Goal: Transaction & Acquisition: Purchase product/service

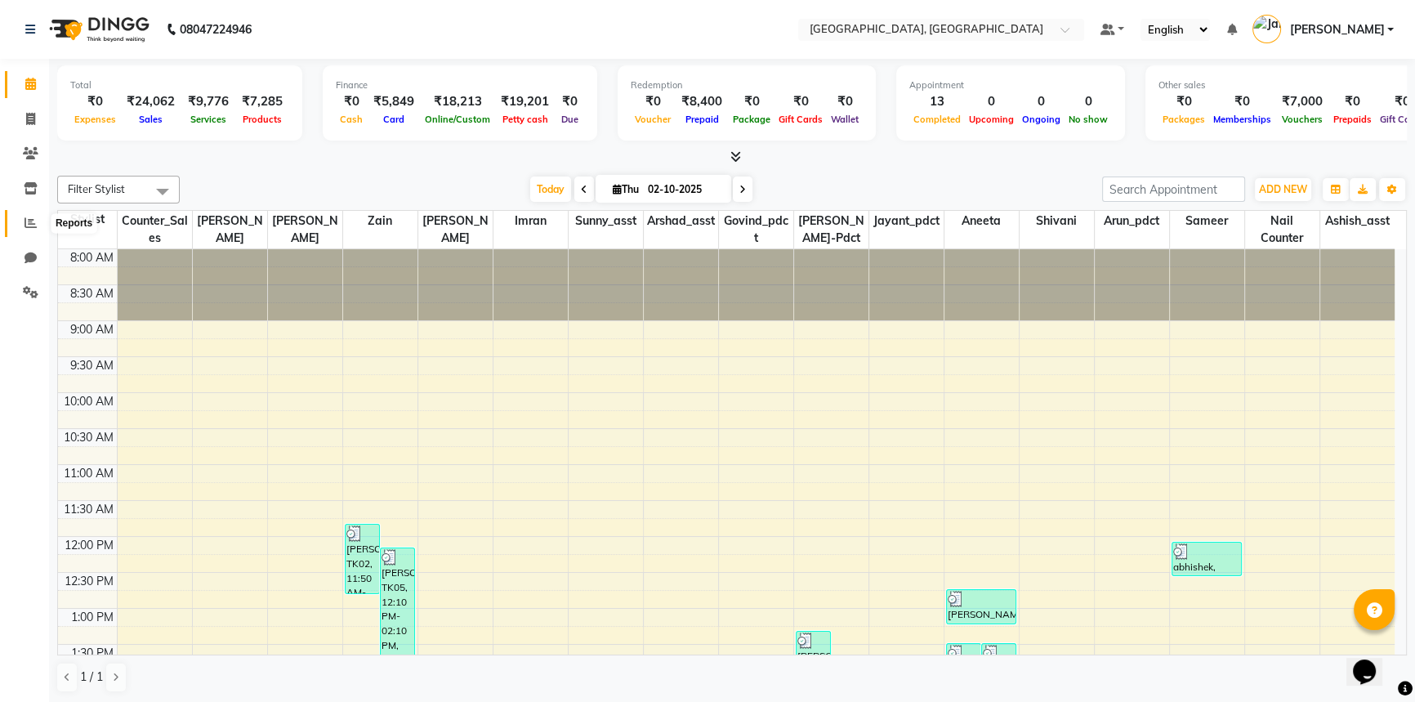
click at [20, 225] on span at bounding box center [30, 223] width 29 height 19
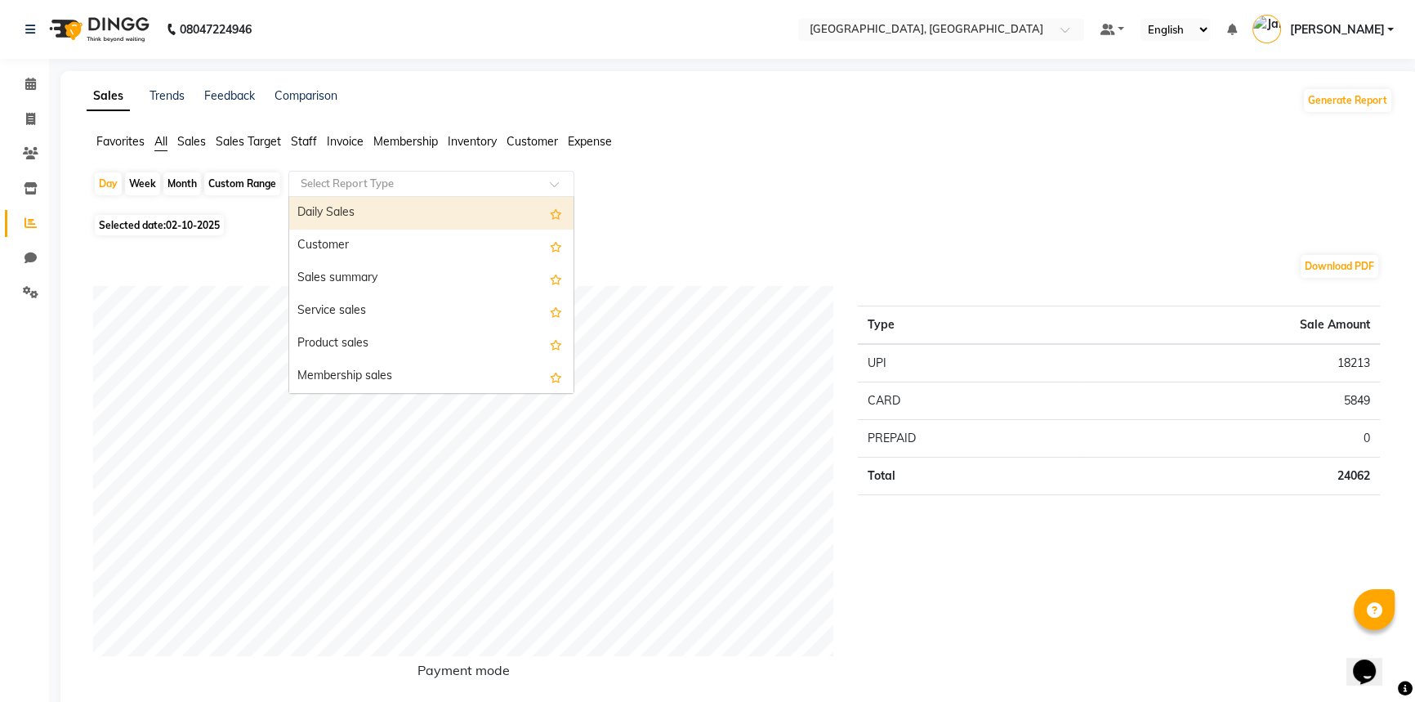
click at [354, 176] on input "text" at bounding box center [414, 184] width 235 height 16
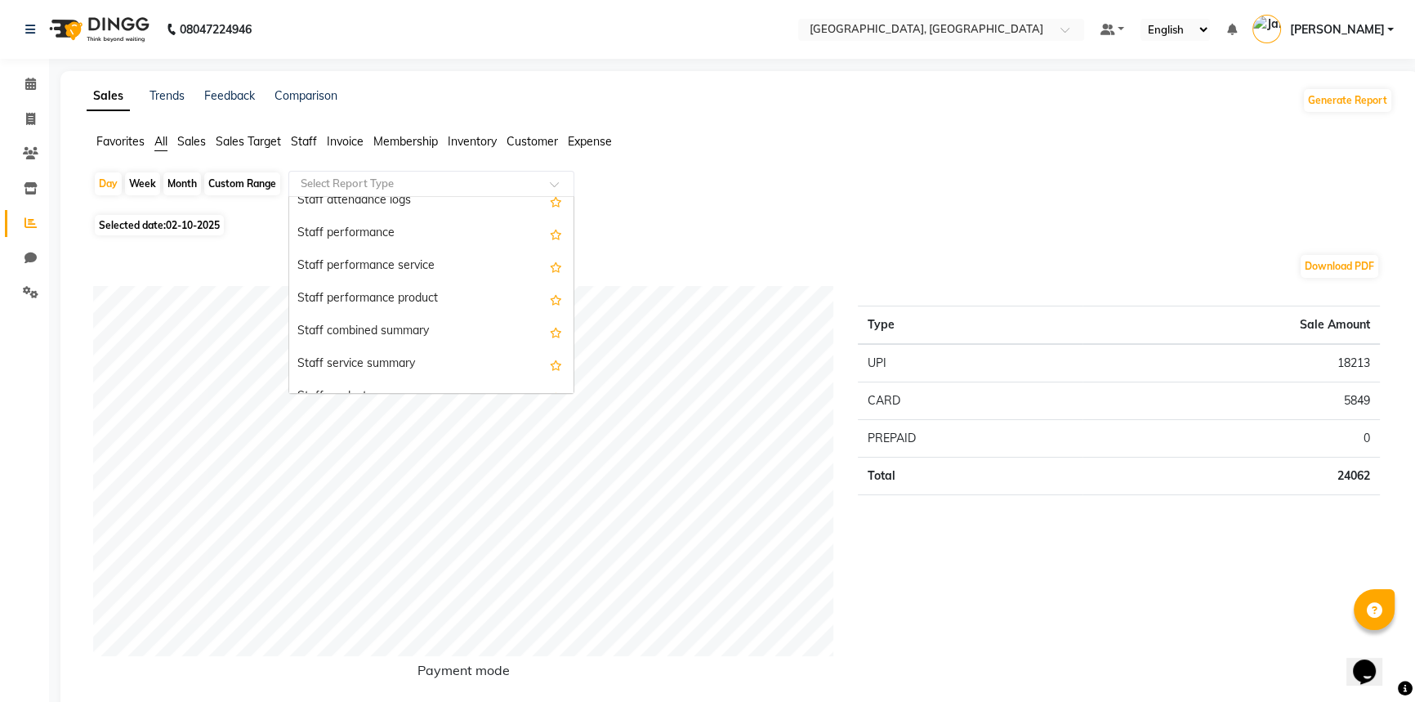
scroll to position [668, 0]
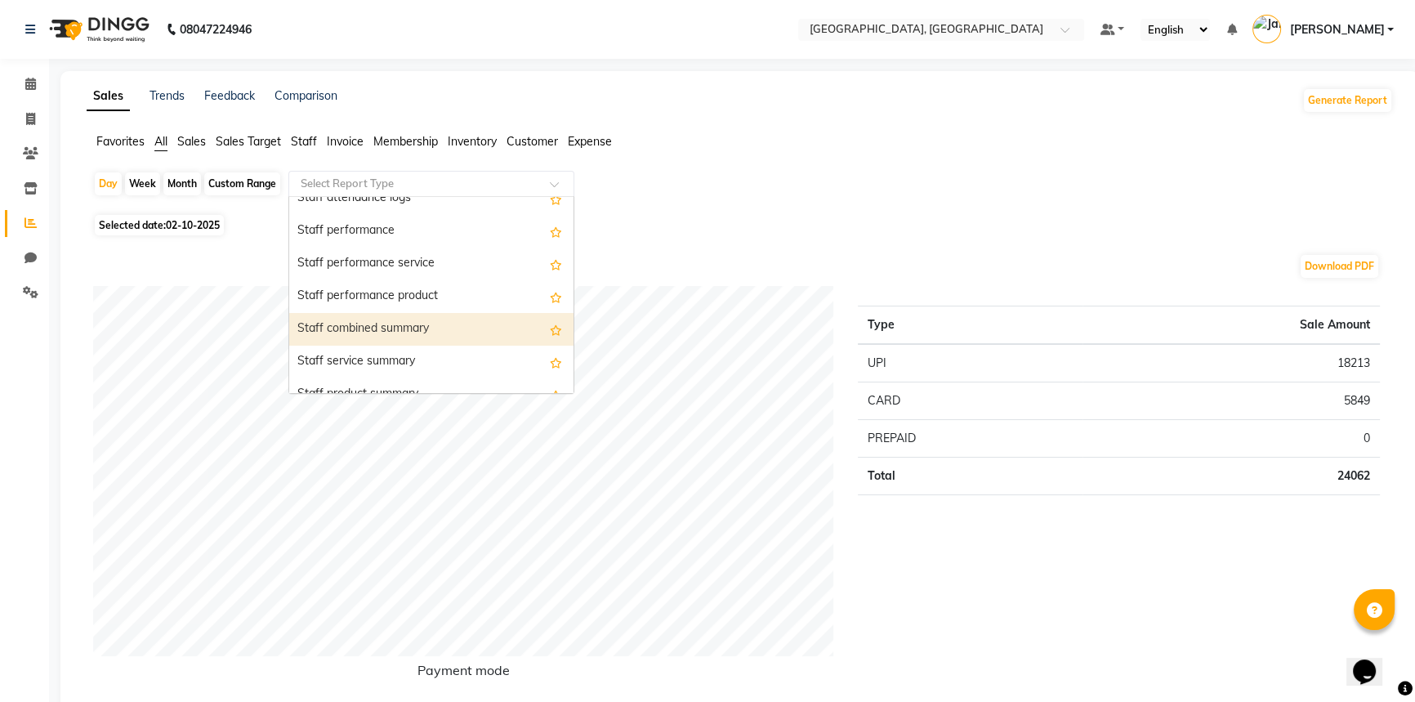
click at [360, 320] on div "Staff combined summary" at bounding box center [431, 329] width 284 height 33
select select "full_report"
select select "csv"
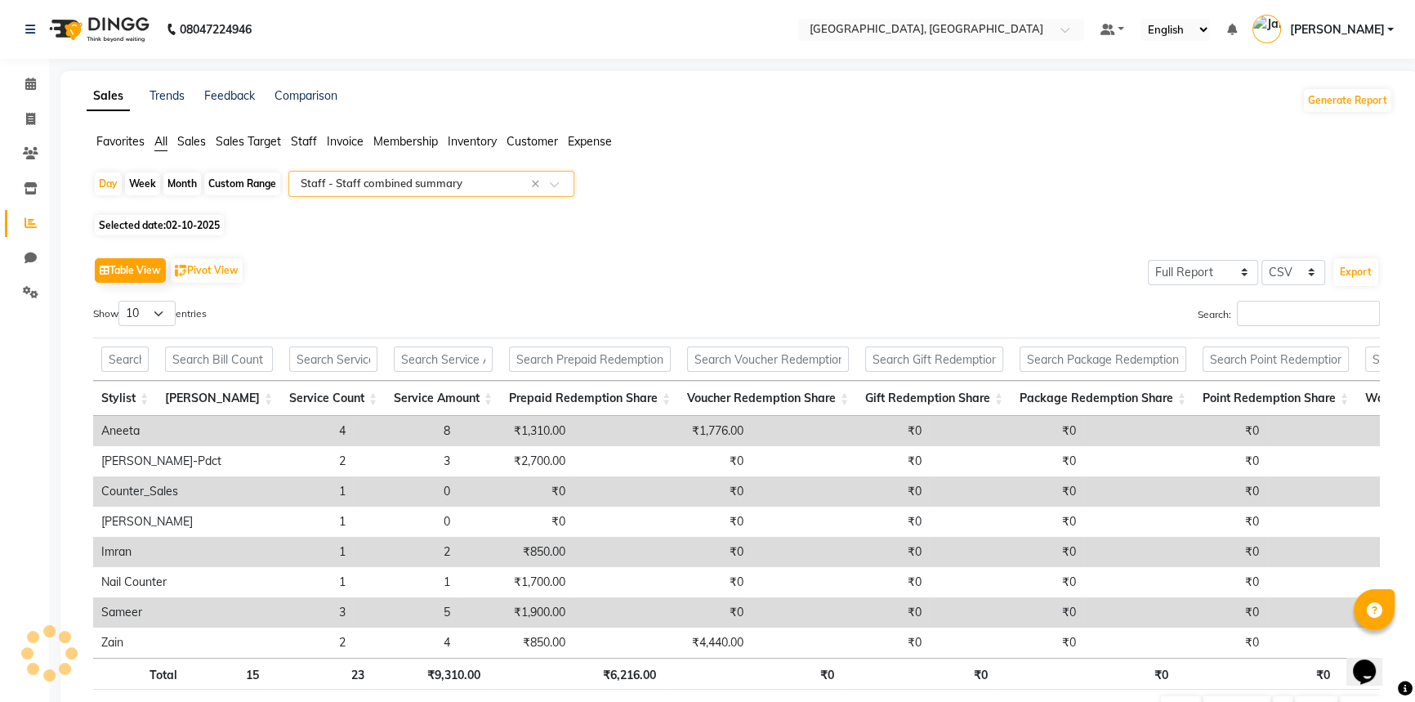
click at [269, 190] on div "Custom Range" at bounding box center [242, 183] width 76 height 23
select select "10"
select select "2025"
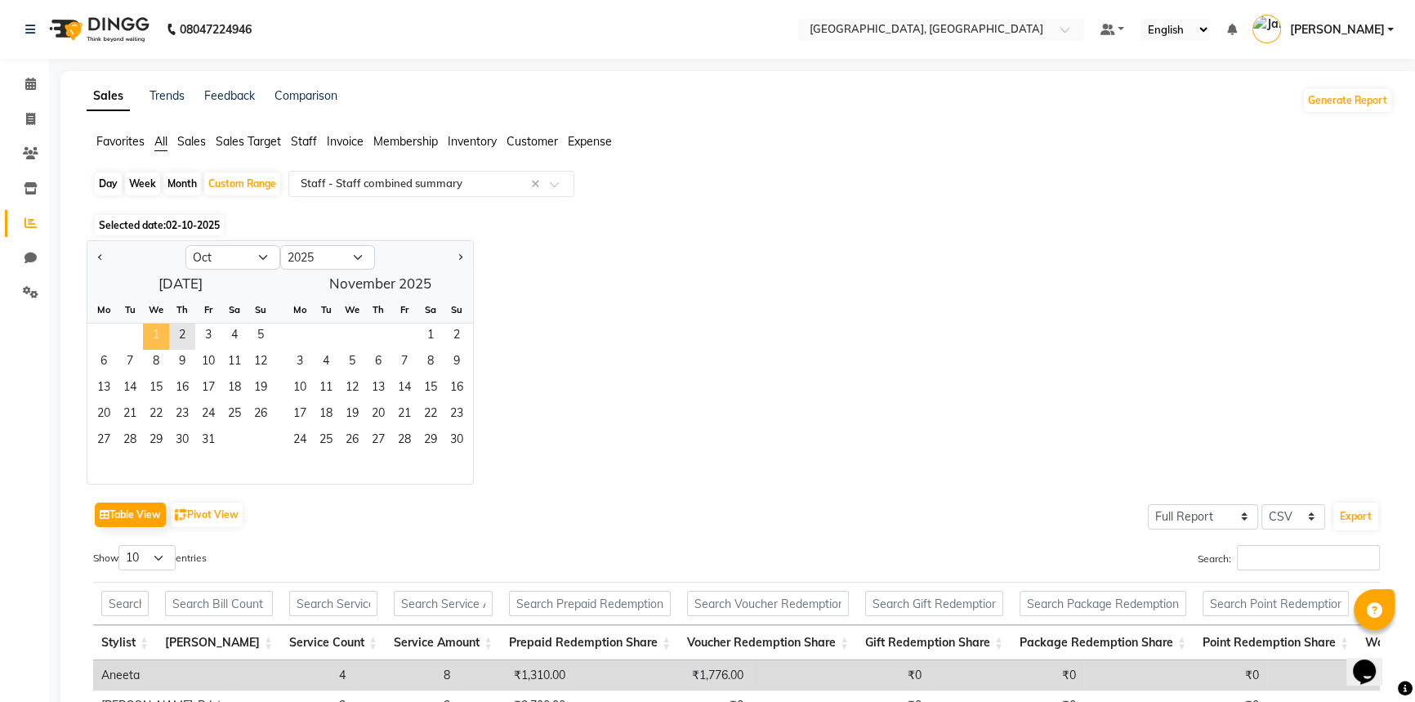
click at [151, 333] on span "1" at bounding box center [156, 336] width 26 height 26
click at [177, 436] on span "30" at bounding box center [182, 441] width 26 height 26
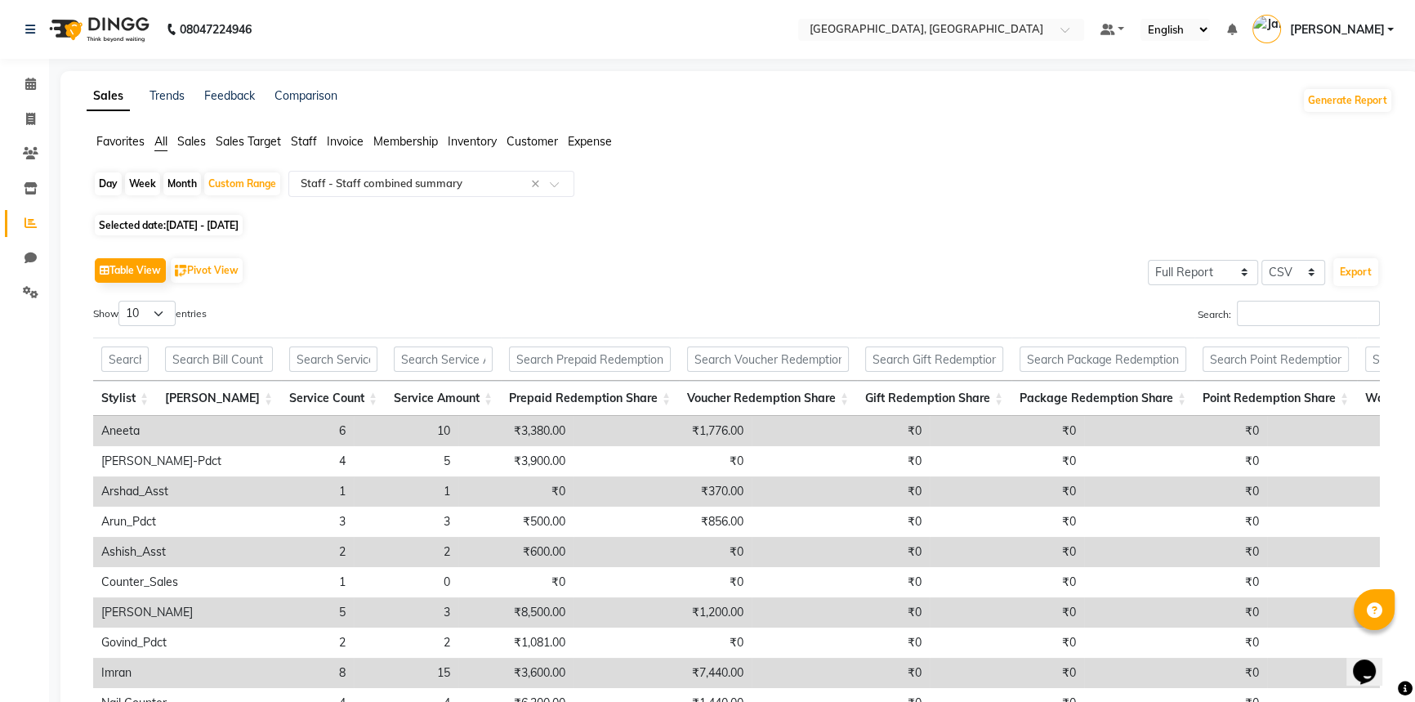
click at [209, 219] on span "01-10-2025 - 30-10-2025" at bounding box center [202, 225] width 73 height 12
select select "10"
select select "2025"
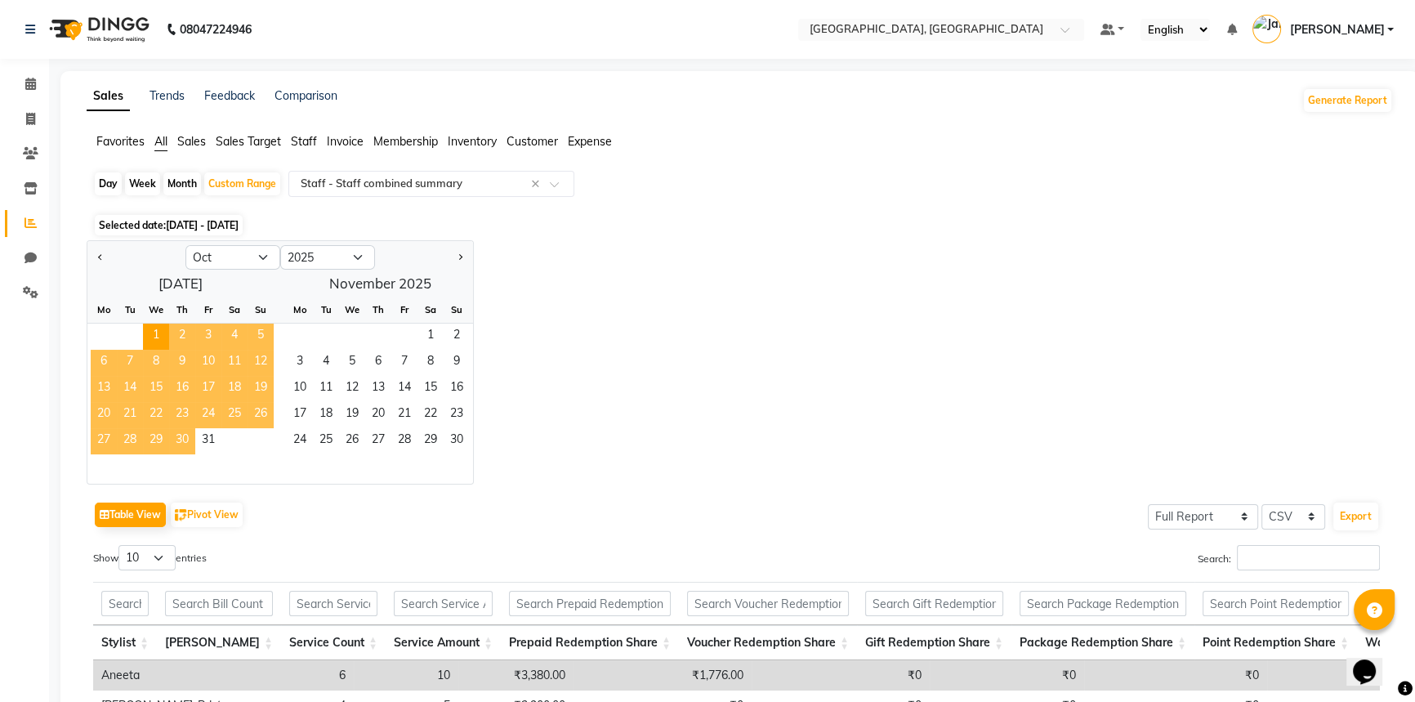
click at [180, 430] on span "30" at bounding box center [182, 441] width 26 height 26
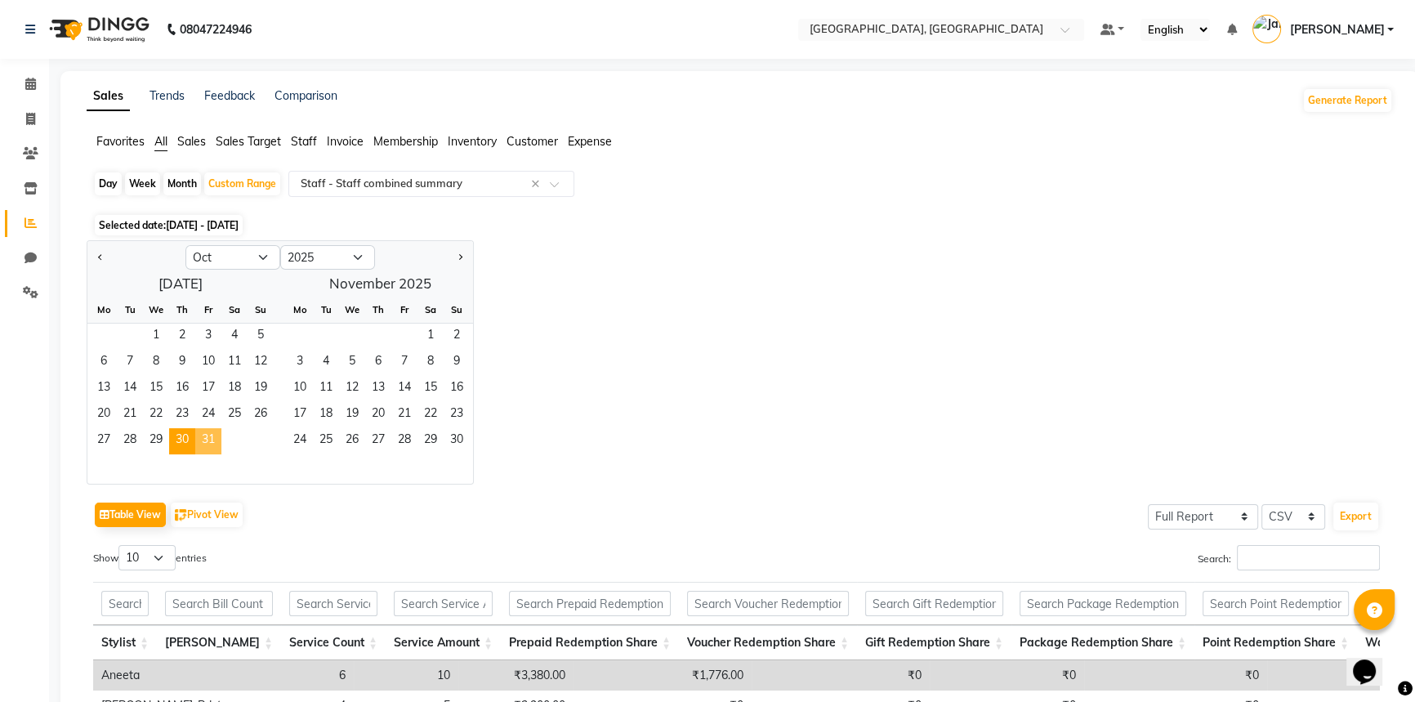
click at [209, 435] on span "31" at bounding box center [208, 441] width 26 height 26
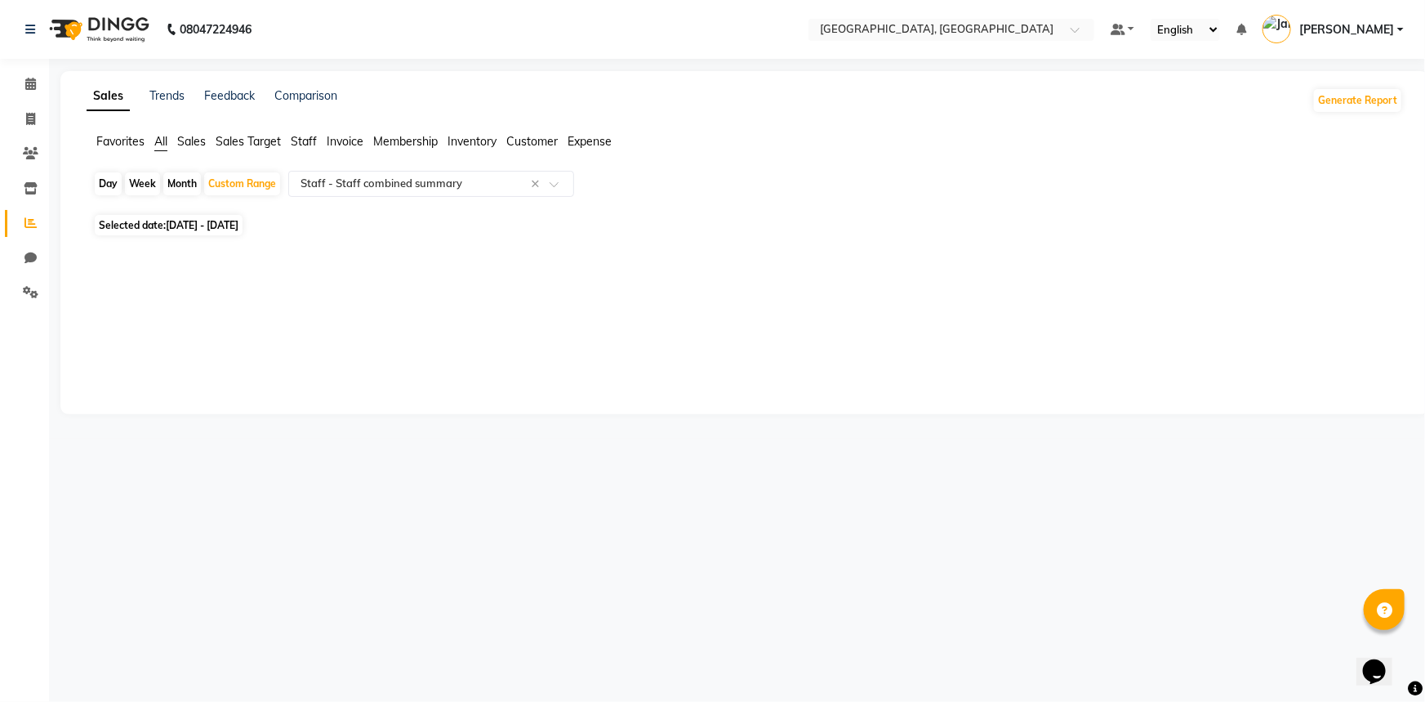
click at [203, 223] on span "30-10-2025 - 31-10-2025" at bounding box center [202, 225] width 73 height 12
select select "10"
select select "2025"
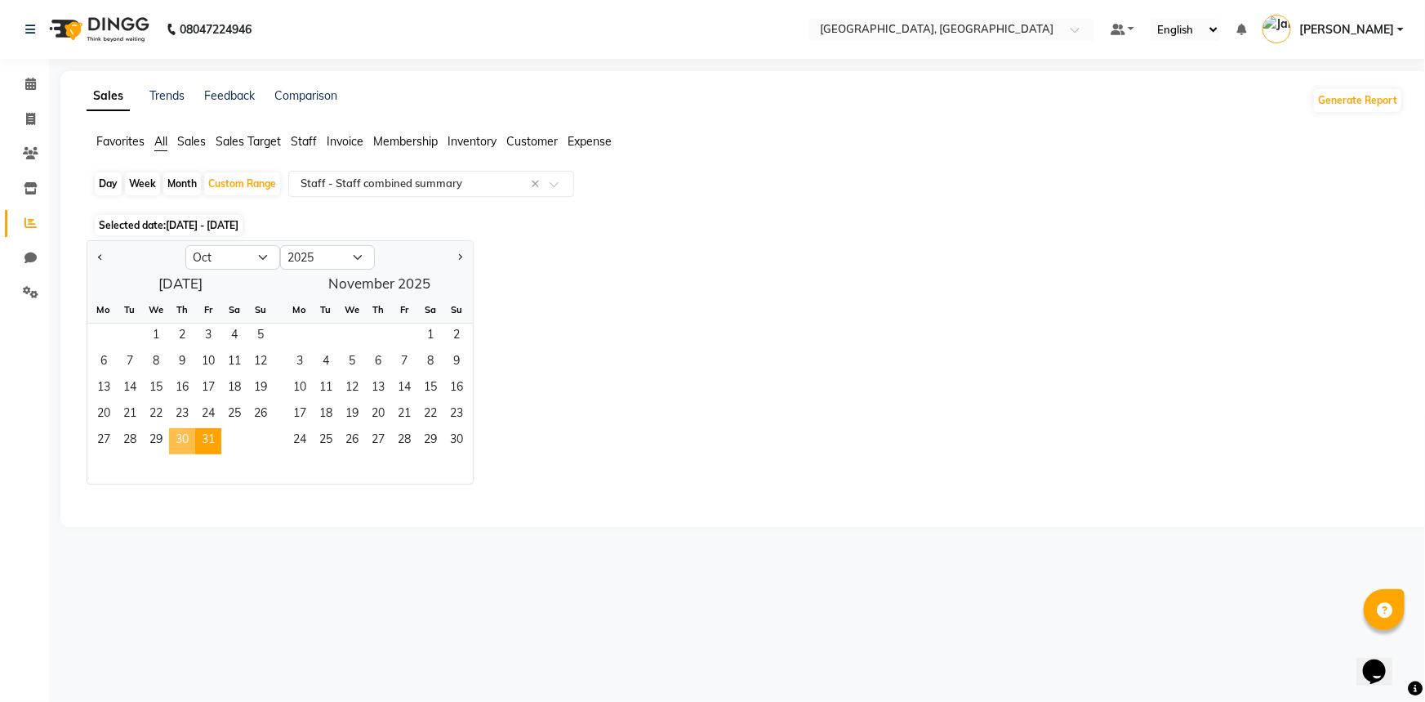
click at [179, 439] on span "30" at bounding box center [182, 441] width 26 height 26
click at [99, 256] on span "Previous month" at bounding box center [101, 256] width 6 height 6
select select "9"
click at [203, 413] on span "26" at bounding box center [208, 415] width 26 height 26
click at [261, 413] on span "28" at bounding box center [260, 415] width 26 height 26
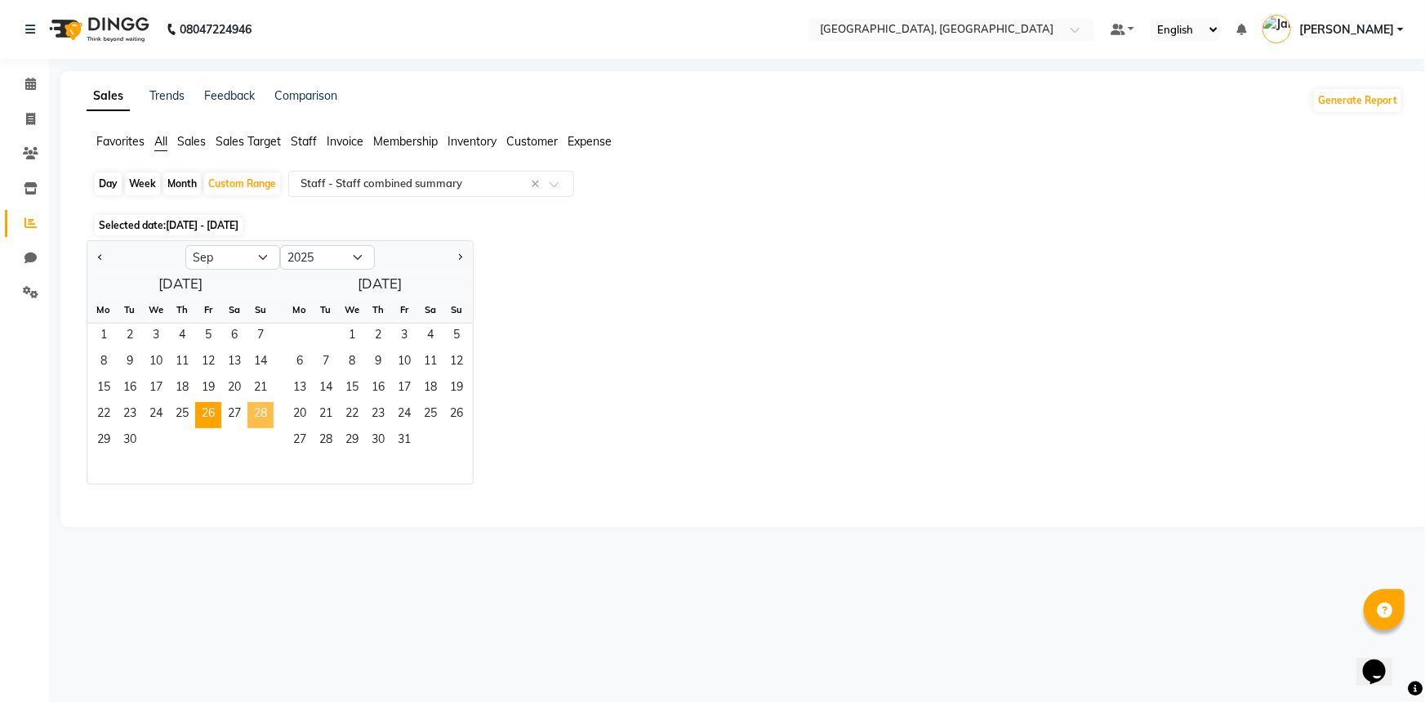
select select "full_report"
select select "csv"
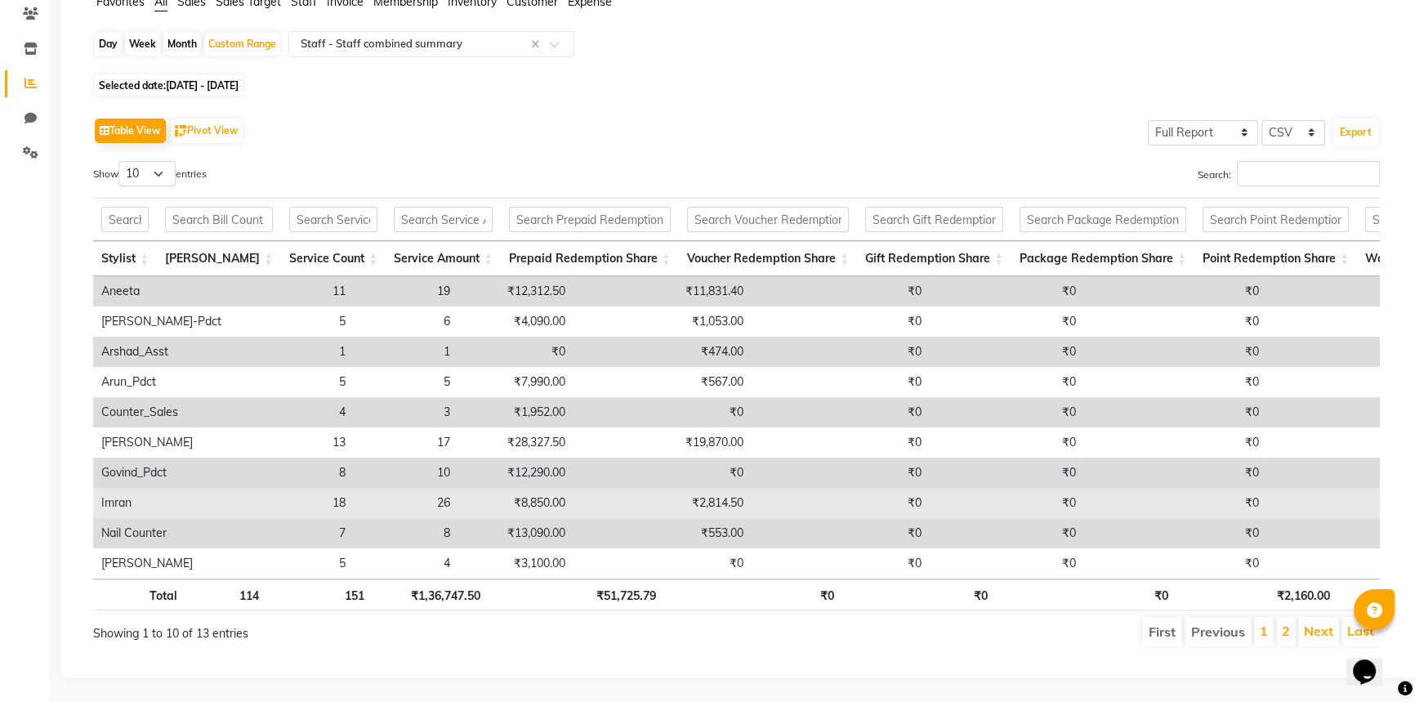
scroll to position [161, 0]
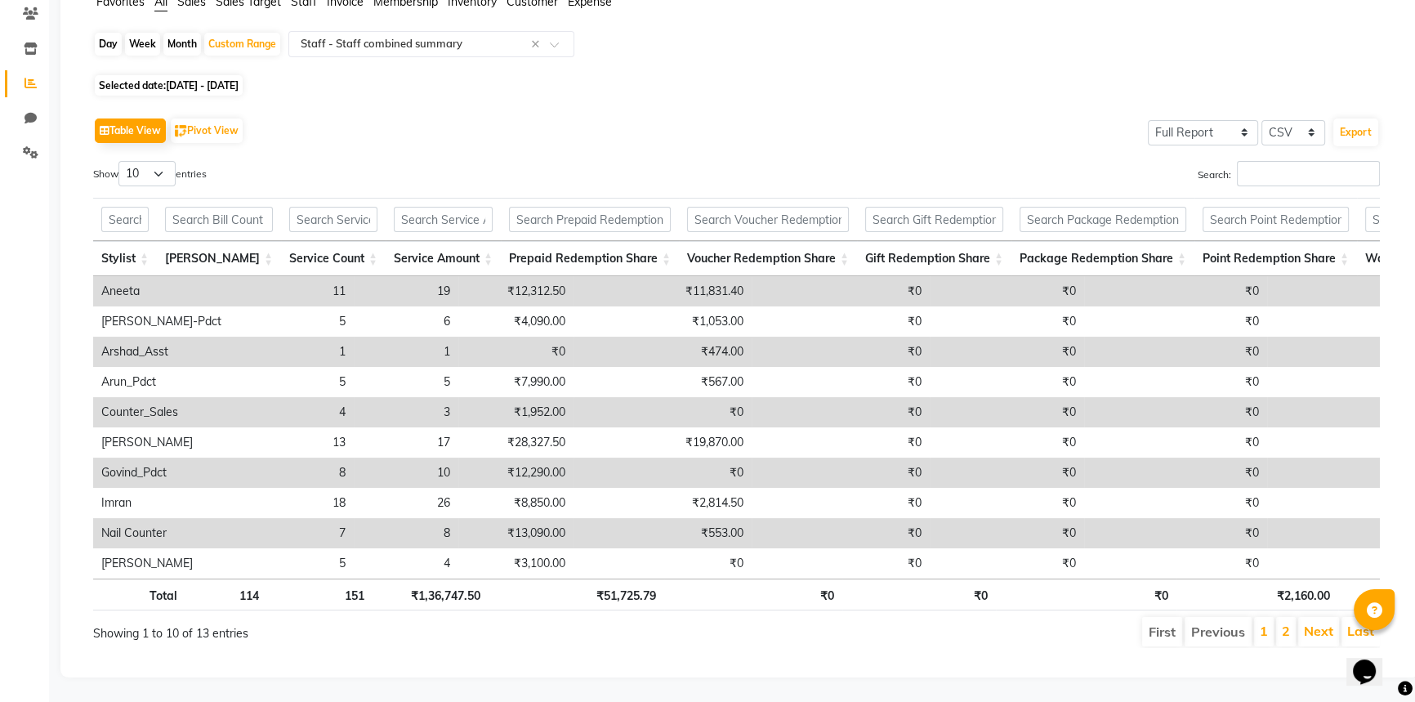
click at [189, 75] on span "Selected date: 26-09-2025 - 28-09-2025" at bounding box center [169, 85] width 148 height 20
select select "9"
select select "2025"
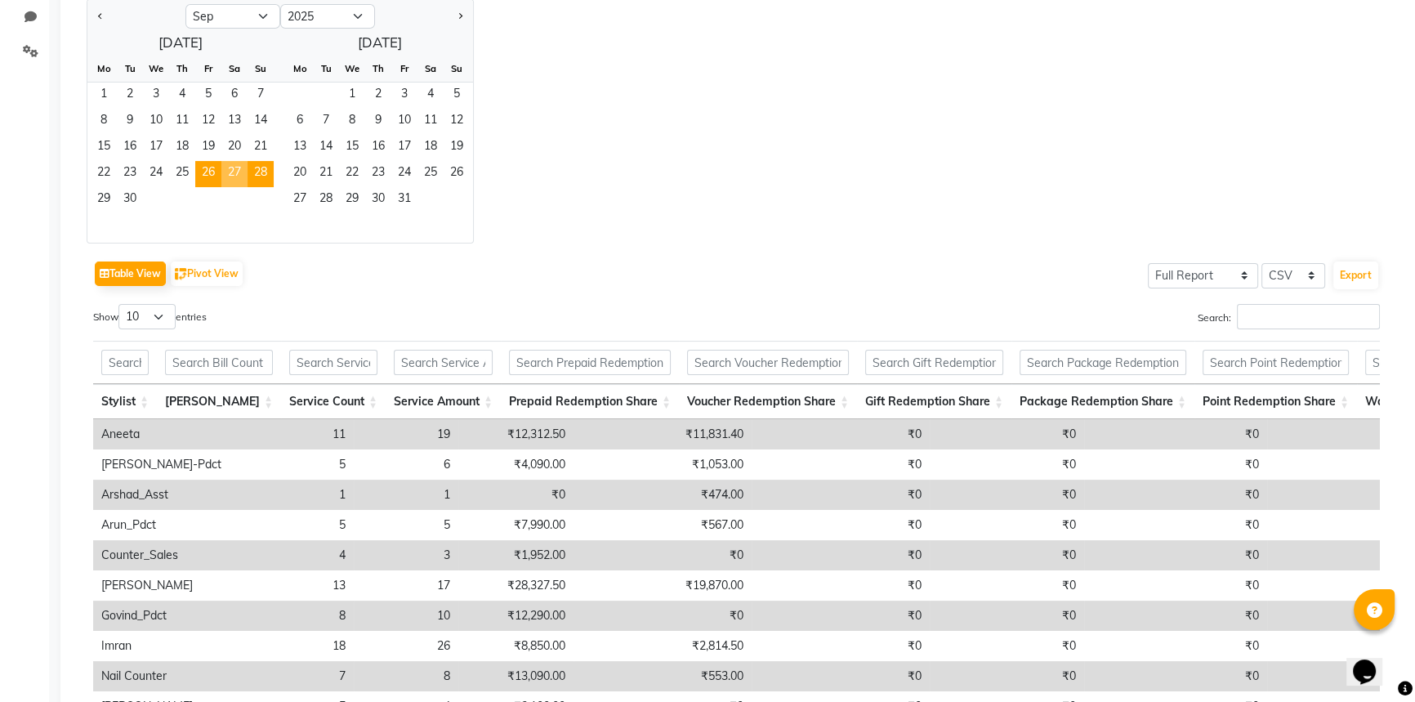
scroll to position [235, 0]
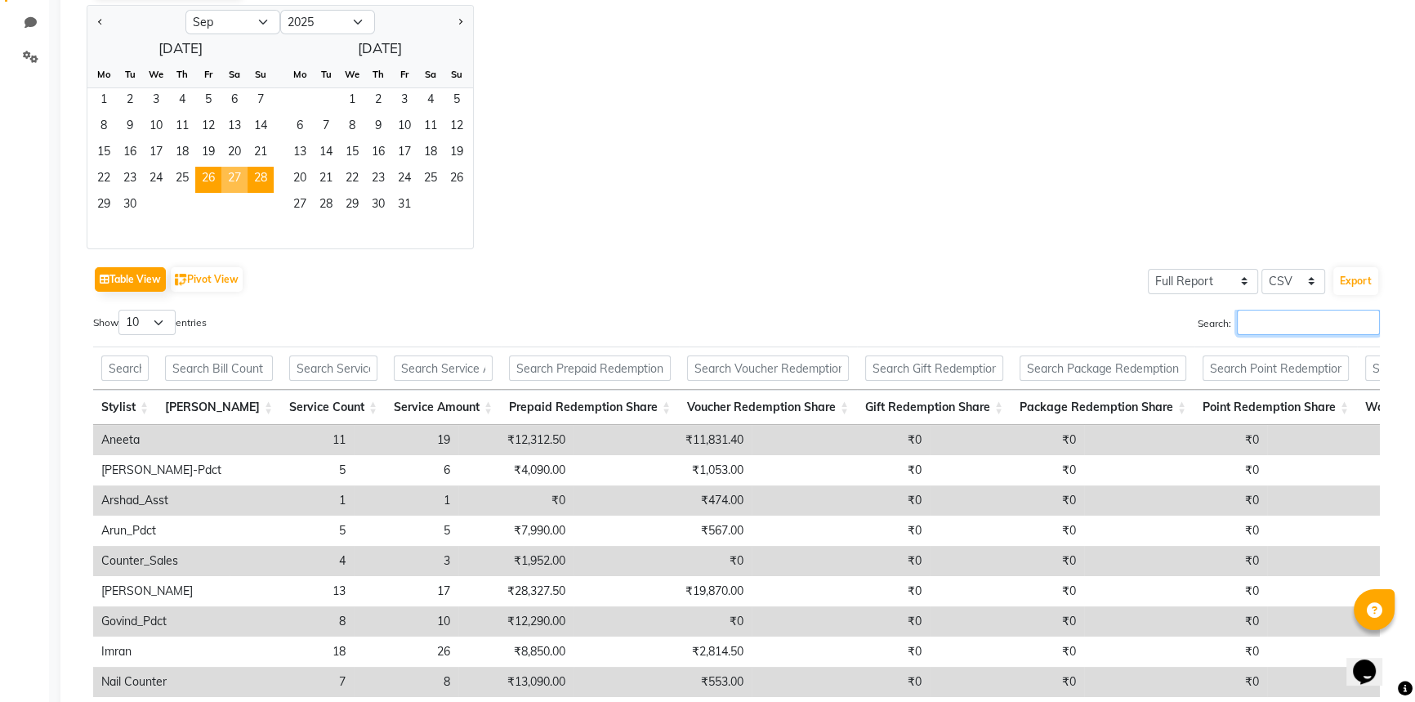
click at [1264, 325] on input "Search:" at bounding box center [1308, 322] width 143 height 25
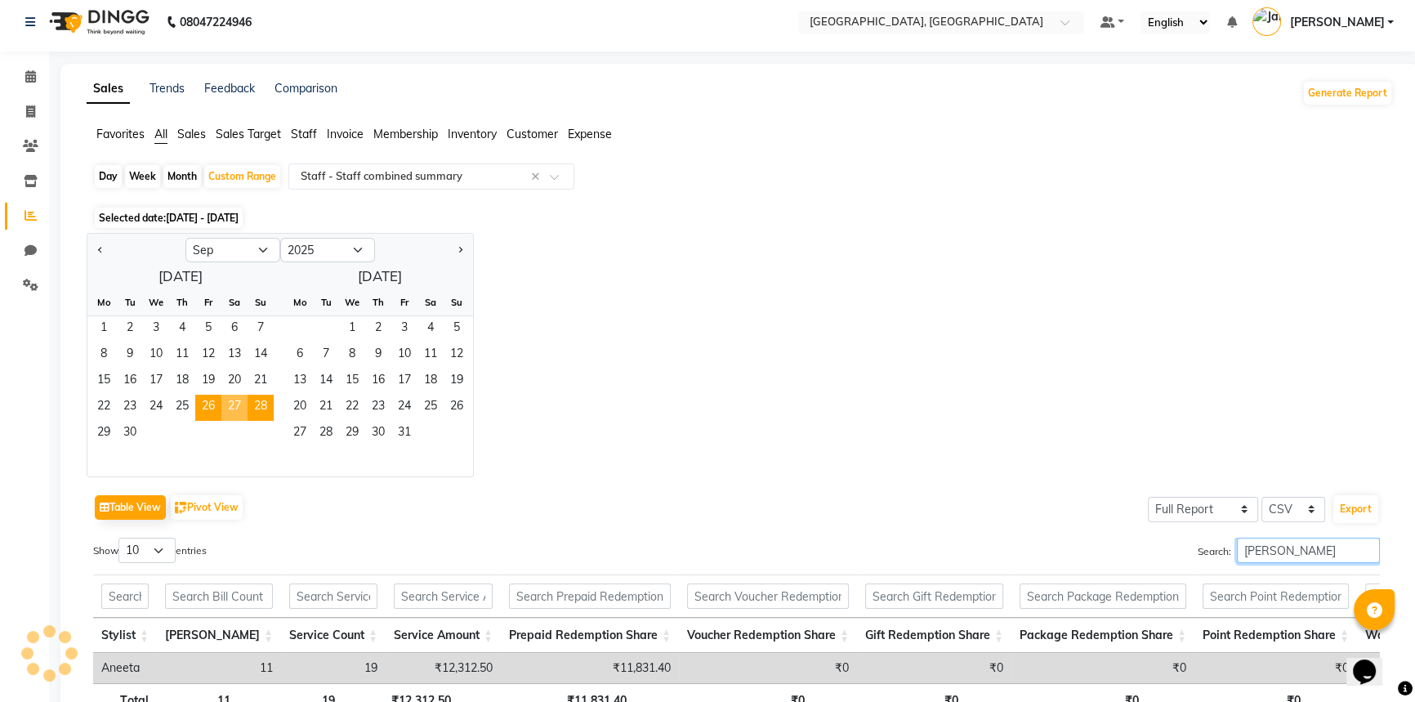
scroll to position [0, 0]
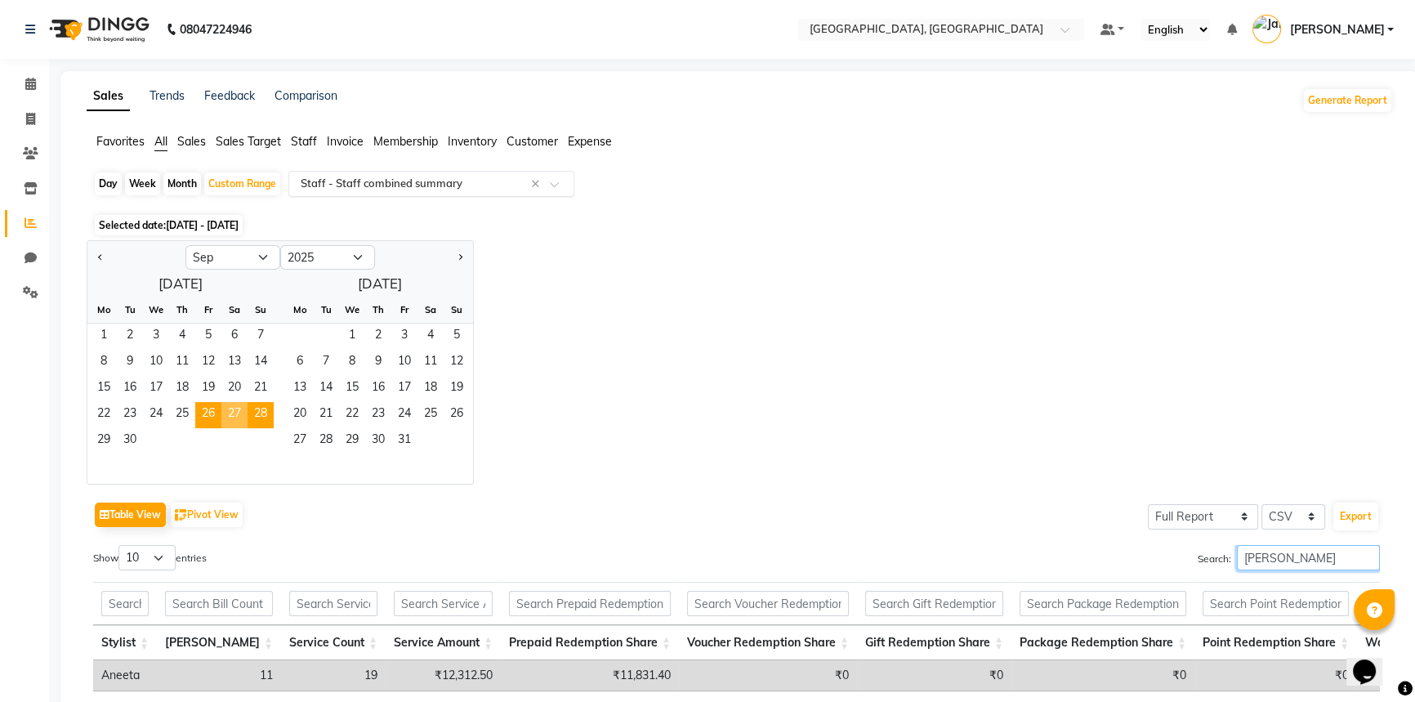
type input "ANEET"
click at [555, 184] on span at bounding box center [560, 188] width 20 height 16
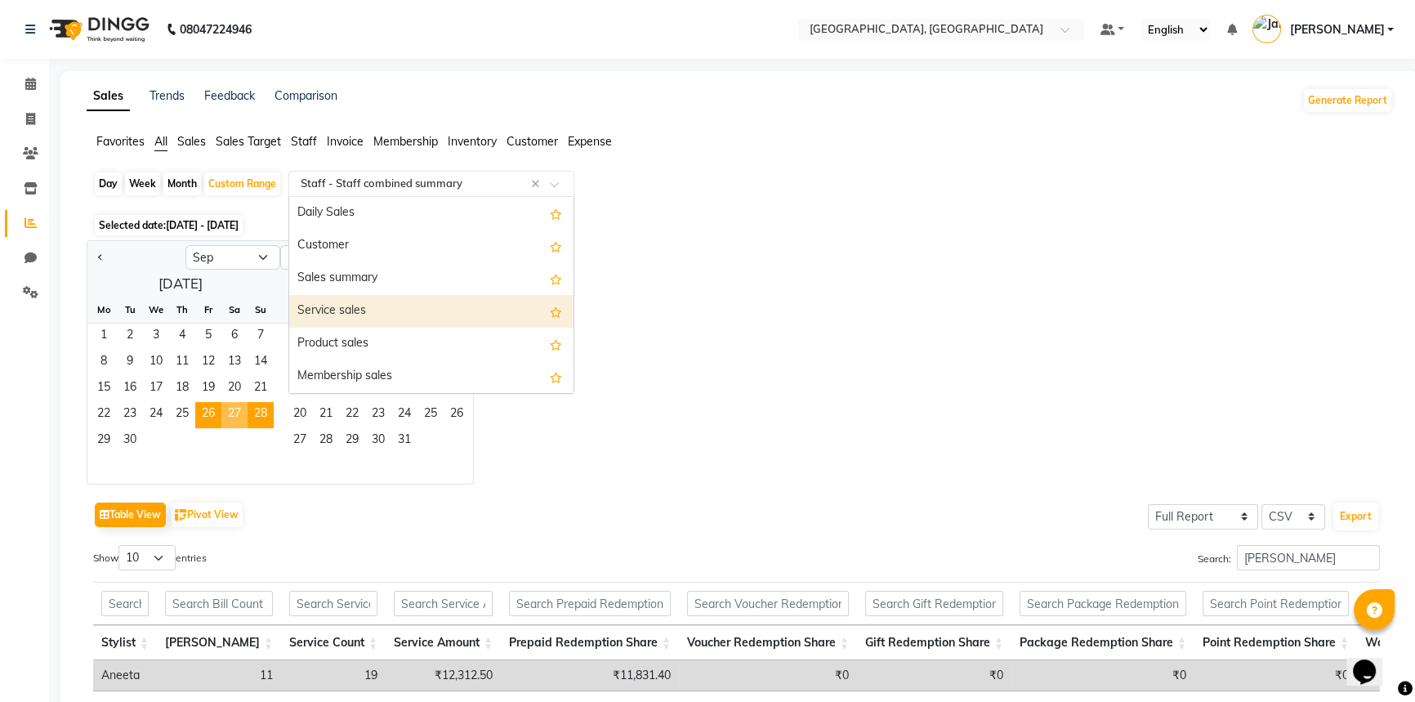
click at [404, 305] on div "Service sales" at bounding box center [431, 311] width 284 height 33
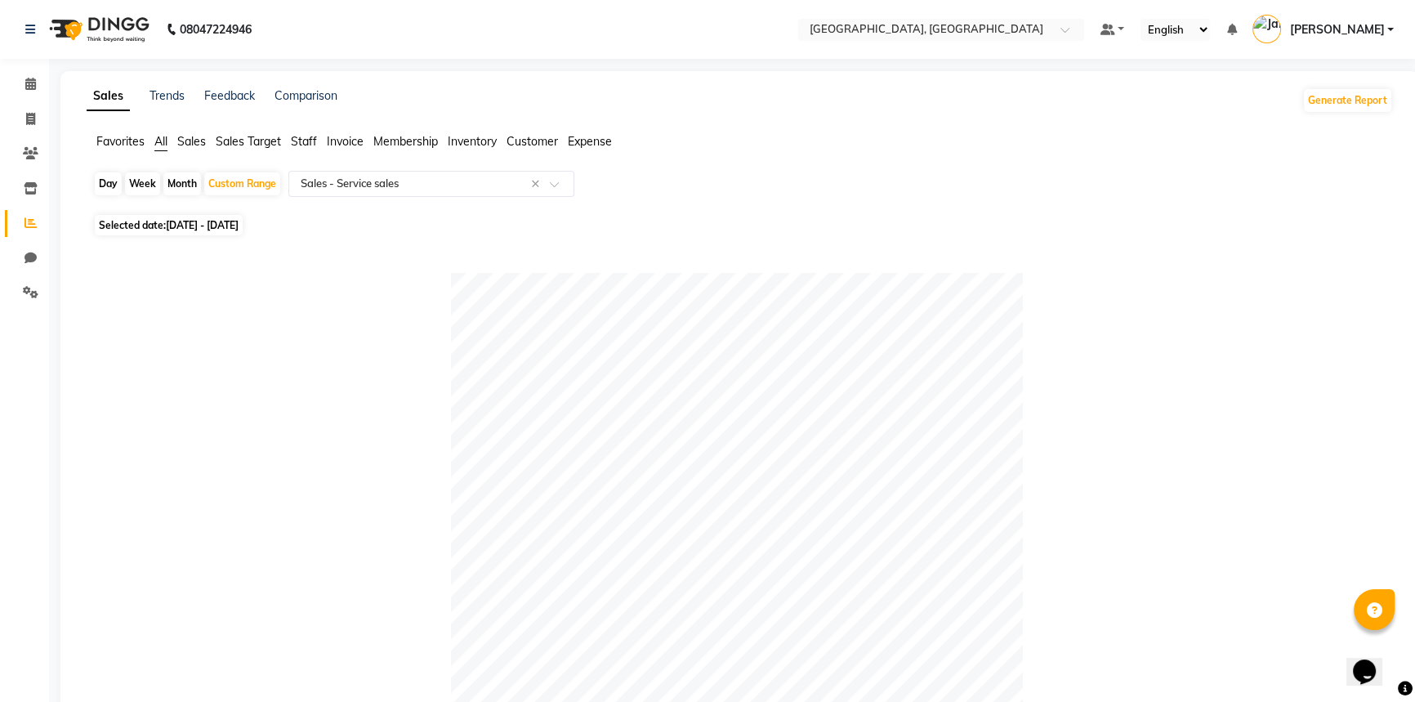
click at [306, 138] on span "Staff" at bounding box center [304, 141] width 26 height 15
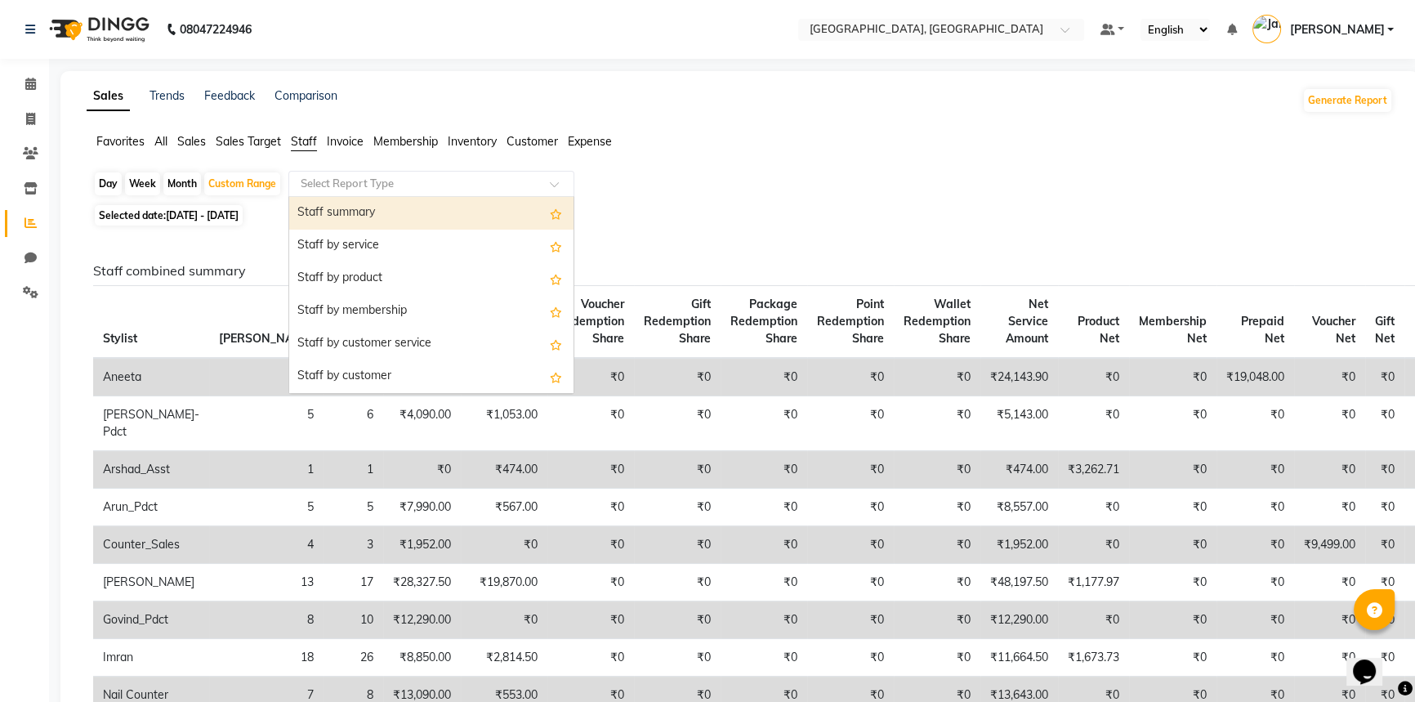
click at [430, 181] on input "text" at bounding box center [414, 184] width 235 height 16
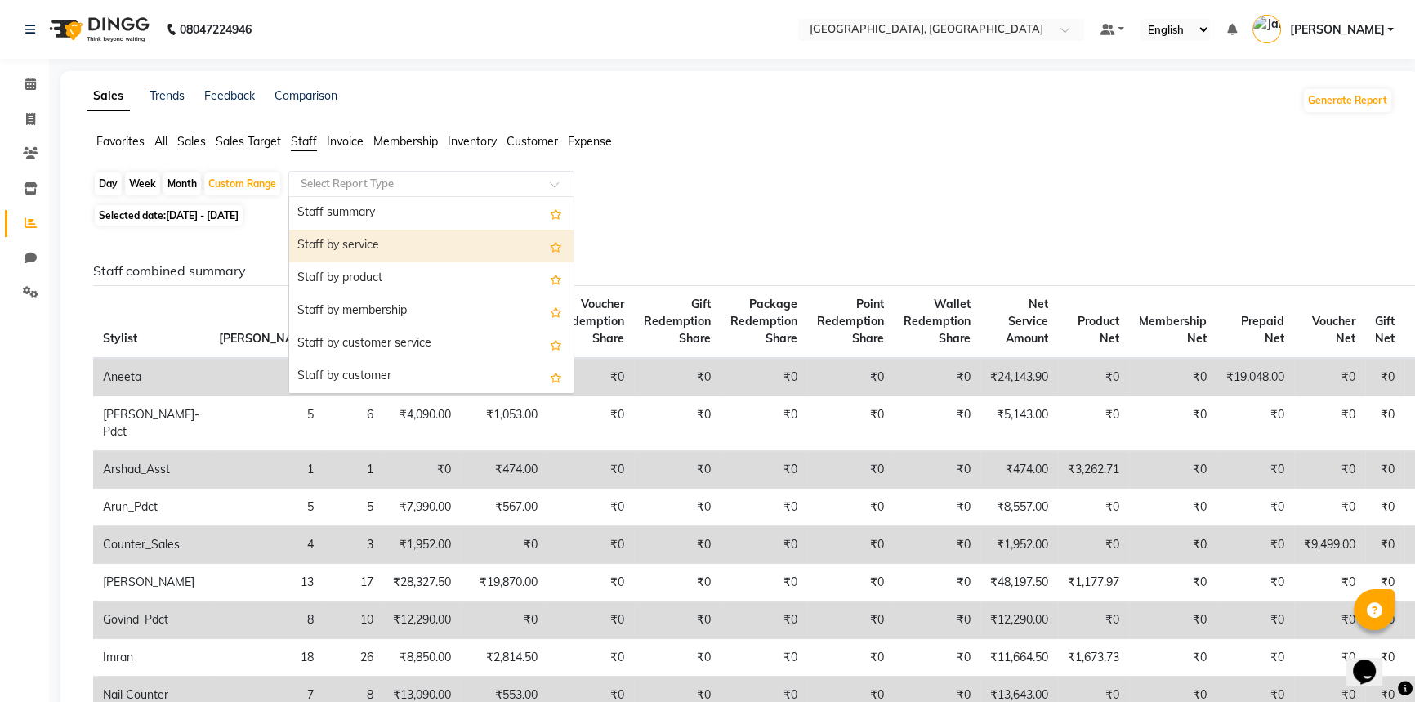
click at [419, 240] on div "Staff by service" at bounding box center [431, 246] width 284 height 33
select select "full_report"
select select "csv"
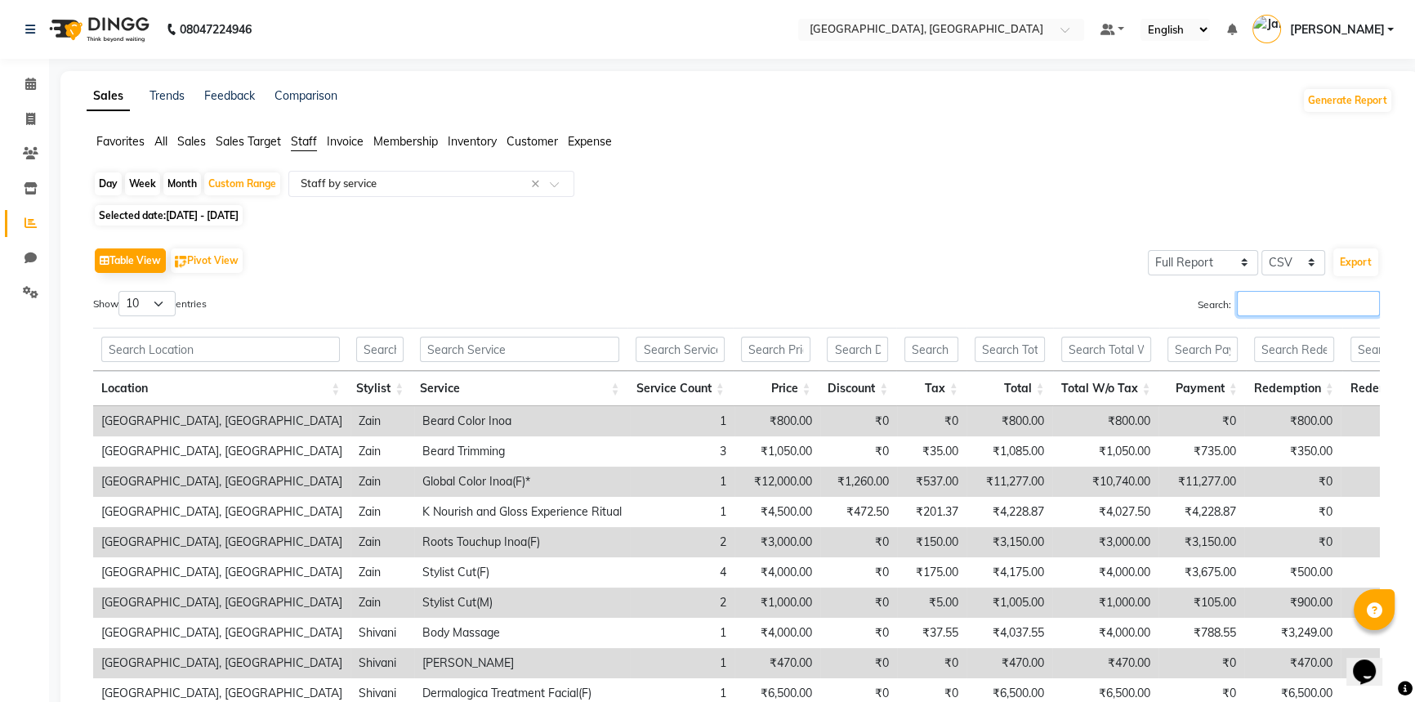
click at [1270, 307] on input "Search:" at bounding box center [1308, 303] width 143 height 25
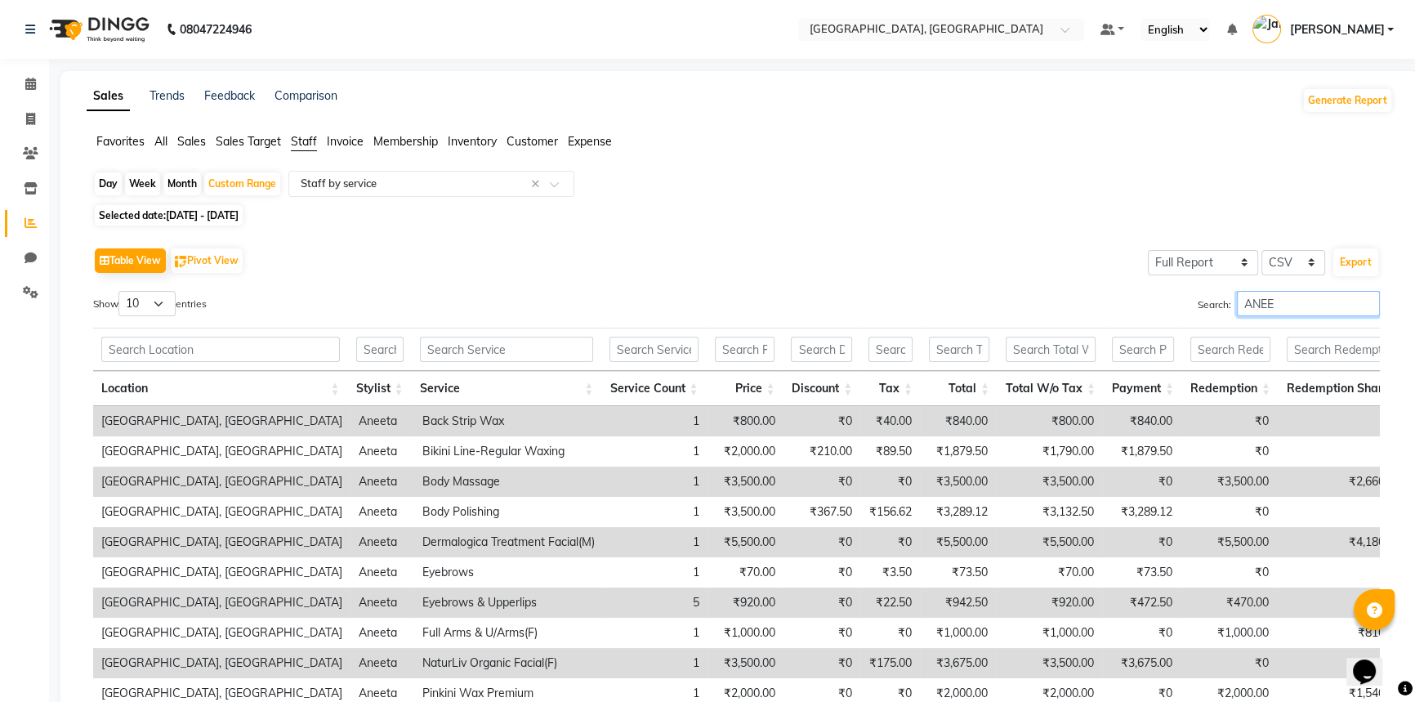
type input "ANEE"
click at [201, 221] on span "Selected date: 26-09-2025 - 28-09-2025" at bounding box center [169, 215] width 148 height 20
select select "9"
select select "2025"
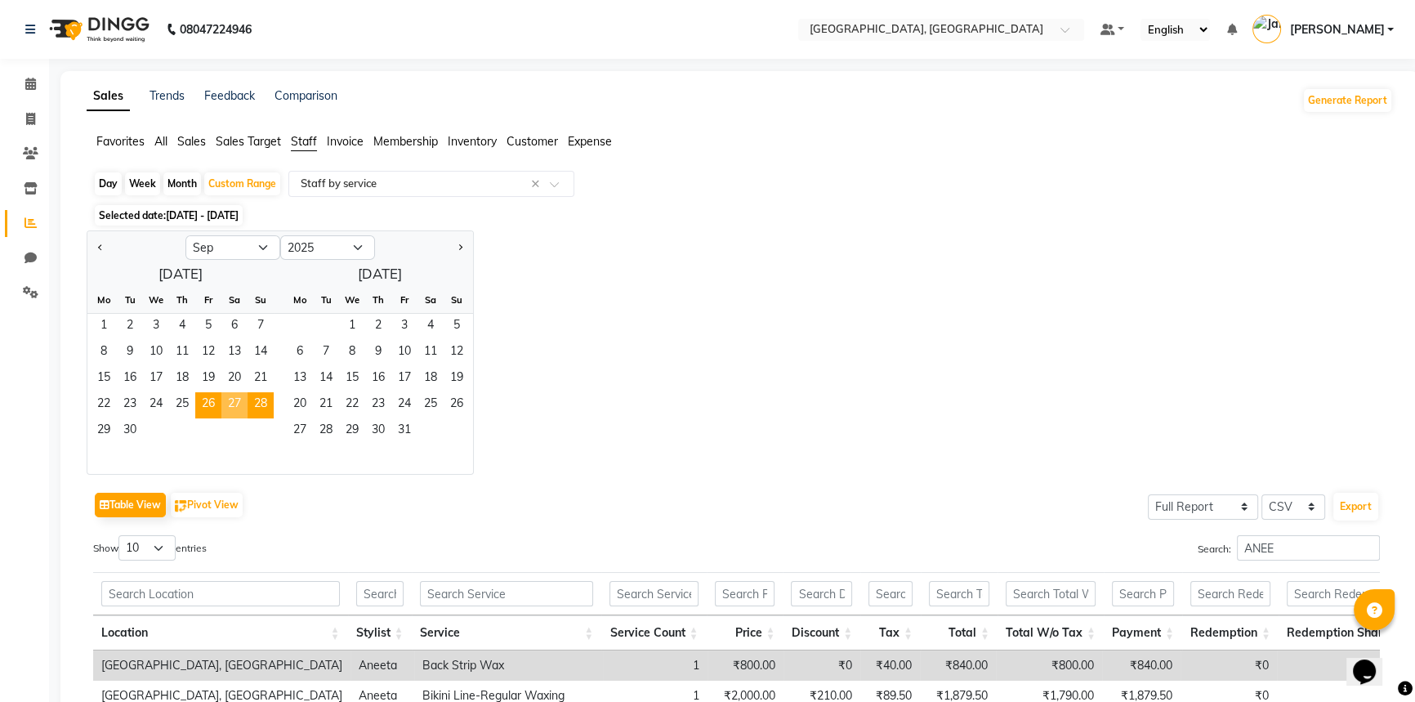
click at [795, 294] on div "Jan Feb Mar Apr May Jun Jul Aug Sep Oct Nov Dec 2015 2016 2017 2018 2019 2020 2…" at bounding box center [740, 352] width 1306 height 244
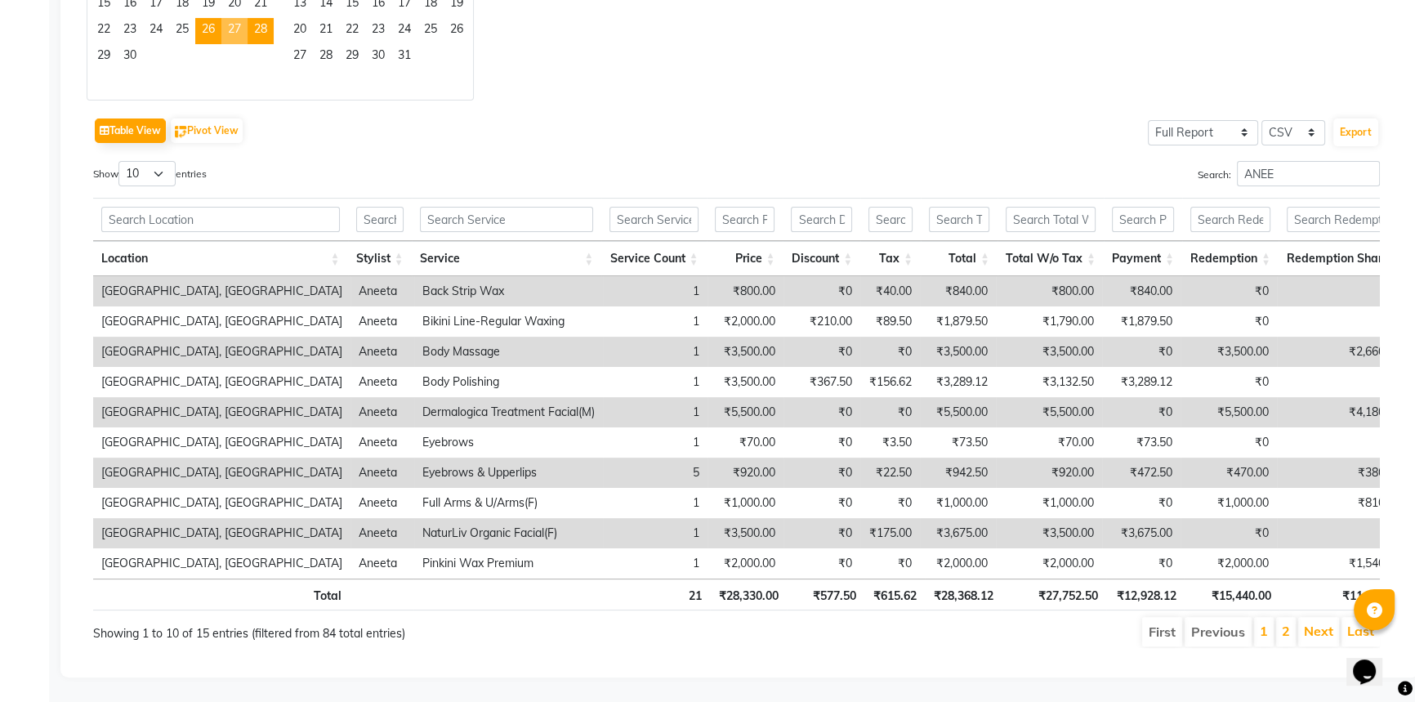
scroll to position [394, 0]
click at [572, 114] on div "Table View Pivot View Select Full Report Filtered Report Select CSV PDF Export" at bounding box center [736, 131] width 1286 height 34
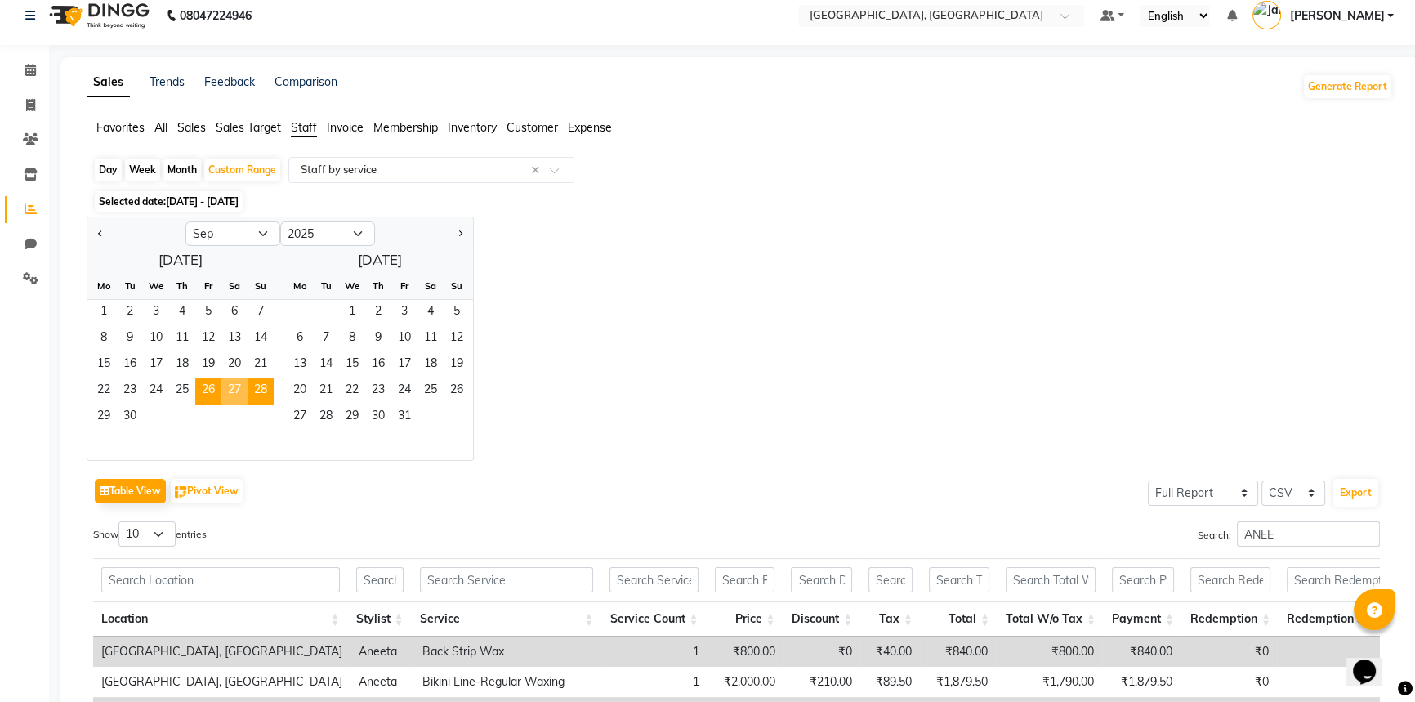
scroll to position [0, 0]
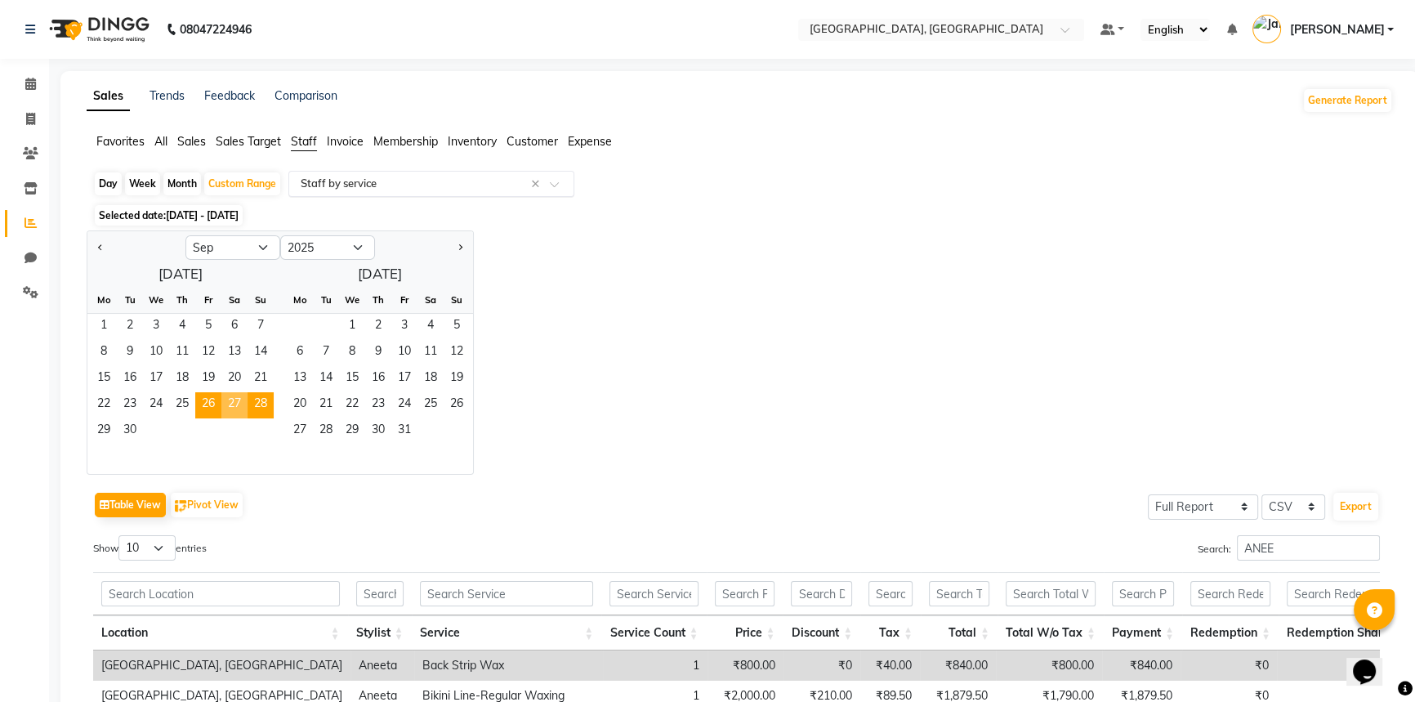
click at [561, 182] on span at bounding box center [560, 188] width 20 height 16
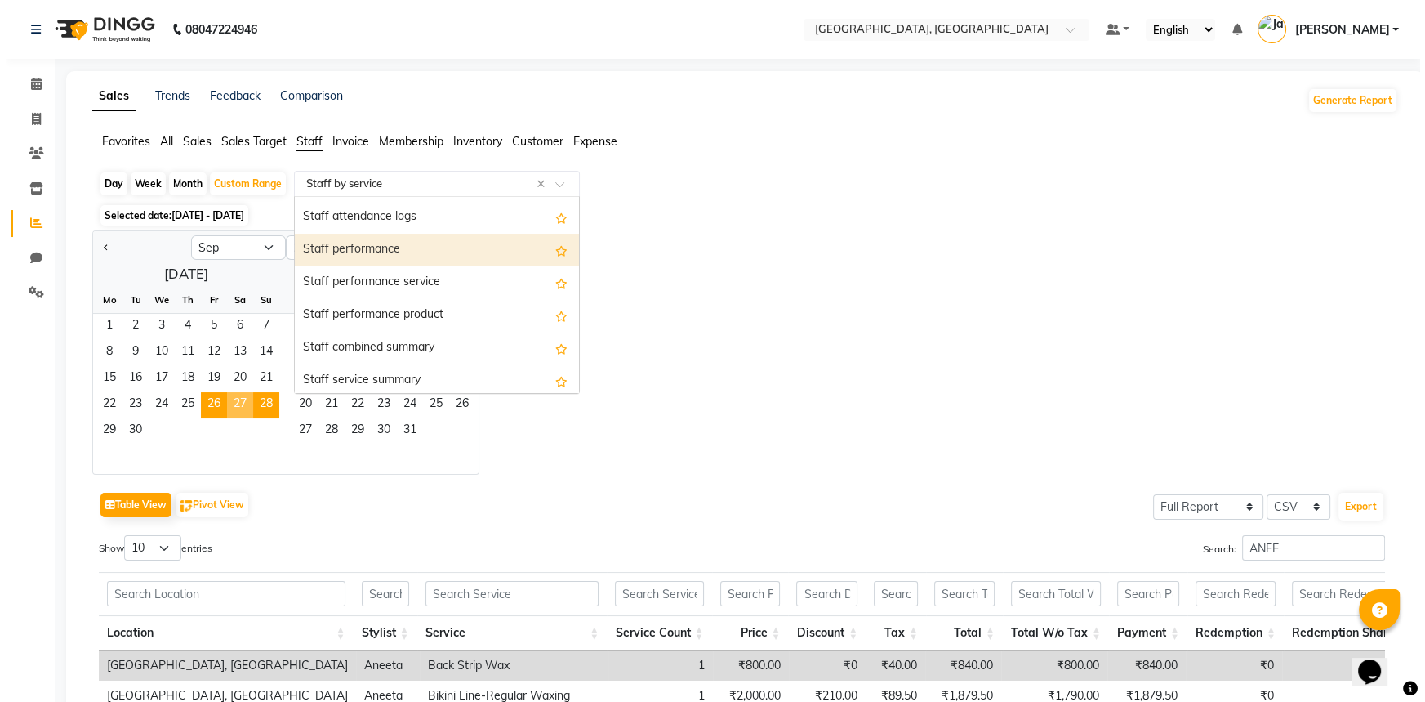
scroll to position [237, 0]
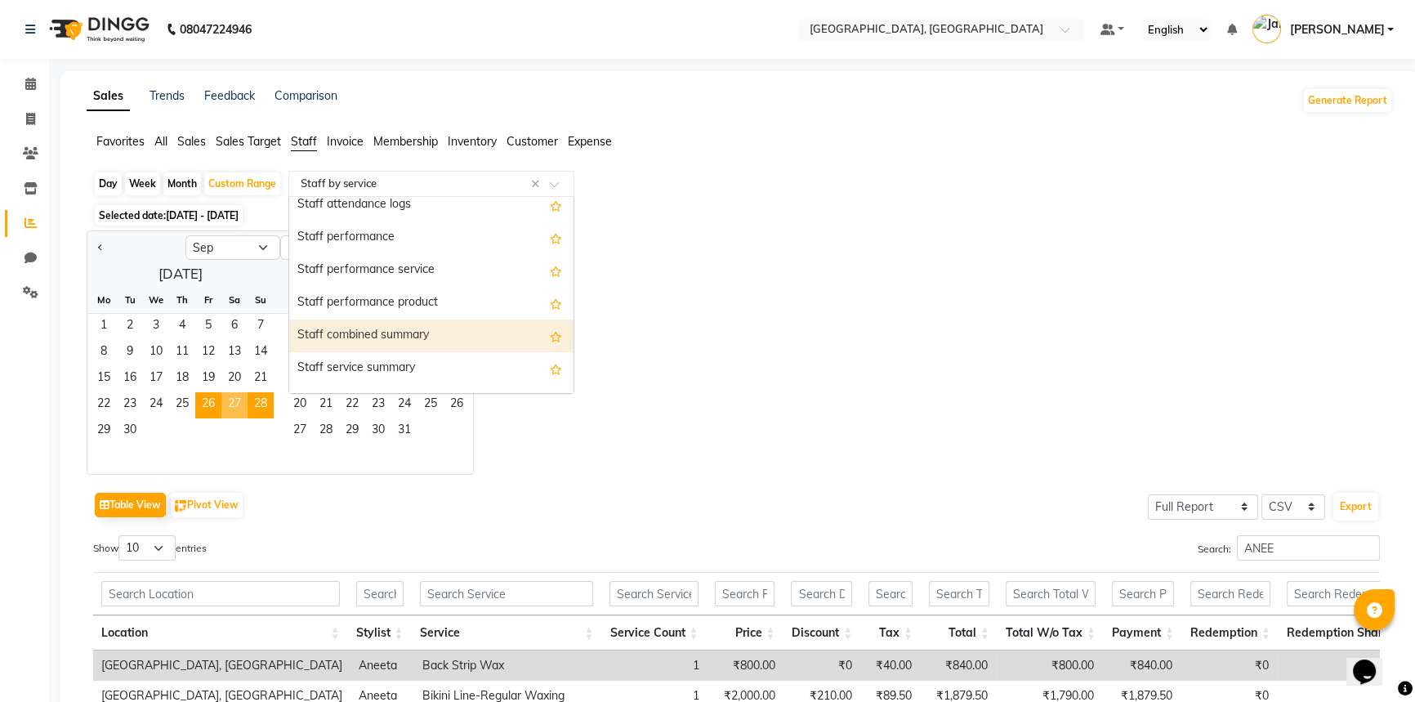
click at [453, 327] on div "Staff combined summary" at bounding box center [431, 335] width 284 height 33
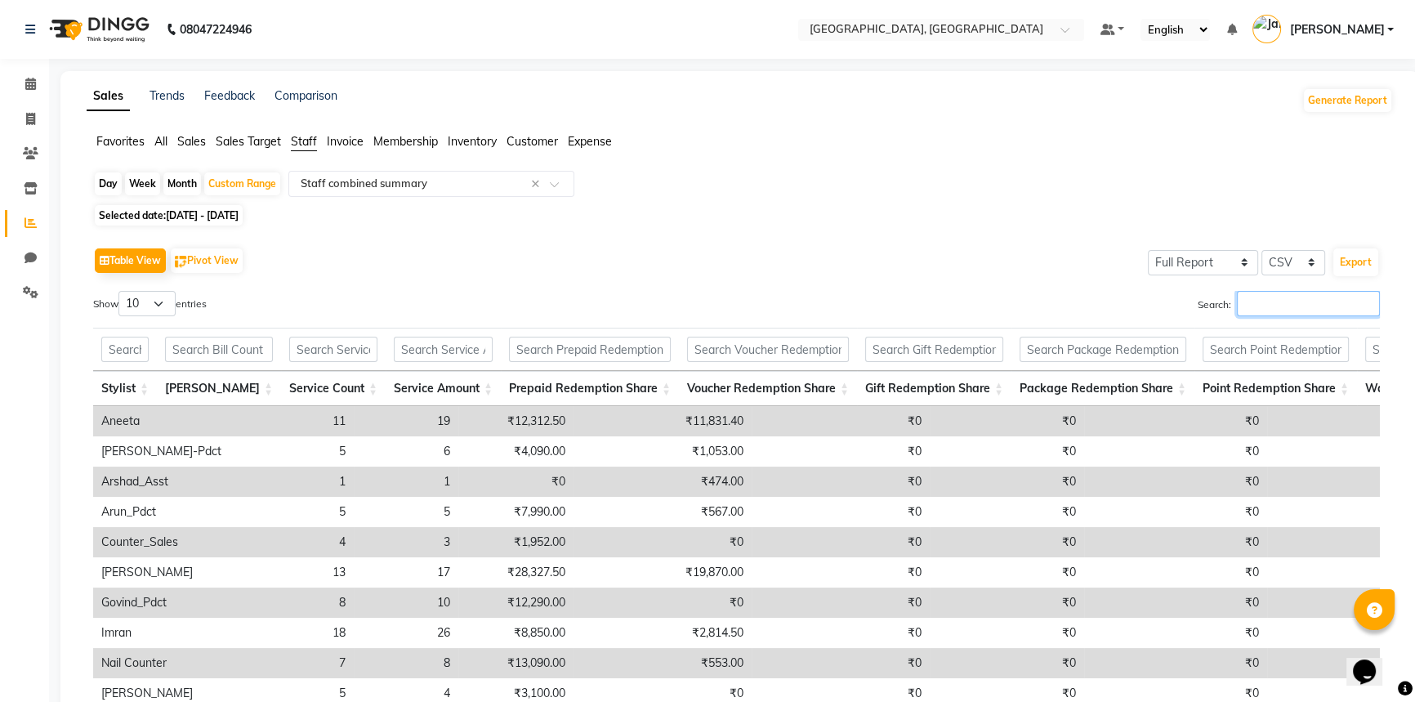
click at [1279, 305] on input "Search:" at bounding box center [1308, 303] width 143 height 25
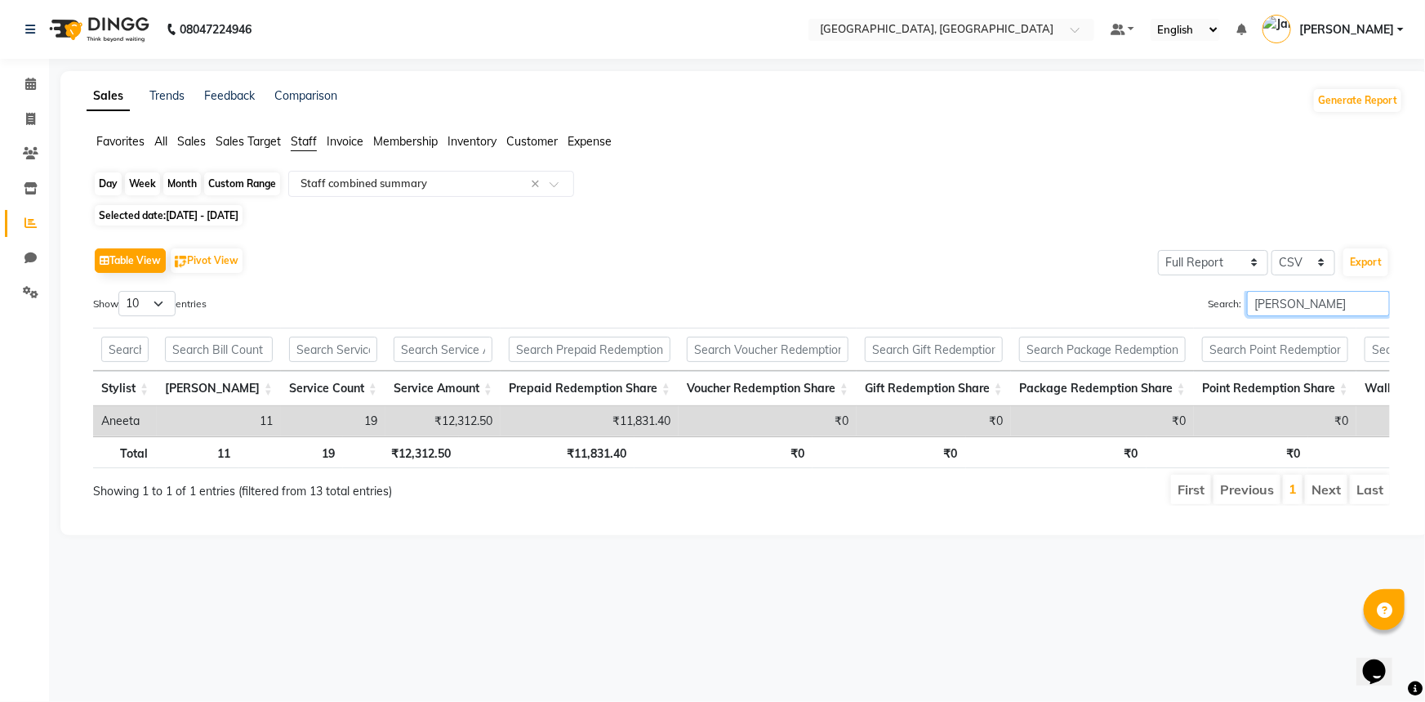
type input "ANEET"
click at [255, 185] on div "Custom Range" at bounding box center [242, 183] width 76 height 23
select select "9"
select select "2025"
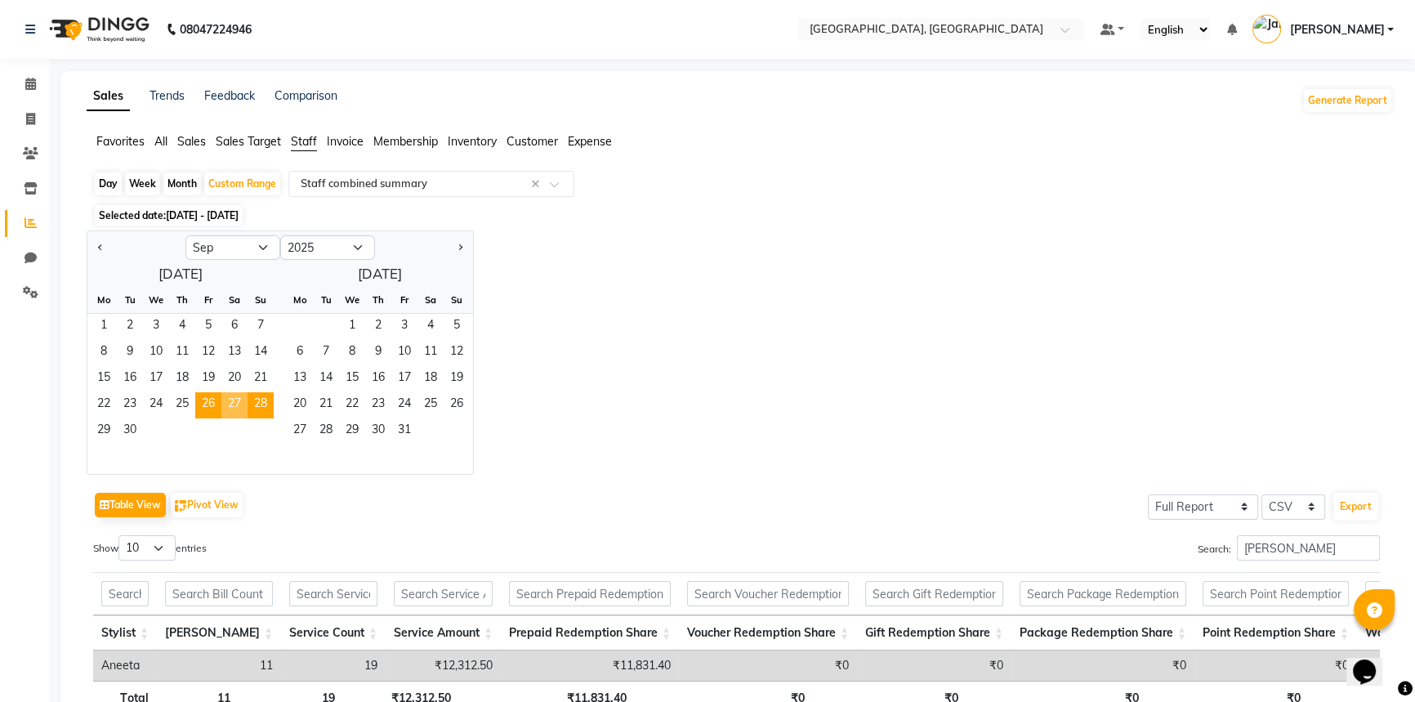
click at [773, 319] on div "Jan Feb Mar Apr May Jun Jul Aug Sep Oct Nov Dec 2015 2016 2017 2018 2019 2020 2…" at bounding box center [740, 352] width 1306 height 244
click at [107, 181] on div "Day" at bounding box center [108, 183] width 27 height 23
select select "9"
select select "2025"
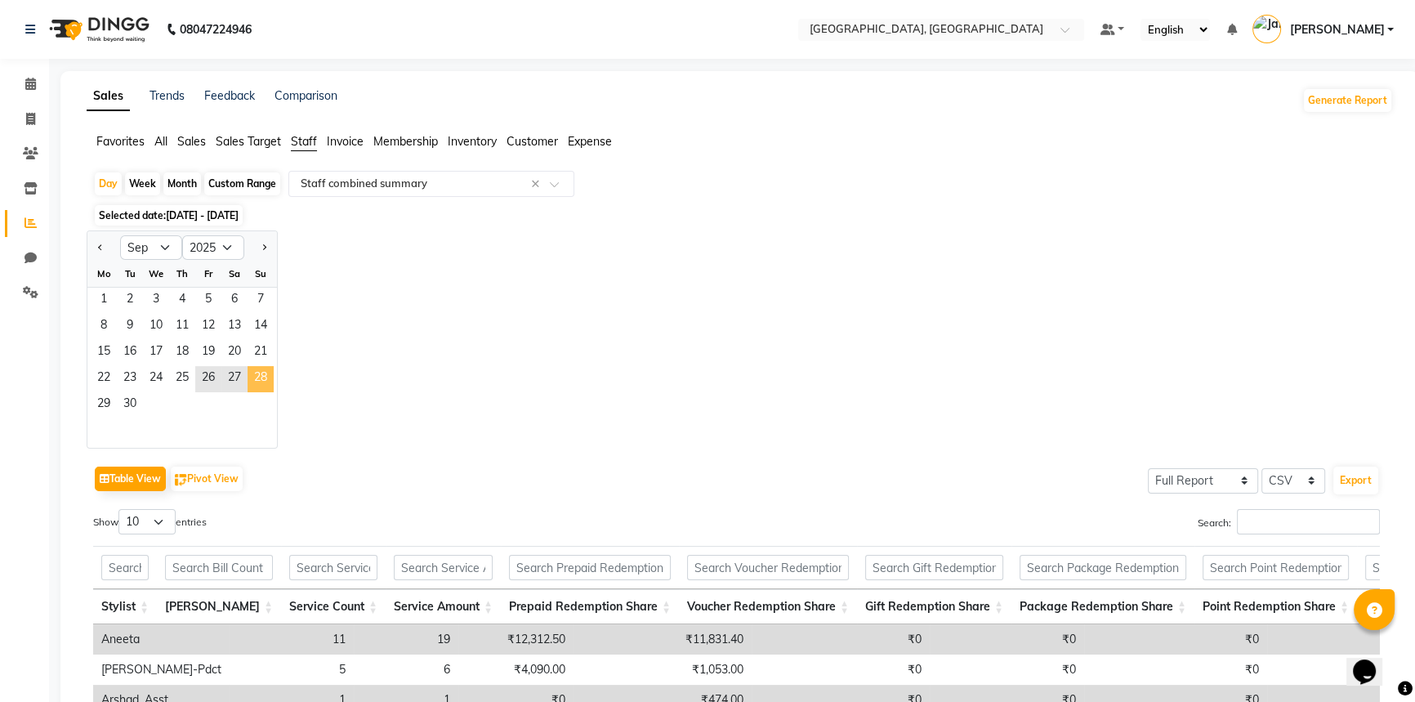
click at [266, 375] on span "28" at bounding box center [260, 379] width 26 height 26
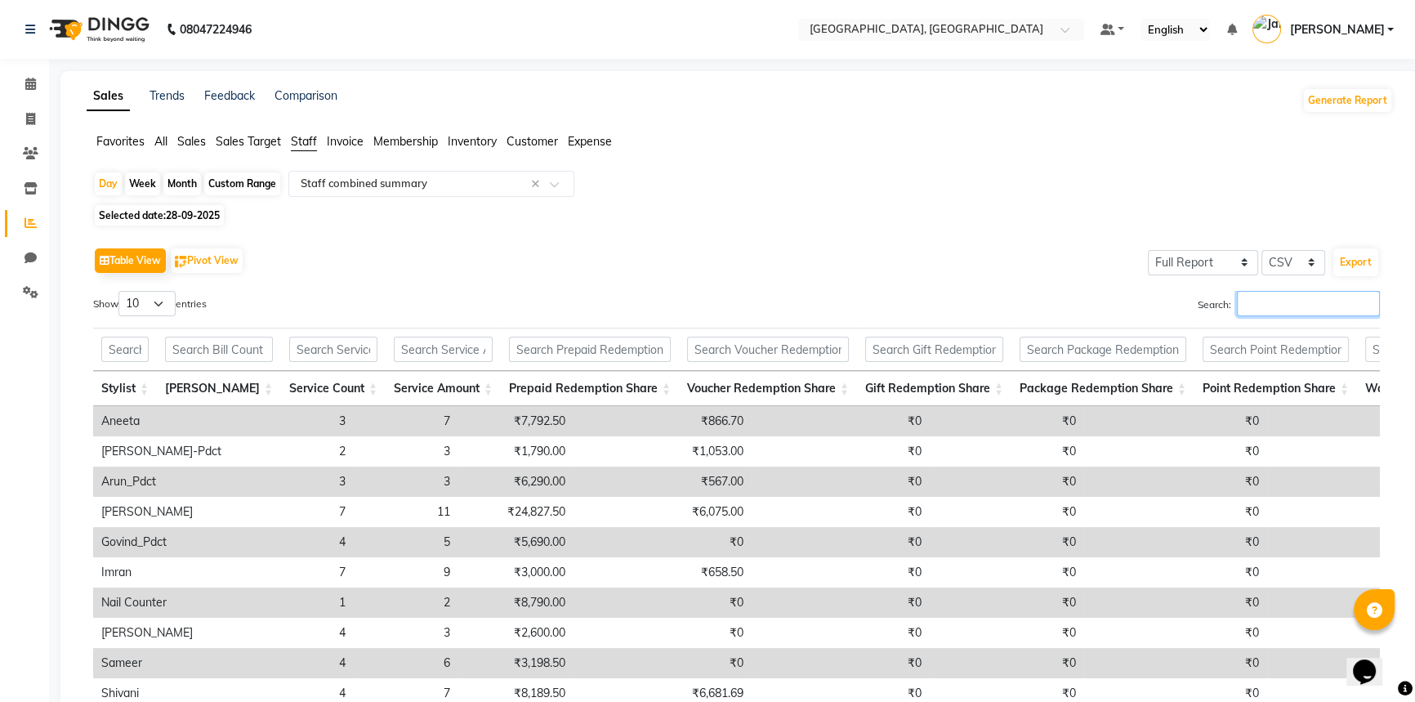
click at [1268, 301] on input "Search:" at bounding box center [1308, 303] width 143 height 25
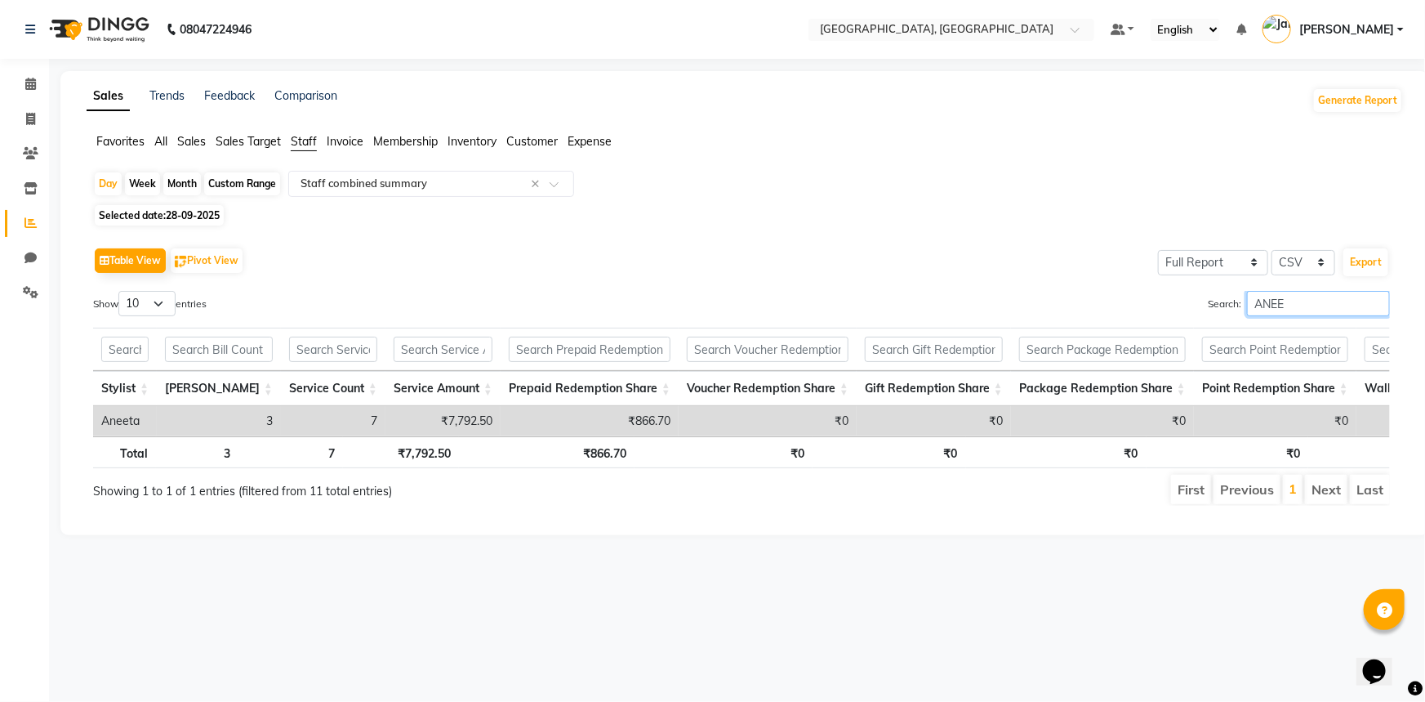
type input "ANEE"
click at [242, 182] on div "Custom Range" at bounding box center [242, 183] width 76 height 23
select select "9"
select select "2025"
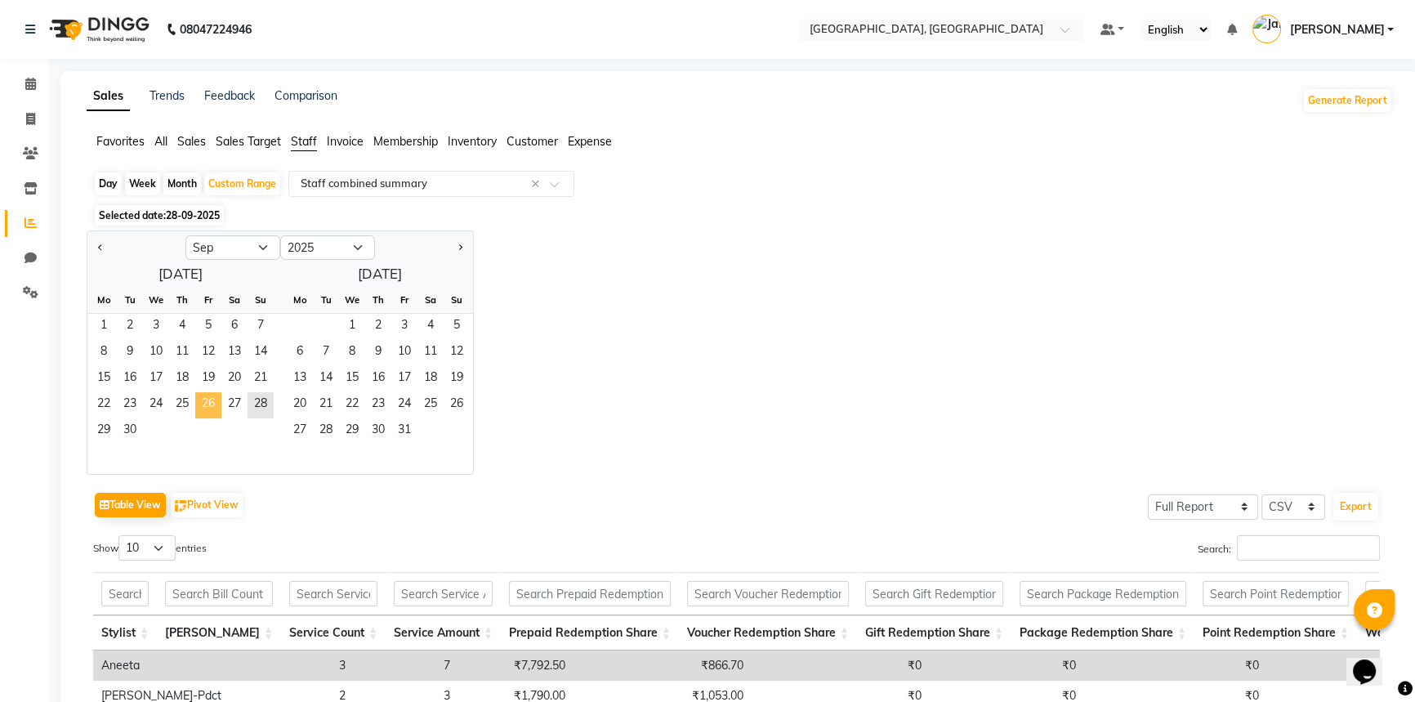
click at [210, 398] on span "26" at bounding box center [208, 405] width 26 height 26
click at [256, 402] on span "28" at bounding box center [260, 405] width 26 height 26
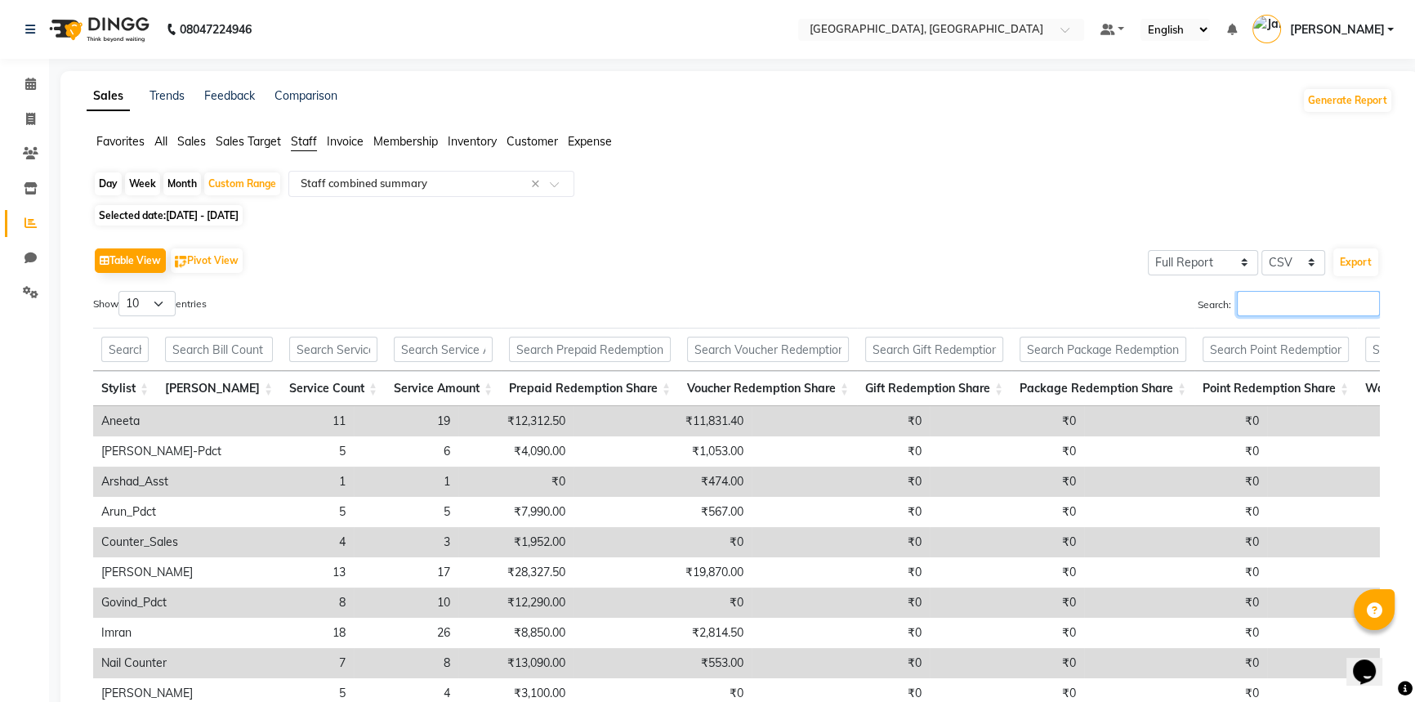
click at [1241, 312] on input "Search:" at bounding box center [1308, 303] width 143 height 25
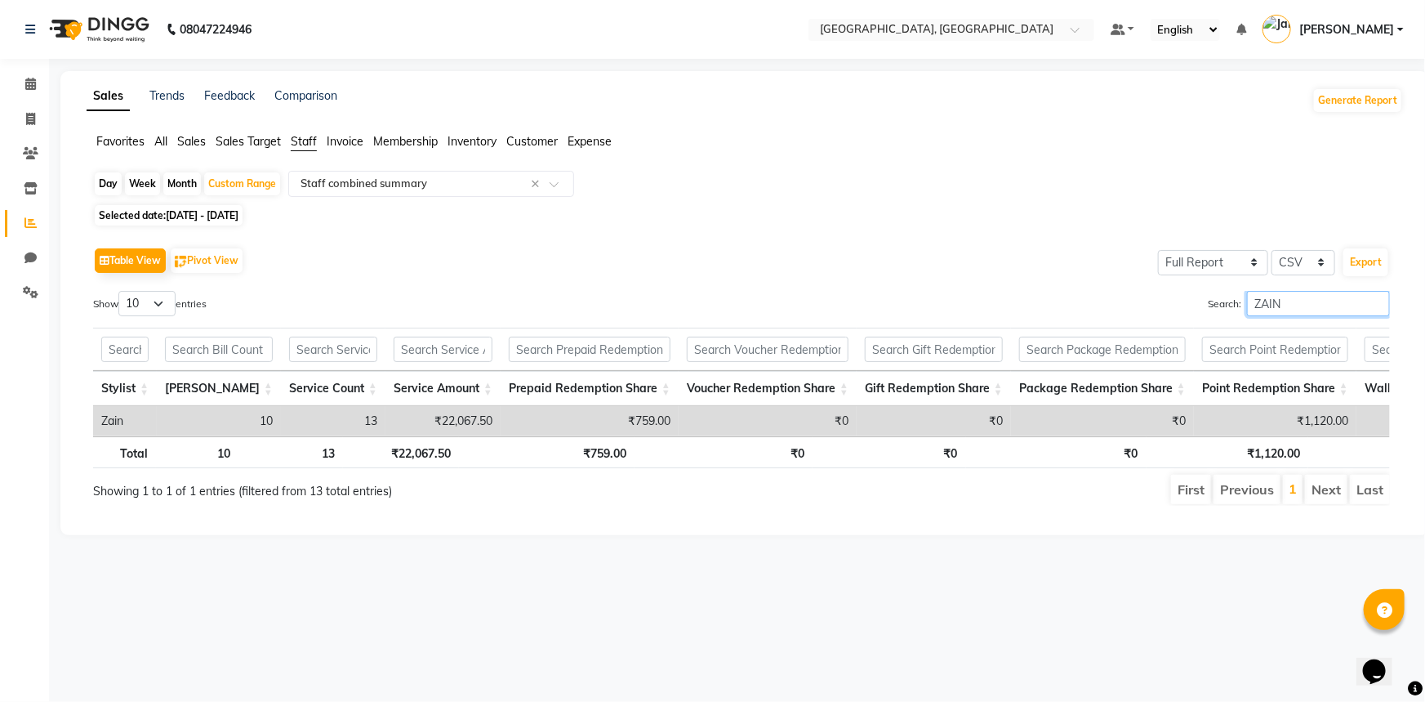
type input "ZAIN"
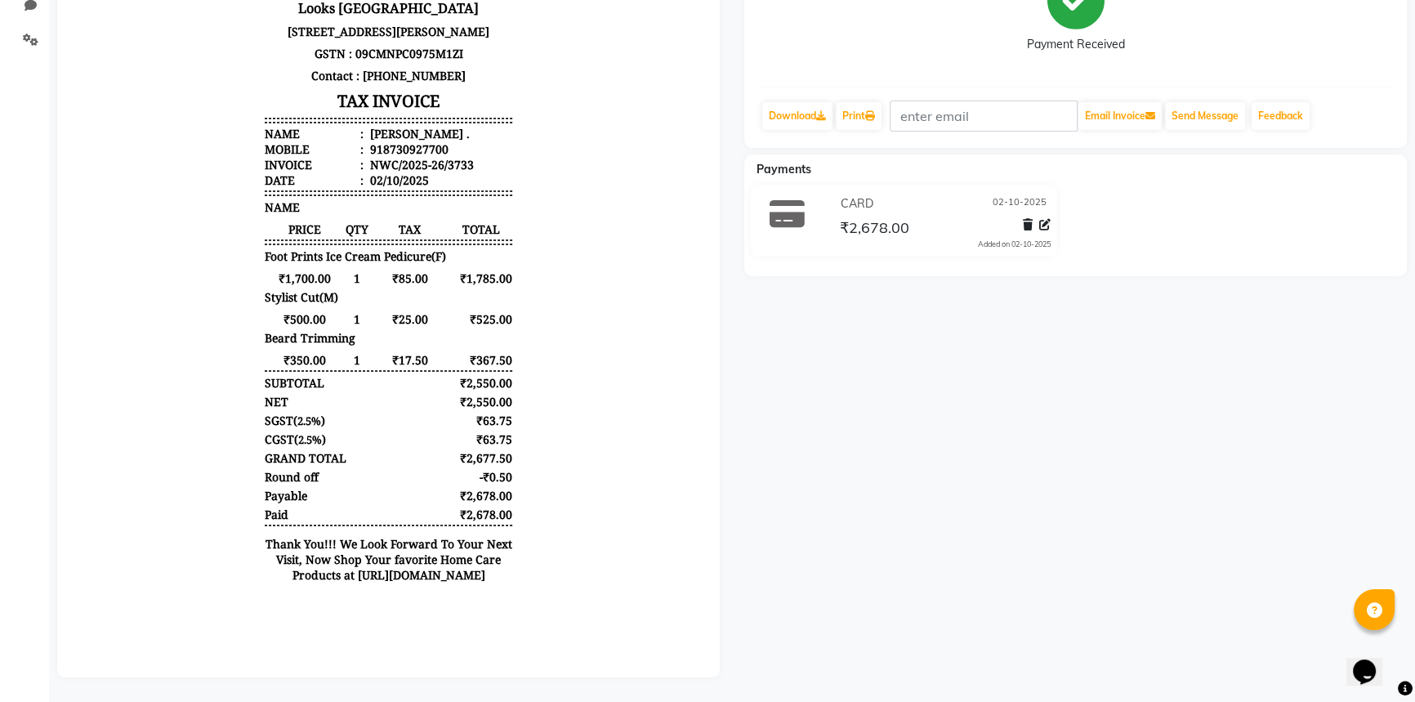
scroll to position [262, 0]
drag, startPoint x: 359, startPoint y: 196, endPoint x: 477, endPoint y: 203, distance: 118.7
click at [477, 157] on li "Mobile : 918730927700" at bounding box center [388, 149] width 247 height 16
copy div "918730927700"
click at [430, 87] on p "Contact : [PHONE_NUMBER]" at bounding box center [388, 76] width 247 height 22
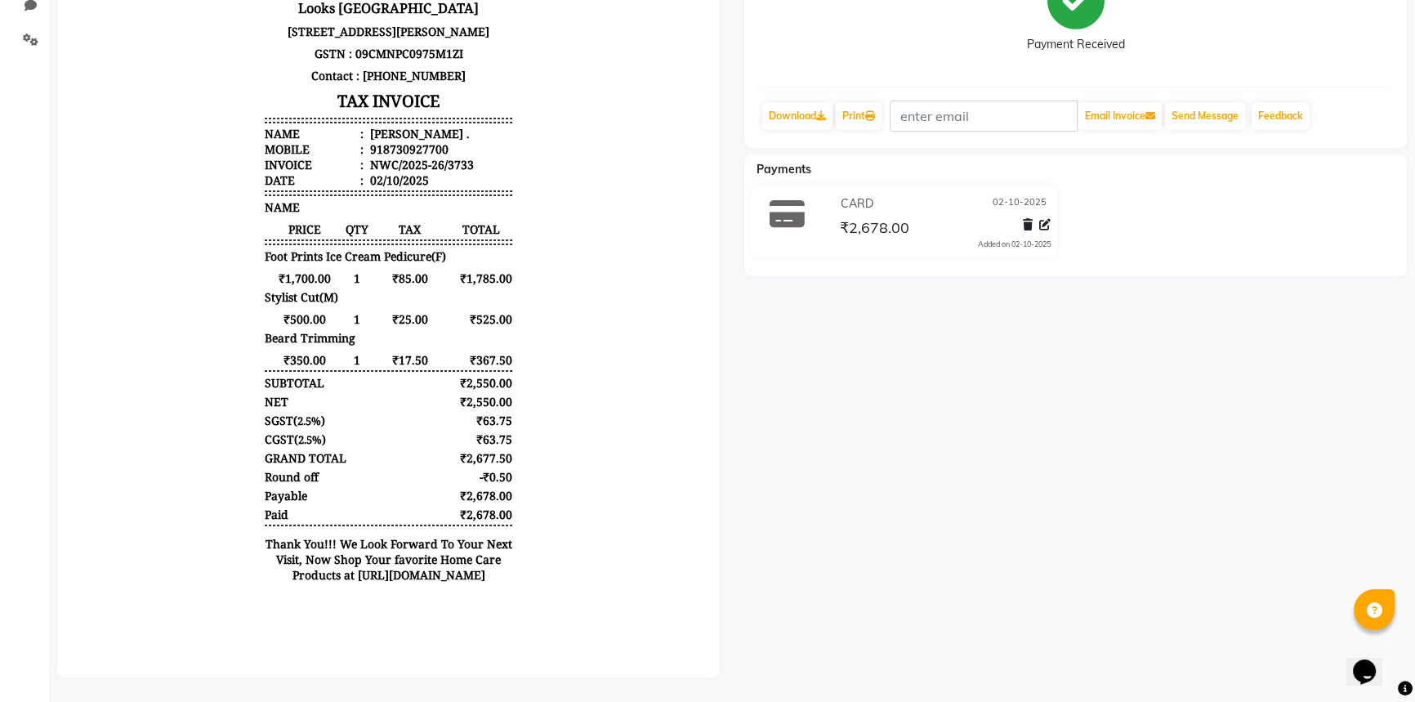
scroll to position [0, 0]
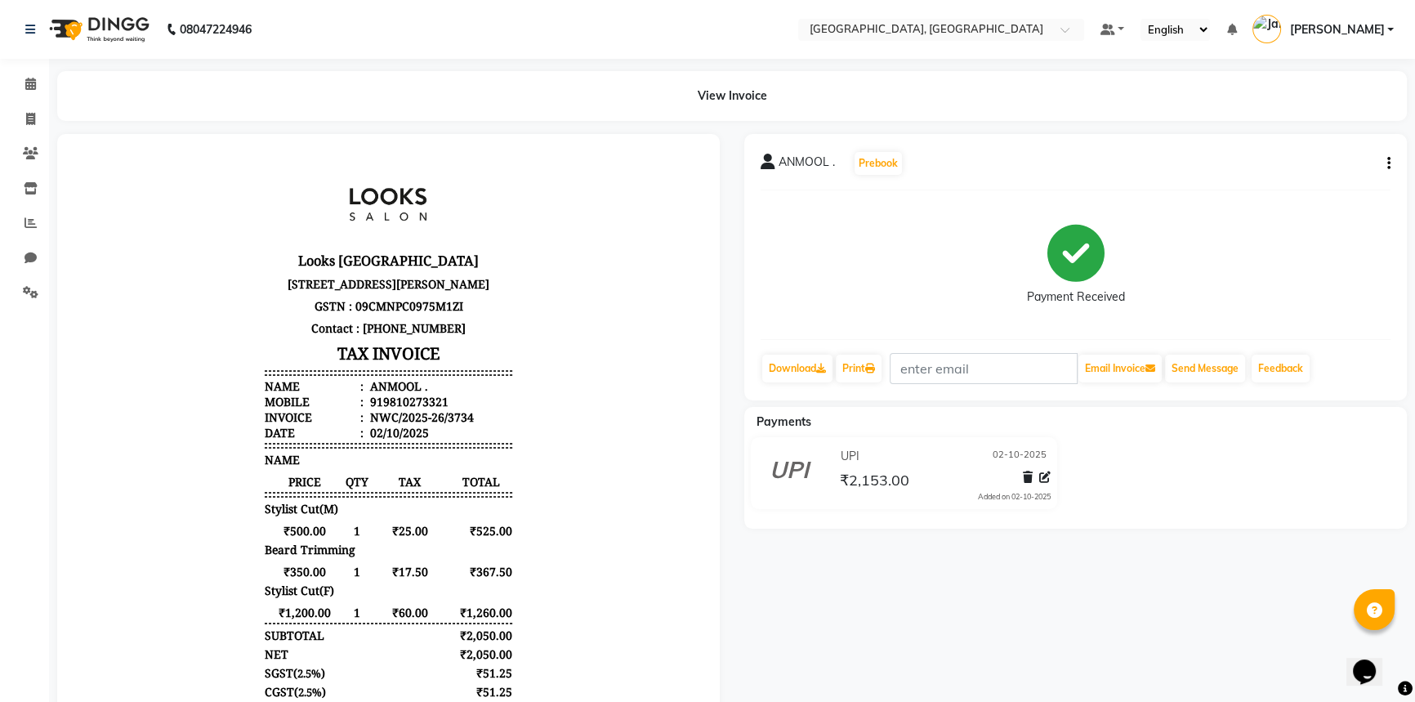
click at [1385, 162] on button "button" at bounding box center [1385, 163] width 10 height 17
click at [1321, 172] on div "Edit Item Staff" at bounding box center [1306, 173] width 112 height 20
select select
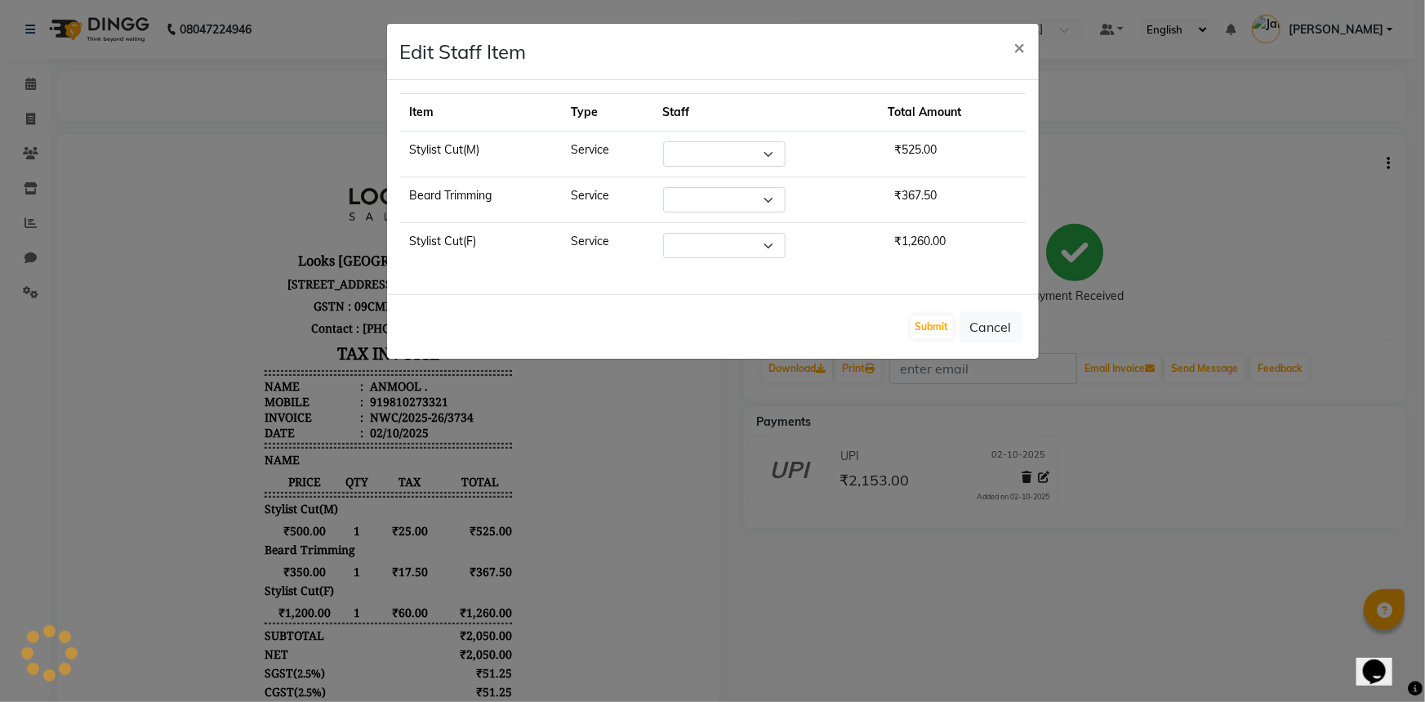
select select "85707"
click at [767, 242] on select "Select Aneeta Ankush-pdct Arshad_asst Arun_pdct Ashish_asst Counter_Sales Fahee…" at bounding box center [721, 245] width 123 height 25
select select "84832"
click at [664, 233] on select "Select Aneeta Ankush-pdct Arshad_asst Arun_pdct Ashish_asst Counter_Sales Fahee…" at bounding box center [721, 245] width 123 height 25
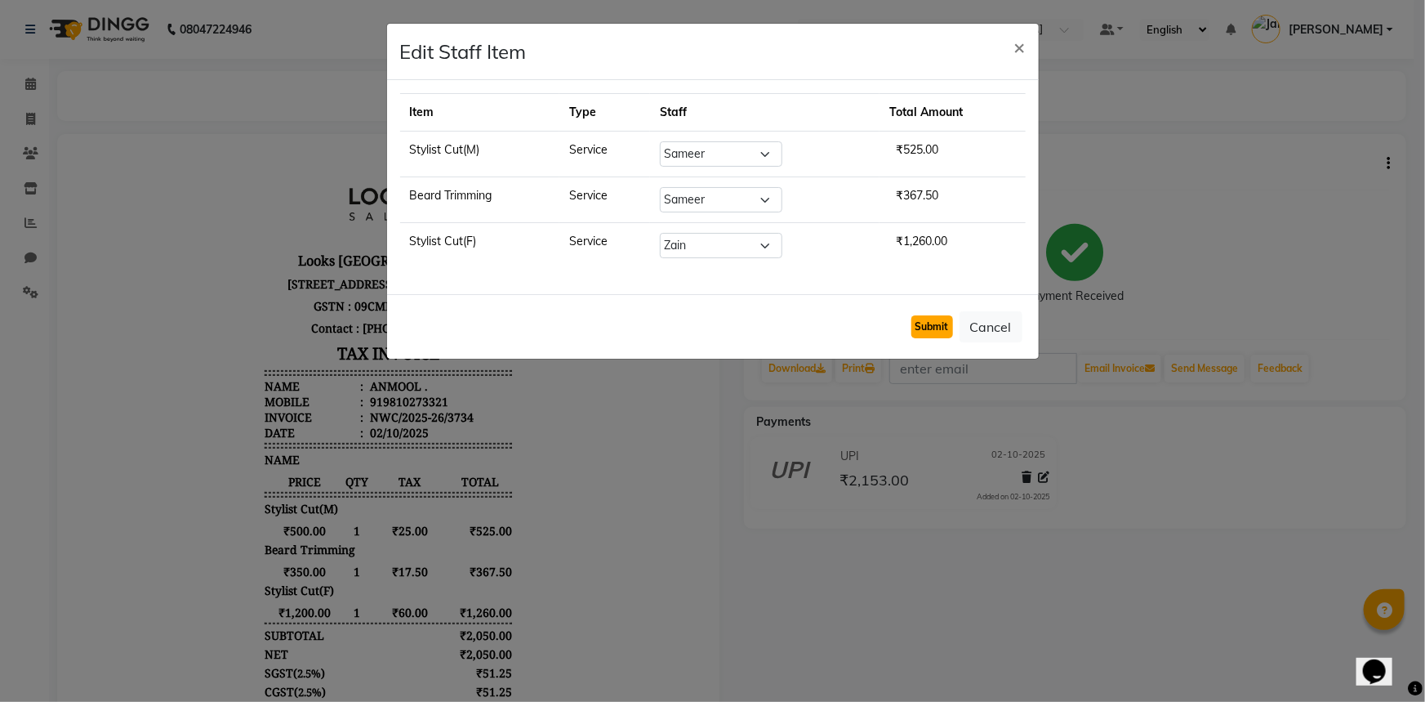
click at [929, 318] on button "Submit" at bounding box center [932, 326] width 42 height 23
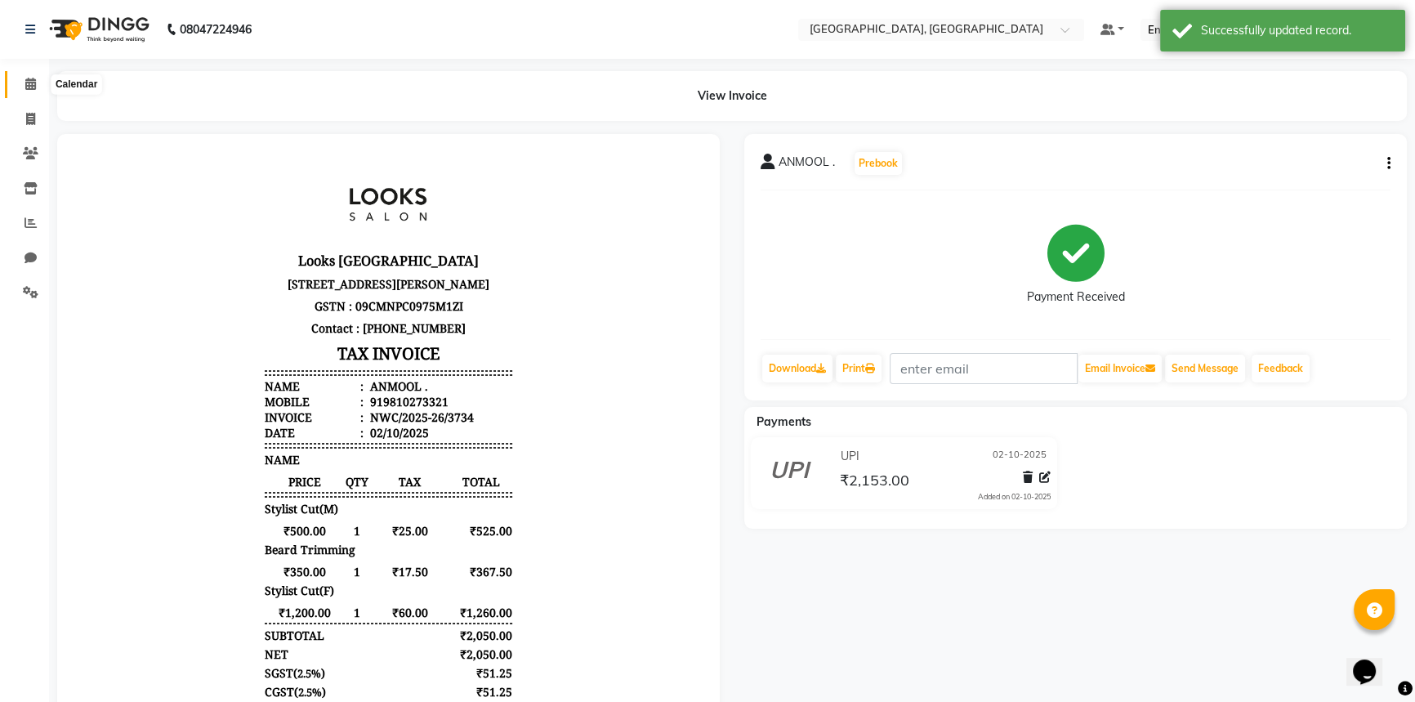
click at [26, 89] on icon at bounding box center [30, 84] width 11 height 12
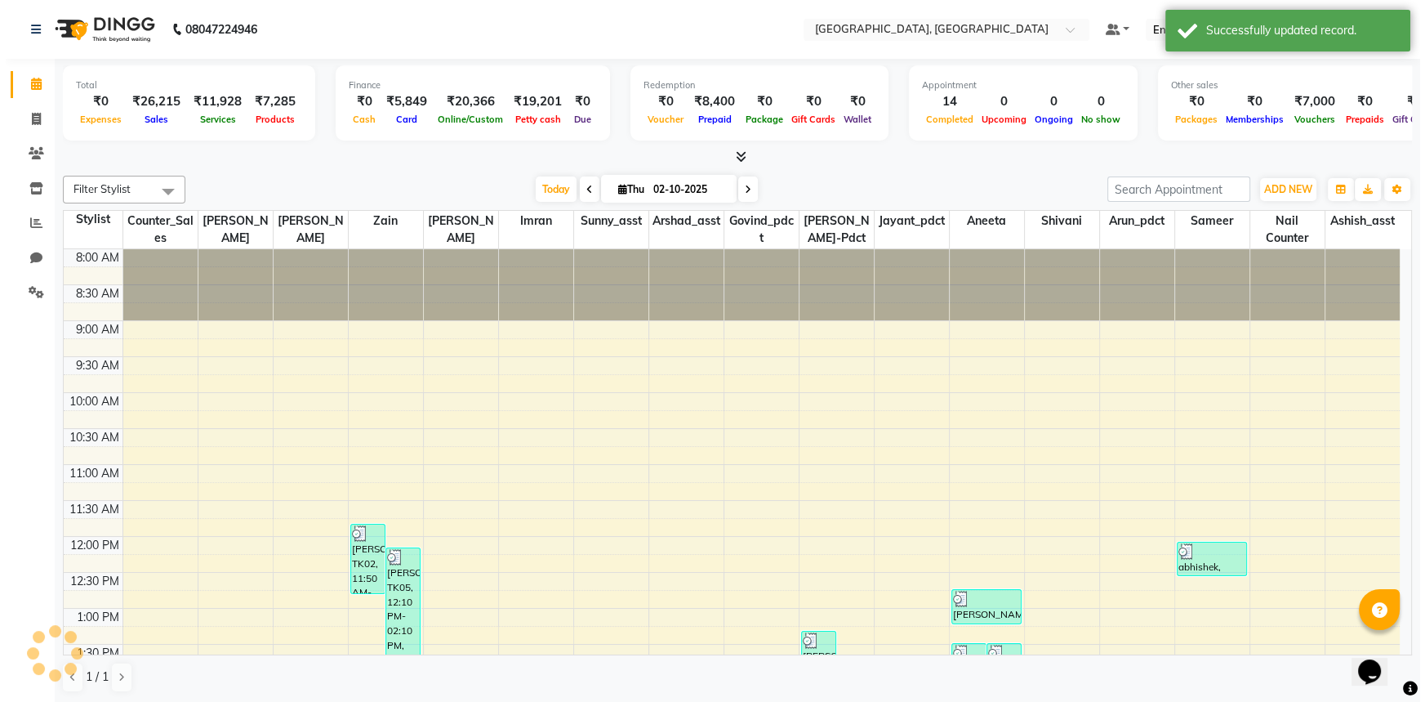
scroll to position [502, 0]
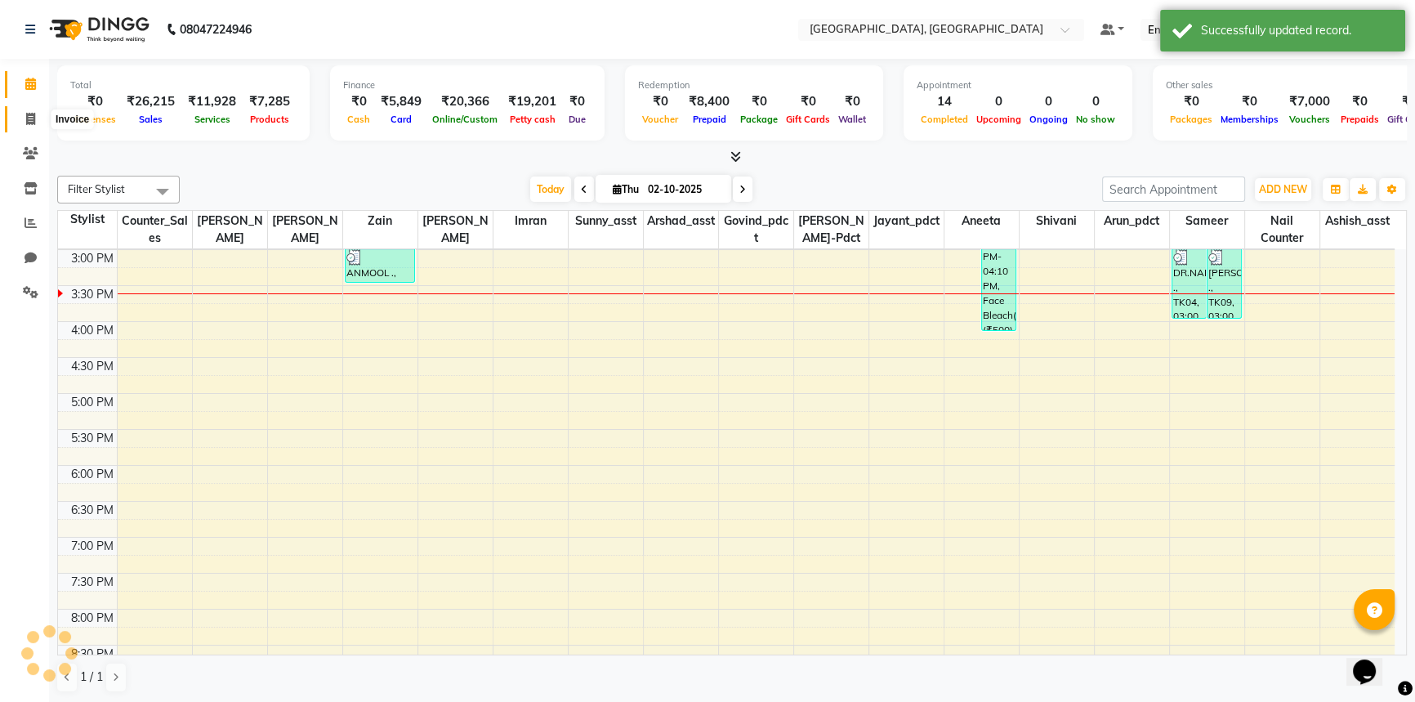
click at [31, 115] on icon at bounding box center [30, 119] width 9 height 12
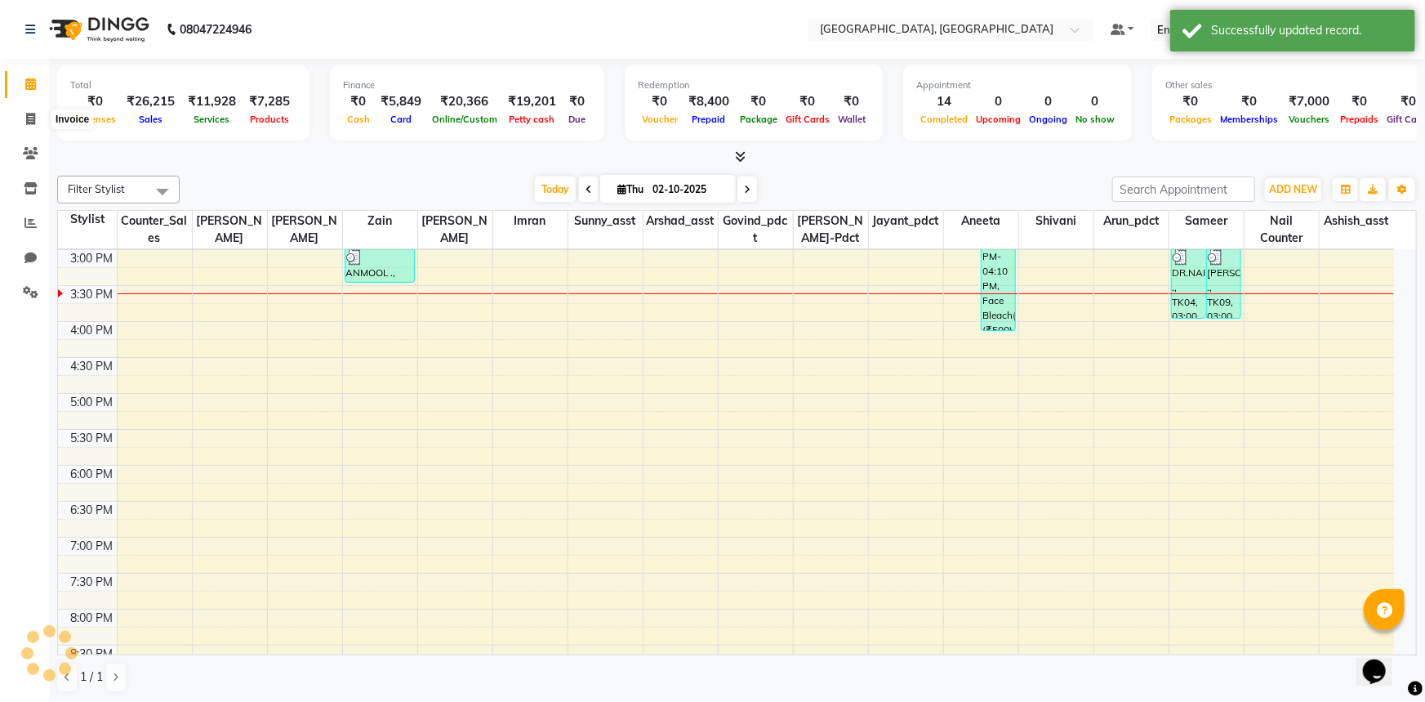
select select "service"
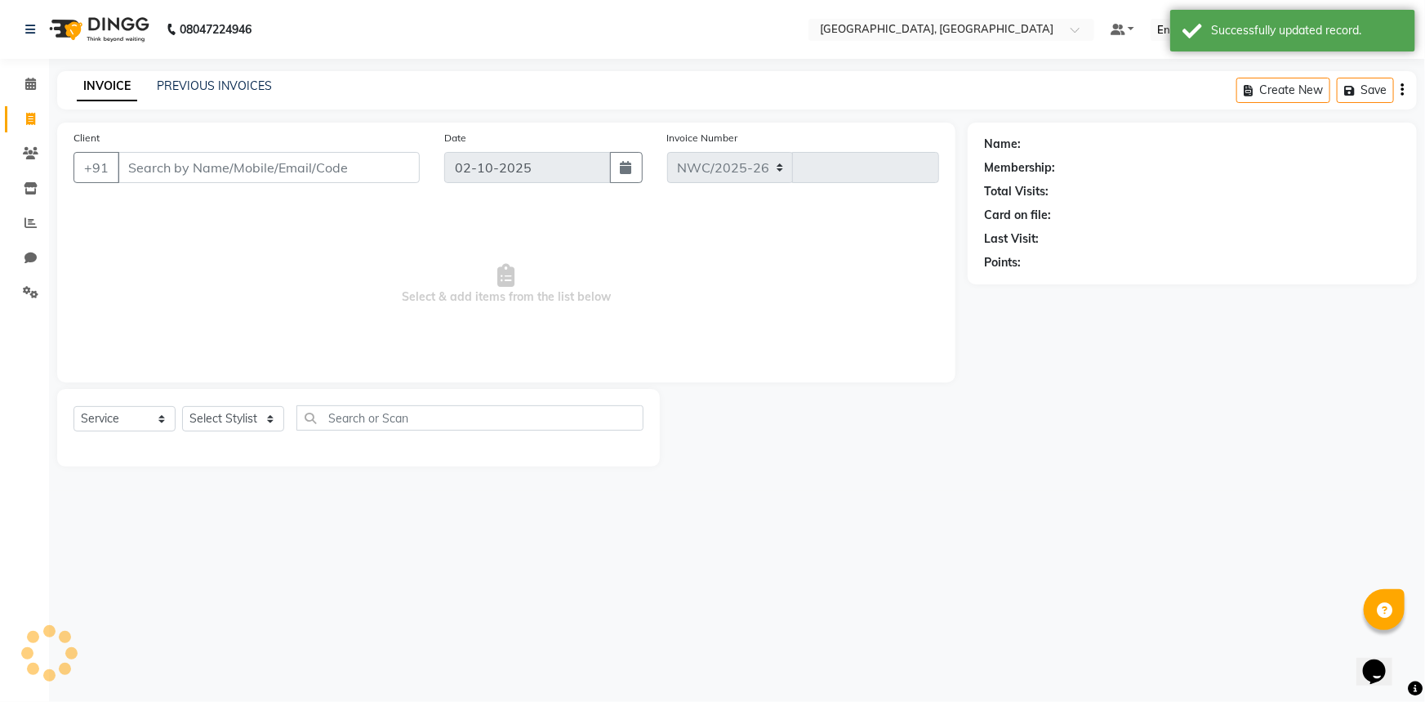
select select "8574"
type input "3735"
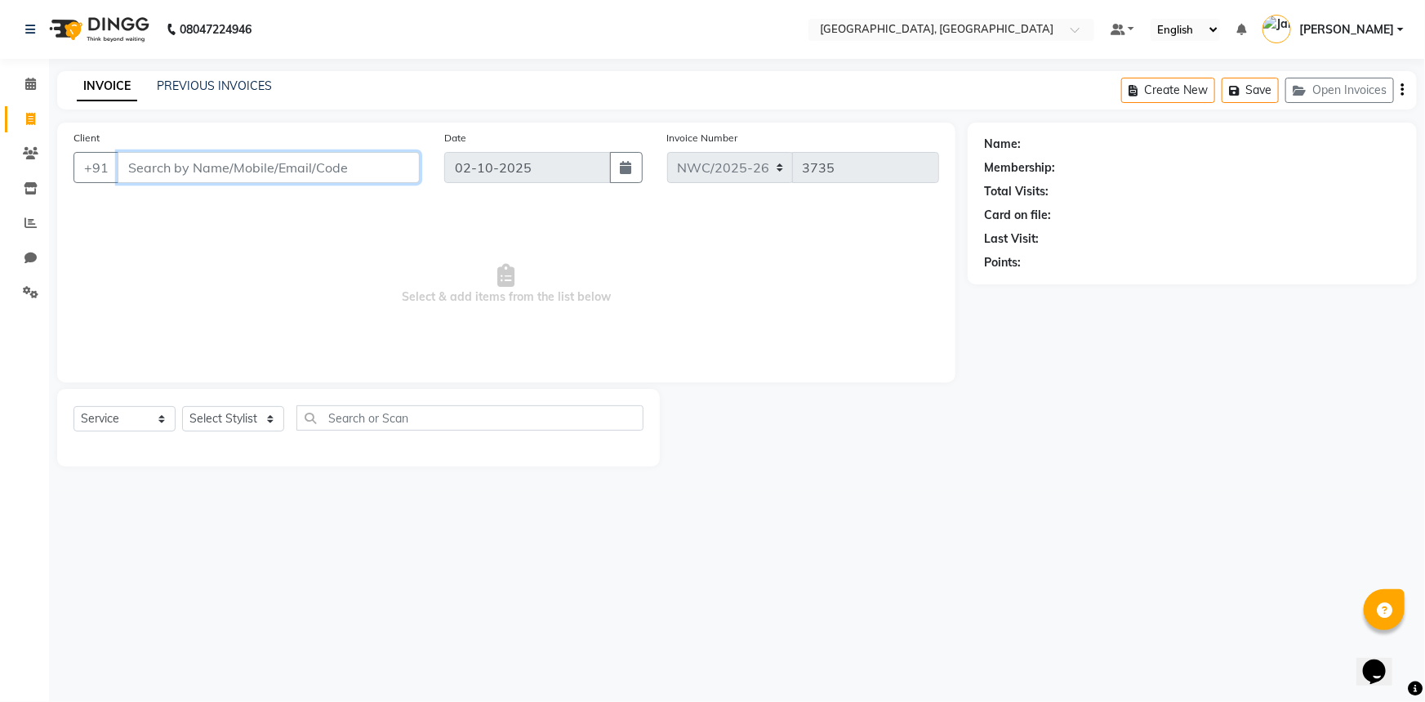
click at [188, 179] on input "Client" at bounding box center [269, 167] width 302 height 31
type input "8447430191"
click at [375, 163] on span "Add Client" at bounding box center [377, 167] width 65 height 16
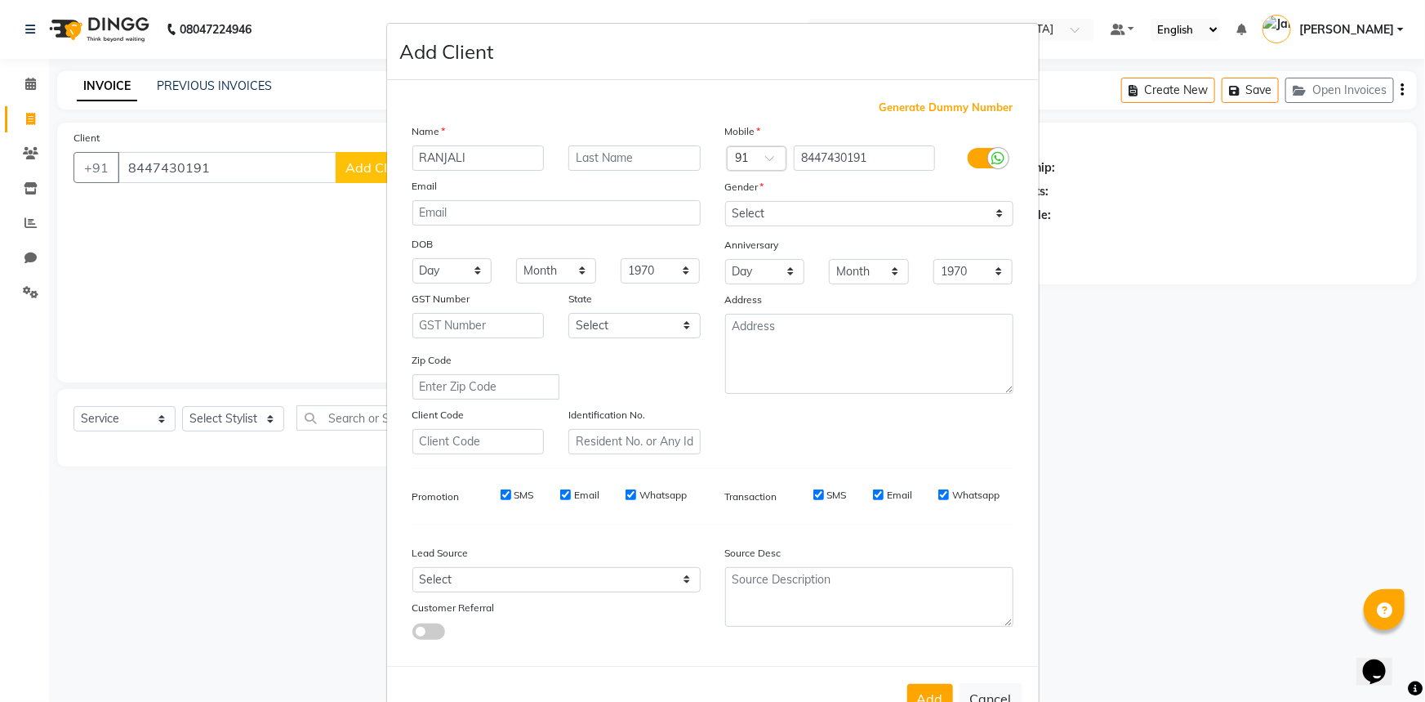
type input "RANJALI"
click at [831, 212] on select "Select Male Female Other Prefer Not To Say" at bounding box center [869, 213] width 288 height 25
select select "female"
click at [725, 201] on select "Select Male Female Other Prefer Not To Say" at bounding box center [869, 213] width 288 height 25
click at [811, 350] on textarea at bounding box center [869, 354] width 288 height 80
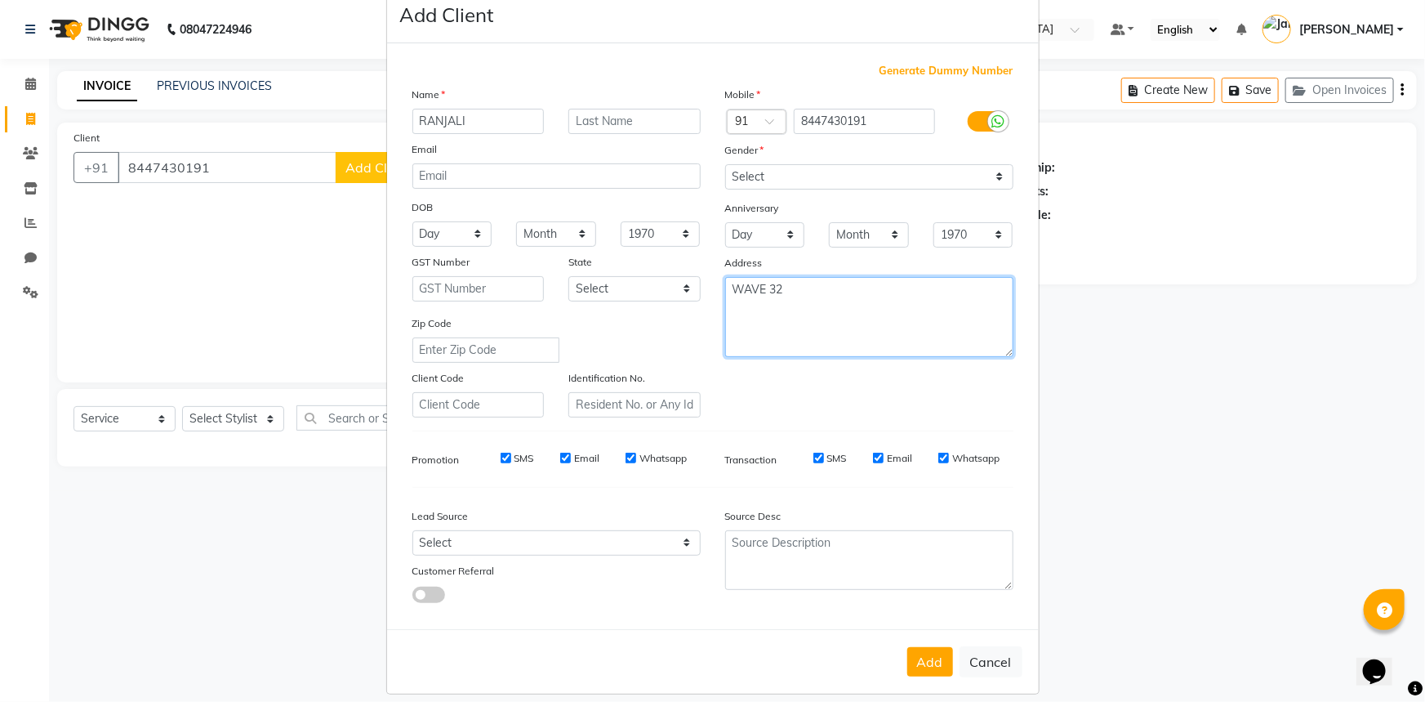
scroll to position [57, 0]
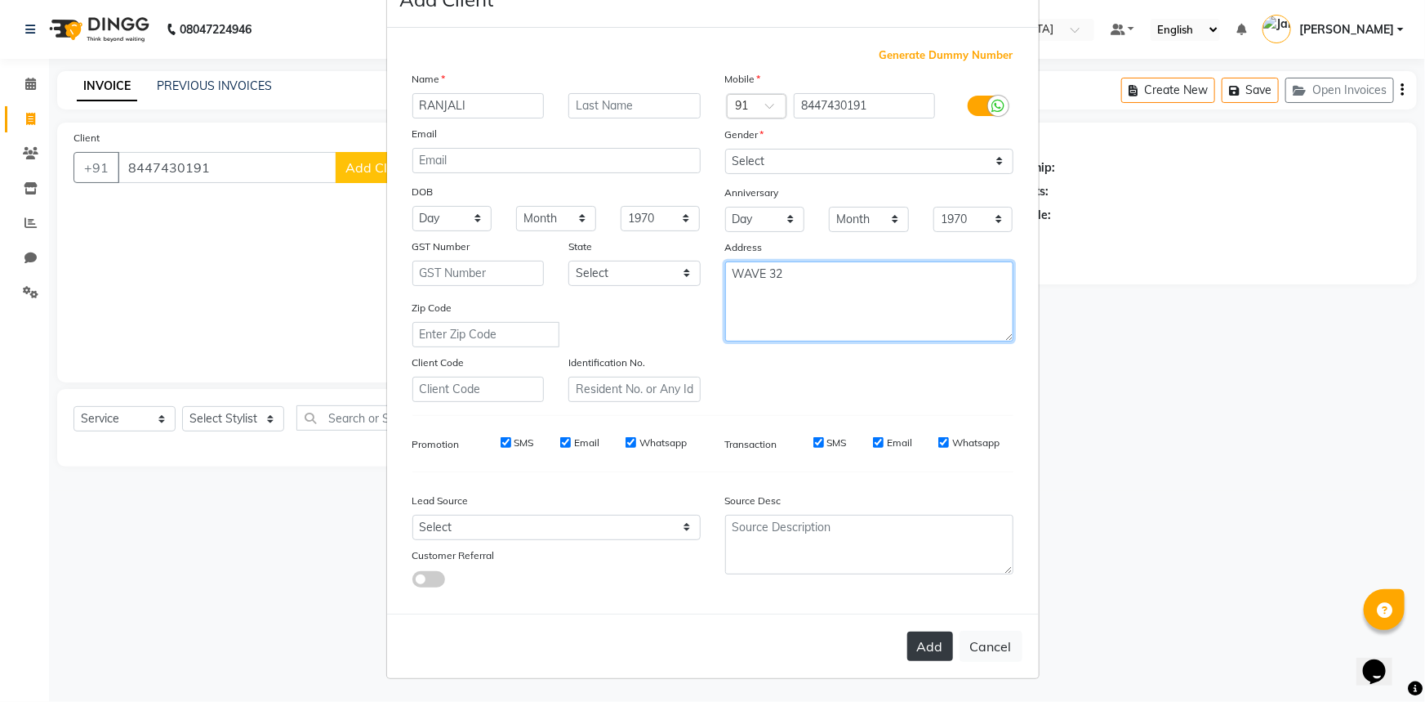
type textarea "WAVE 32"
drag, startPoint x: 916, startPoint y: 652, endPoint x: 888, endPoint y: 635, distance: 33.3
click at [915, 652] on button "Add" at bounding box center [930, 645] width 46 height 29
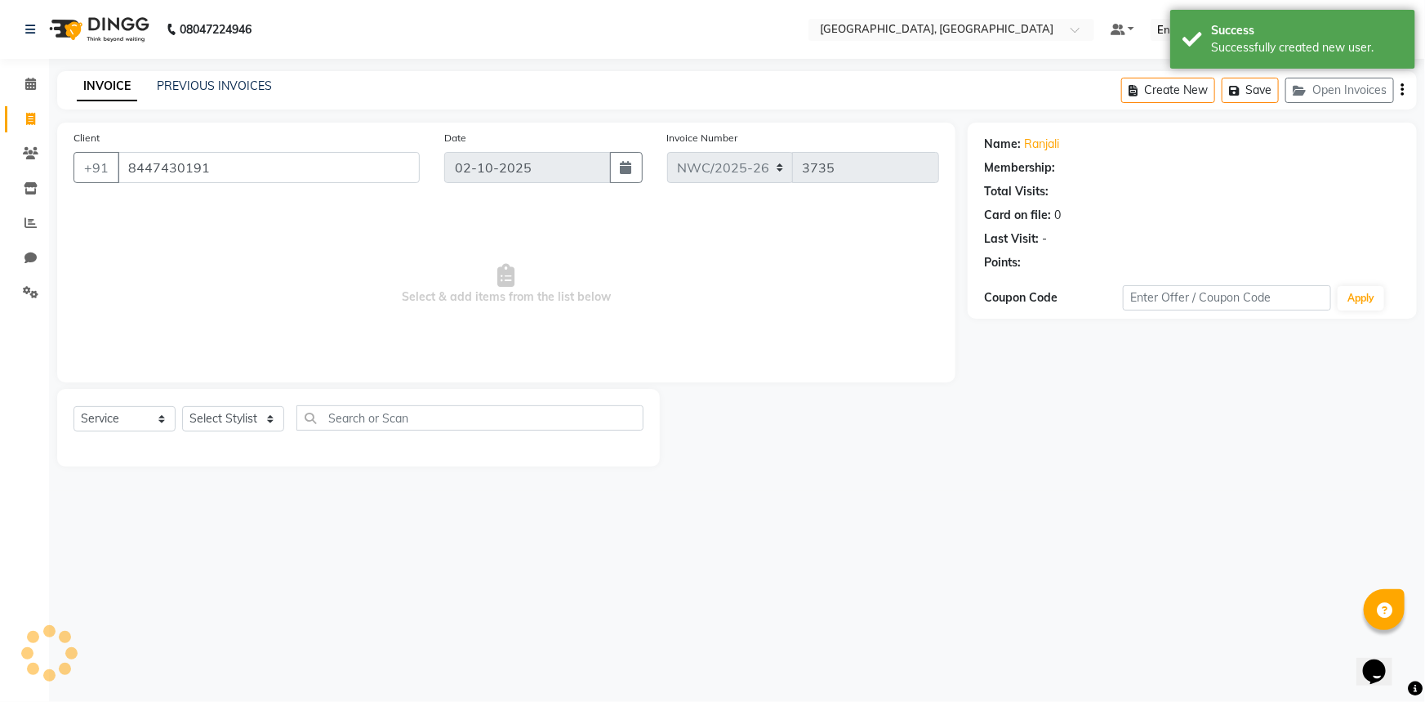
select select "1: Object"
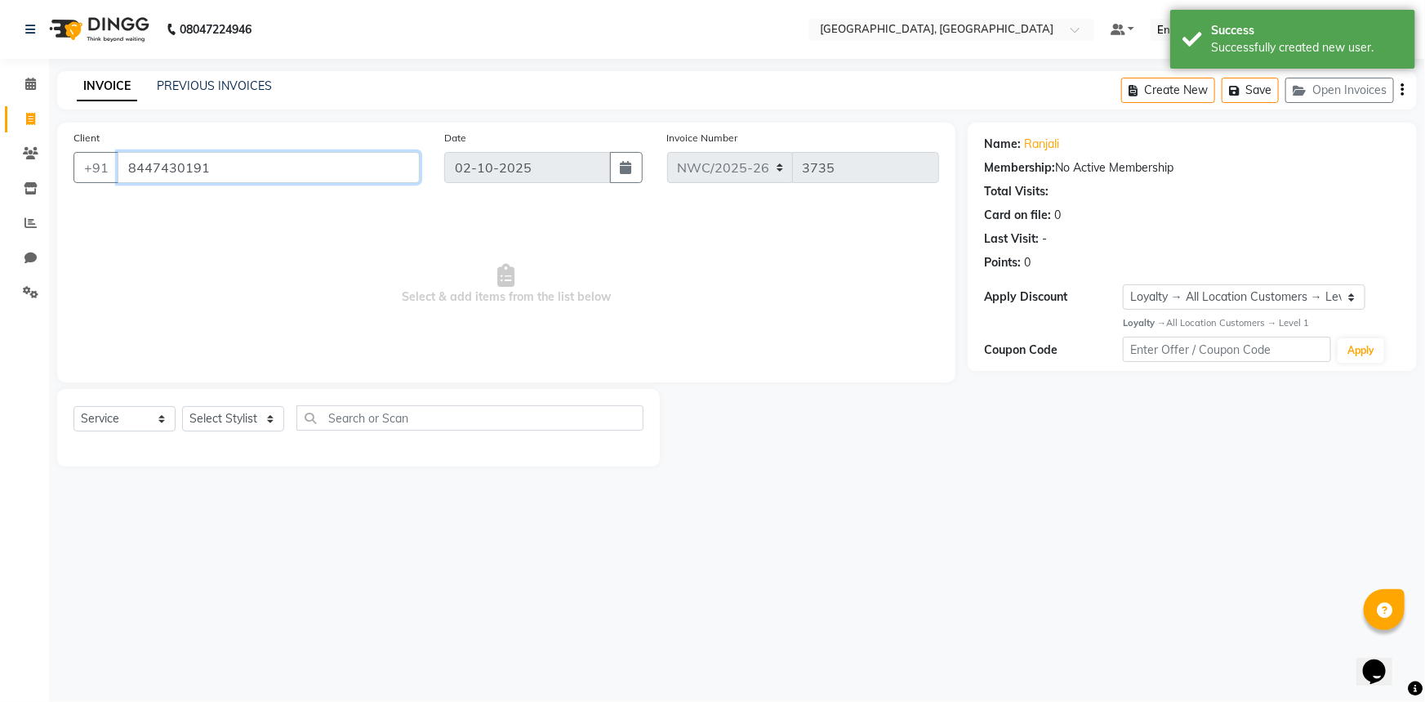
drag, startPoint x: 220, startPoint y: 163, endPoint x: 125, endPoint y: 163, distance: 94.7
click at [125, 163] on input "8447430191" at bounding box center [269, 167] width 302 height 31
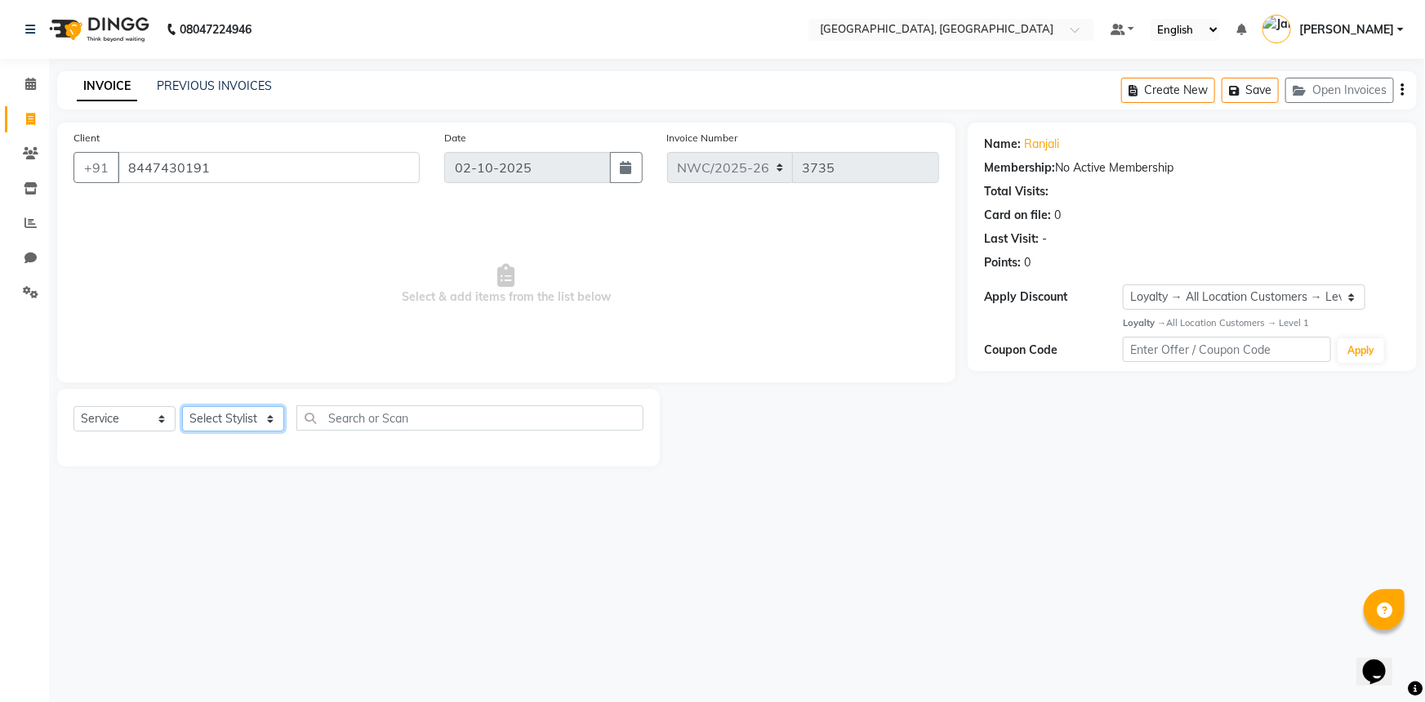
click at [210, 417] on select "Select Stylist Aneeta Ankush-pdct Arshad_asst Arun_pdct Ashish_asst Counter_Sal…" at bounding box center [233, 418] width 102 height 25
select select "84838"
click at [182, 406] on select "Select Stylist Aneeta Ankush-pdct Arshad_asst Arun_pdct Ashish_asst Counter_Sal…" at bounding box center [233, 418] width 102 height 25
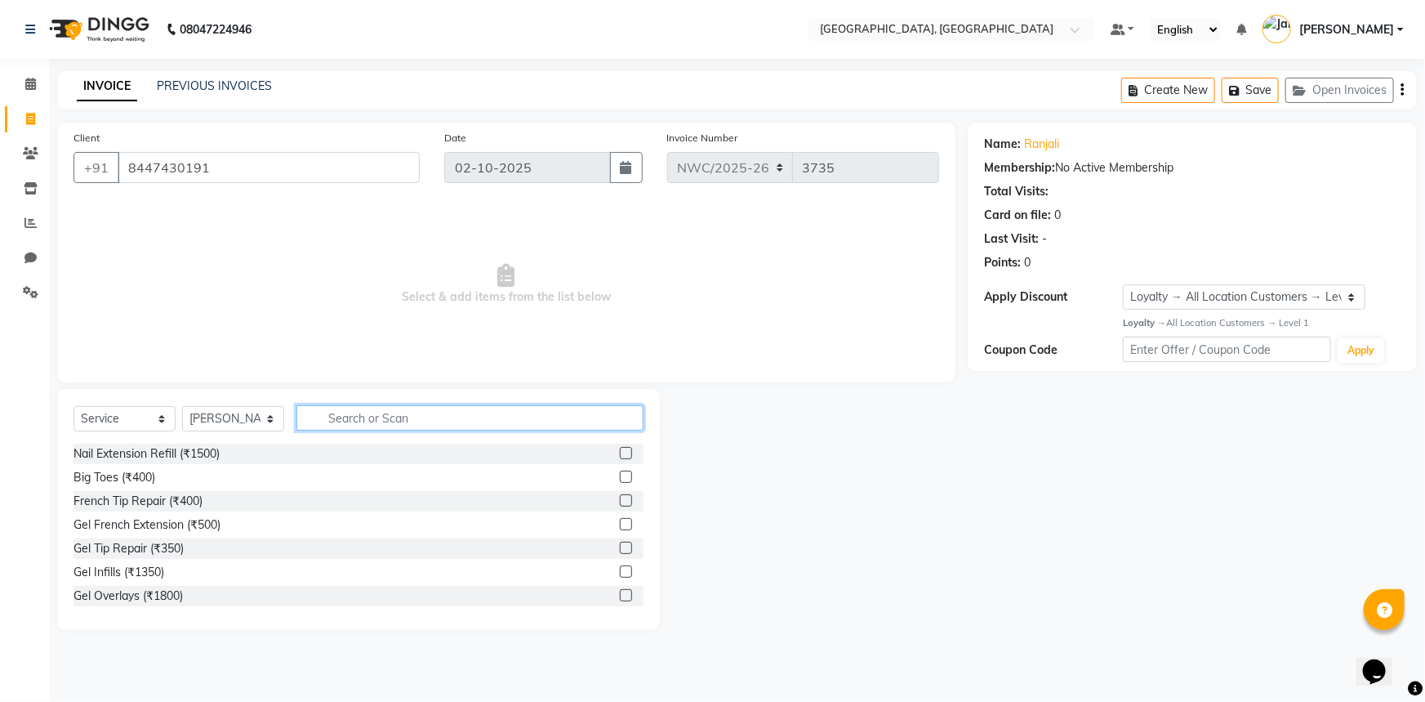
click at [414, 408] on input "text" at bounding box center [469, 417] width 347 height 25
type input "ICE"
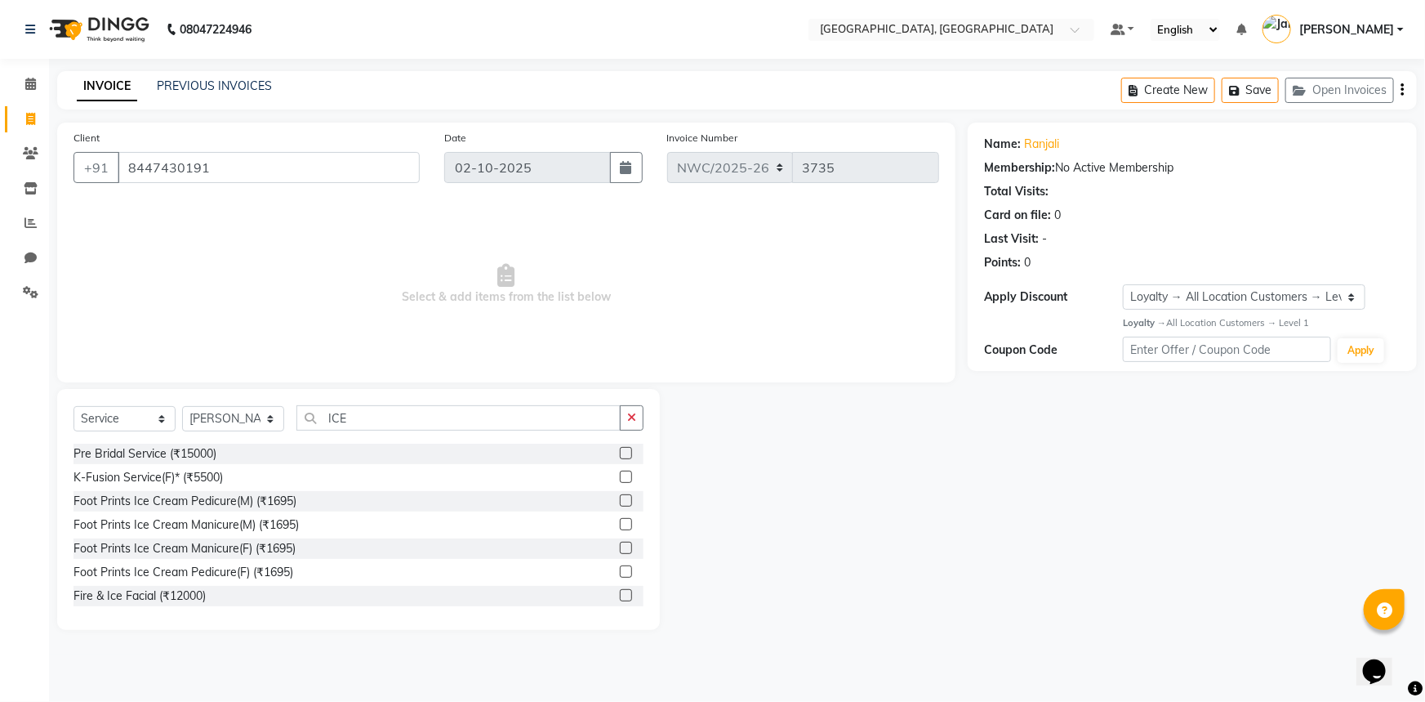
click at [620, 547] on label at bounding box center [626, 547] width 12 height 12
click at [620, 547] on input "checkbox" at bounding box center [625, 548] width 11 height 11
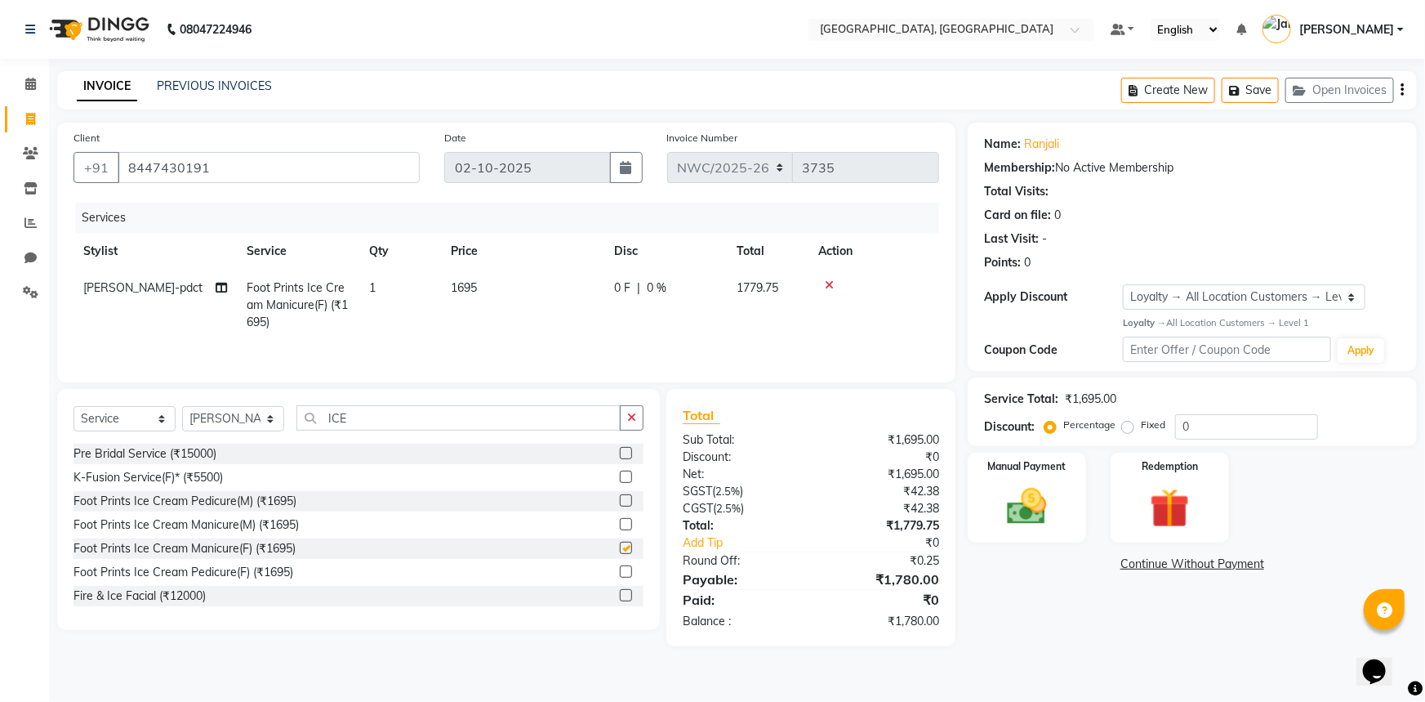
checkbox input "false"
click at [506, 295] on td "1695" at bounding box center [522, 305] width 163 height 71
select select "84838"
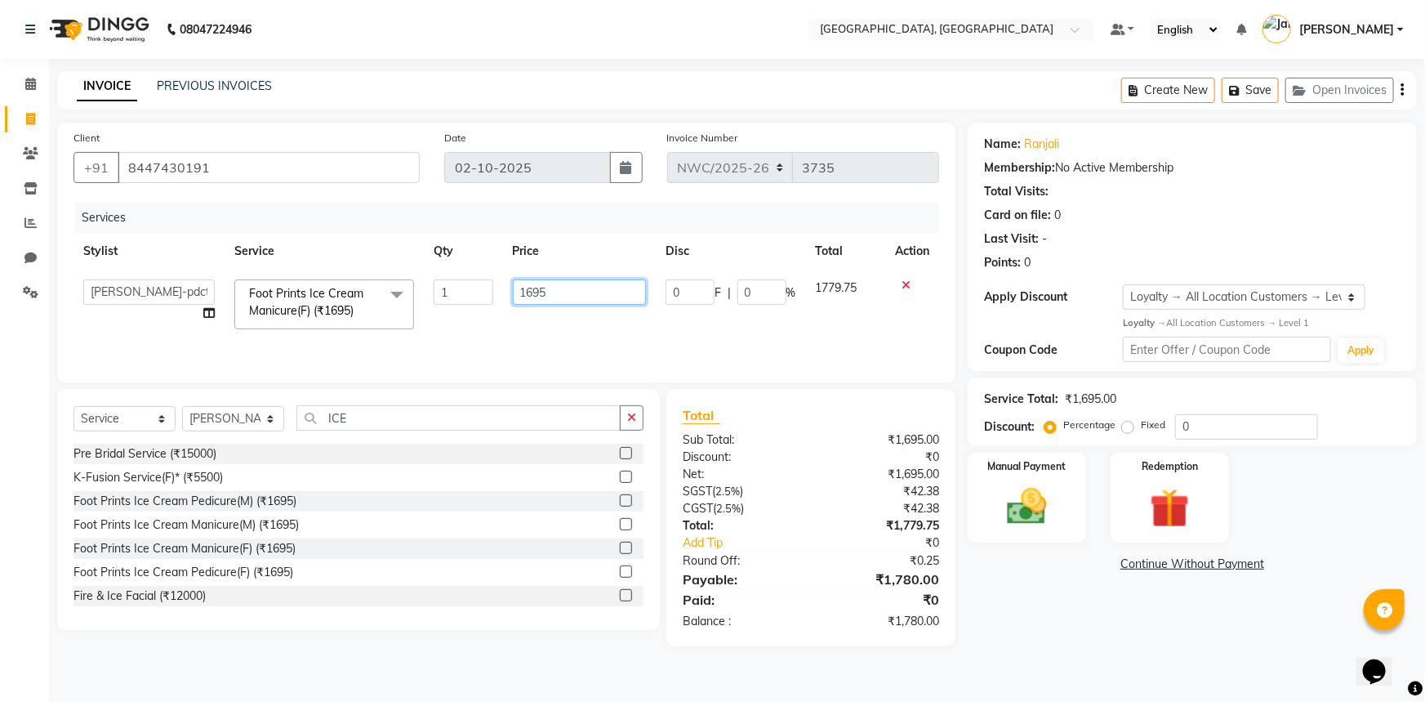
drag, startPoint x: 550, startPoint y: 289, endPoint x: 372, endPoint y: 296, distance: 178.2
click at [390, 297] on tr "Aneeta Ankush-pdct Arshad_asst Arun_pdct Ashish_asst Counter_Sales Faheem Govin…" at bounding box center [507, 304] width 866 height 69
type input "1700"
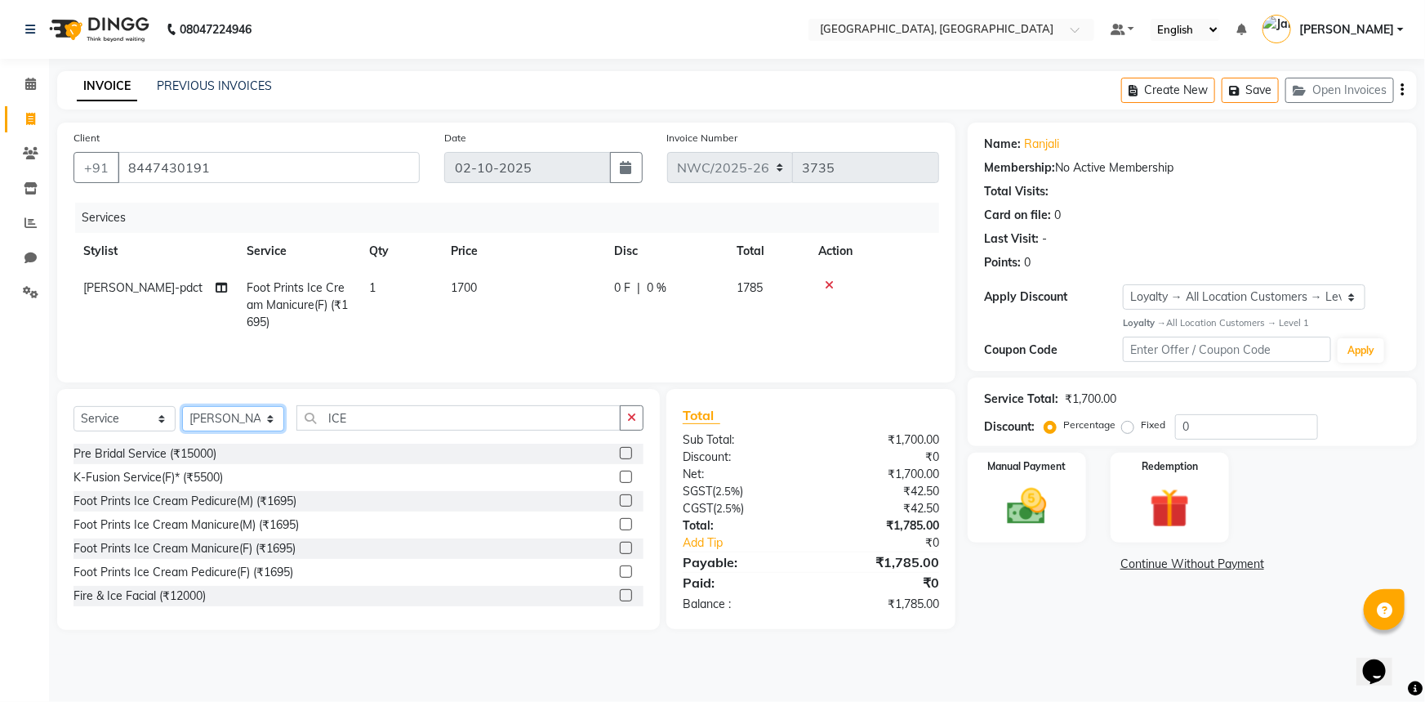
click at [212, 422] on select "Select Stylist Aneeta Ankush-pdct Arshad_asst Arun_pdct Ashish_asst Counter_Sal…" at bounding box center [233, 418] width 102 height 25
select select "88106"
click at [182, 406] on select "Select Stylist Aneeta Ankush-pdct Arshad_asst Arun_pdct Ashish_asst Counter_Sal…" at bounding box center [233, 418] width 102 height 25
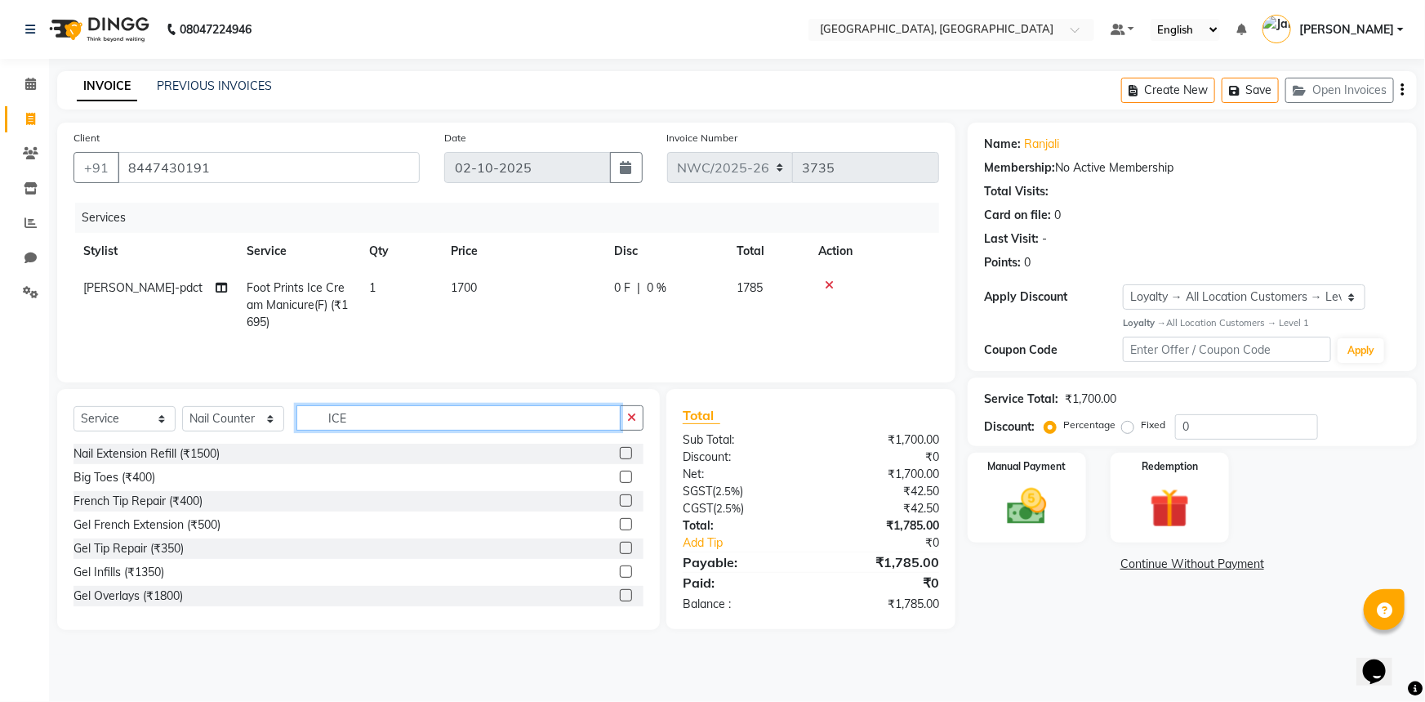
drag, startPoint x: 351, startPoint y: 419, endPoint x: 284, endPoint y: 408, distance: 67.9
click at [284, 408] on div "Select Service Product Membership Package Voucher Prepaid Gift Card Select Styl…" at bounding box center [359, 424] width 570 height 38
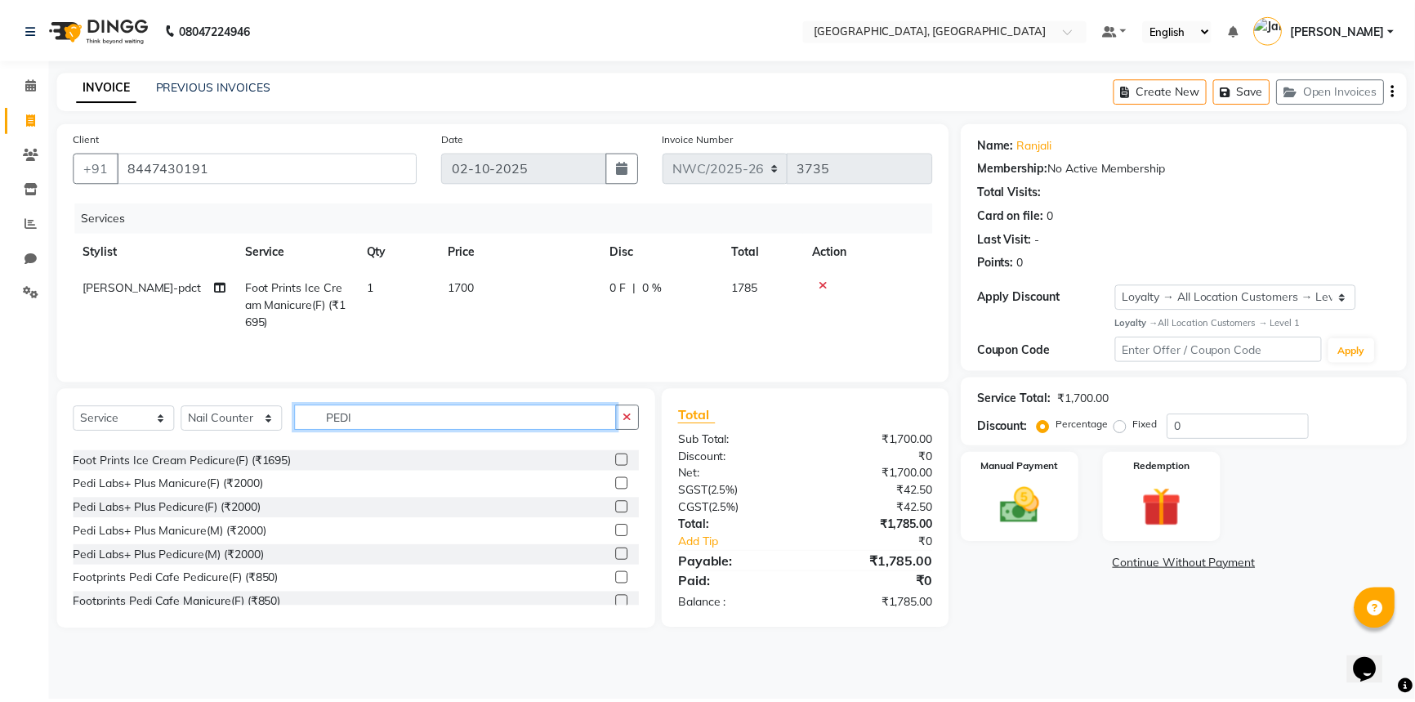
scroll to position [238, 0]
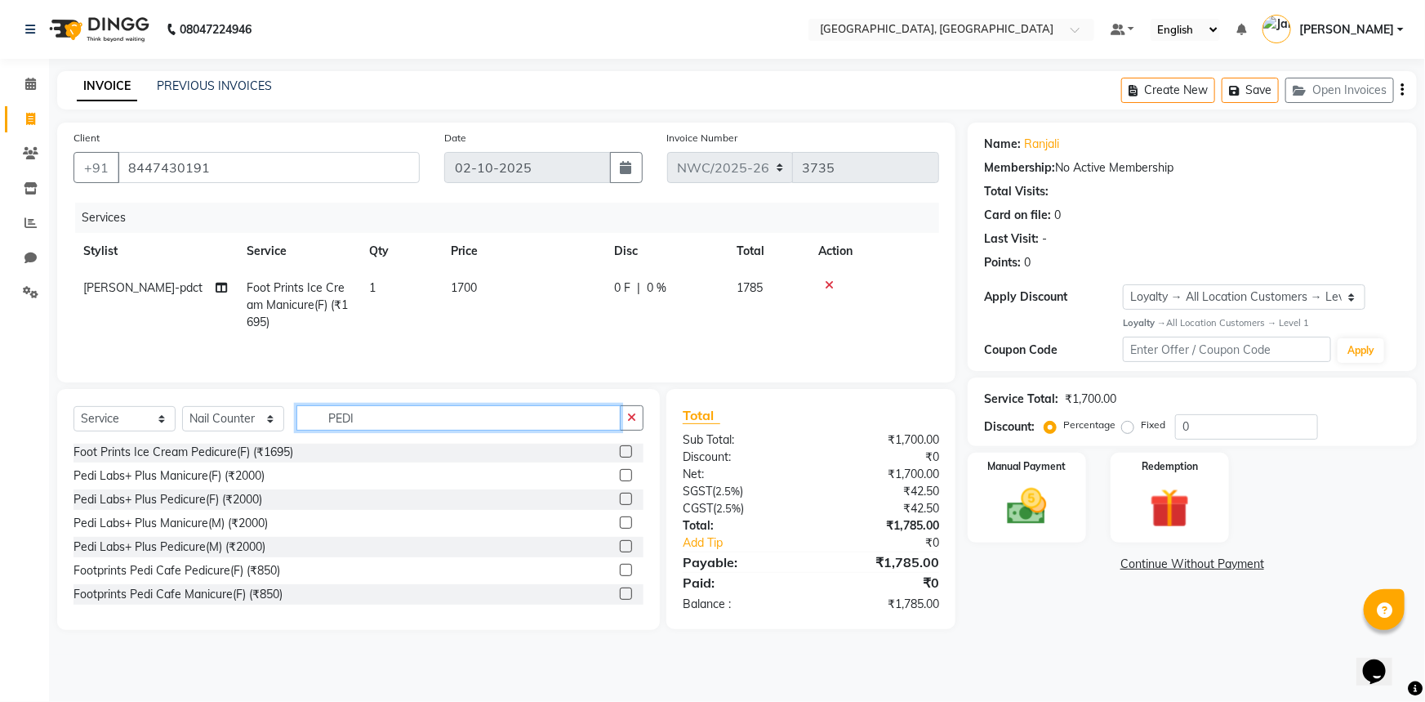
type input "PEDI"
click at [620, 588] on label at bounding box center [626, 593] width 12 height 12
click at [620, 589] on input "checkbox" at bounding box center [625, 594] width 11 height 11
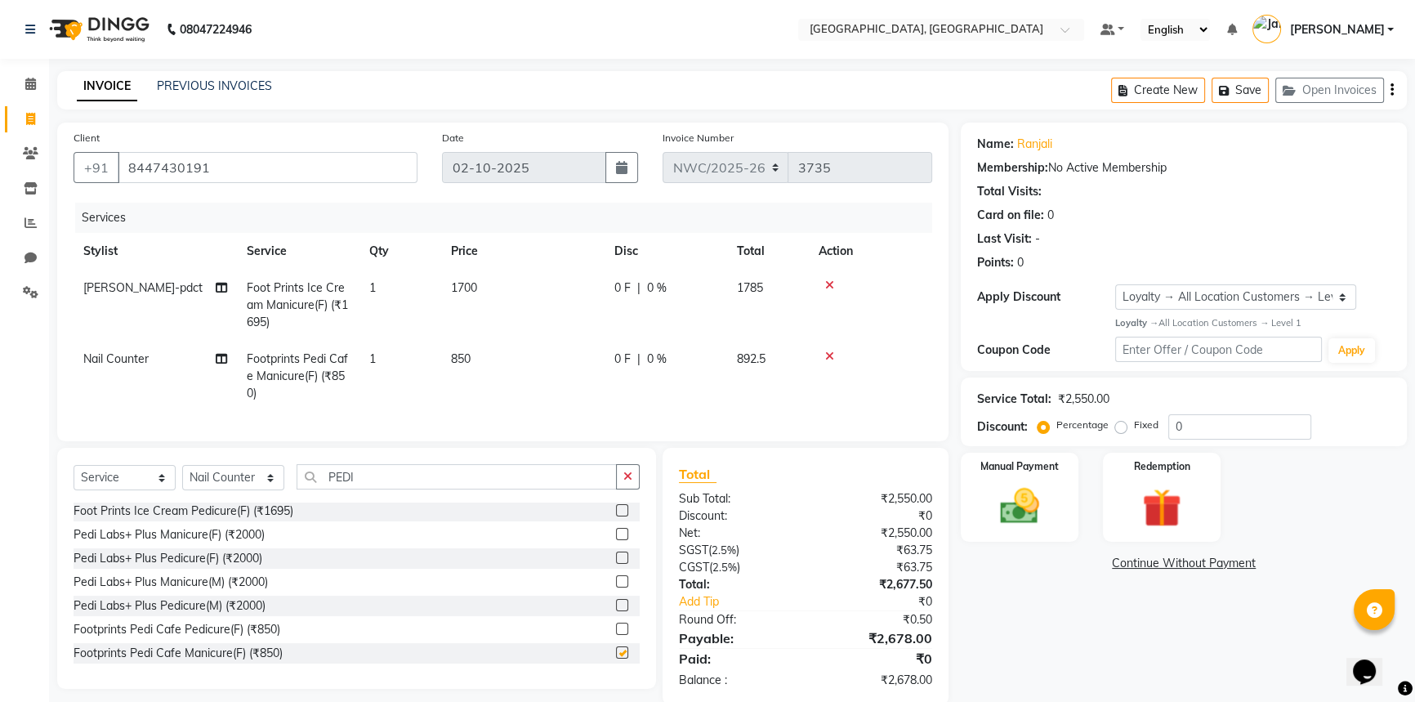
checkbox input "false"
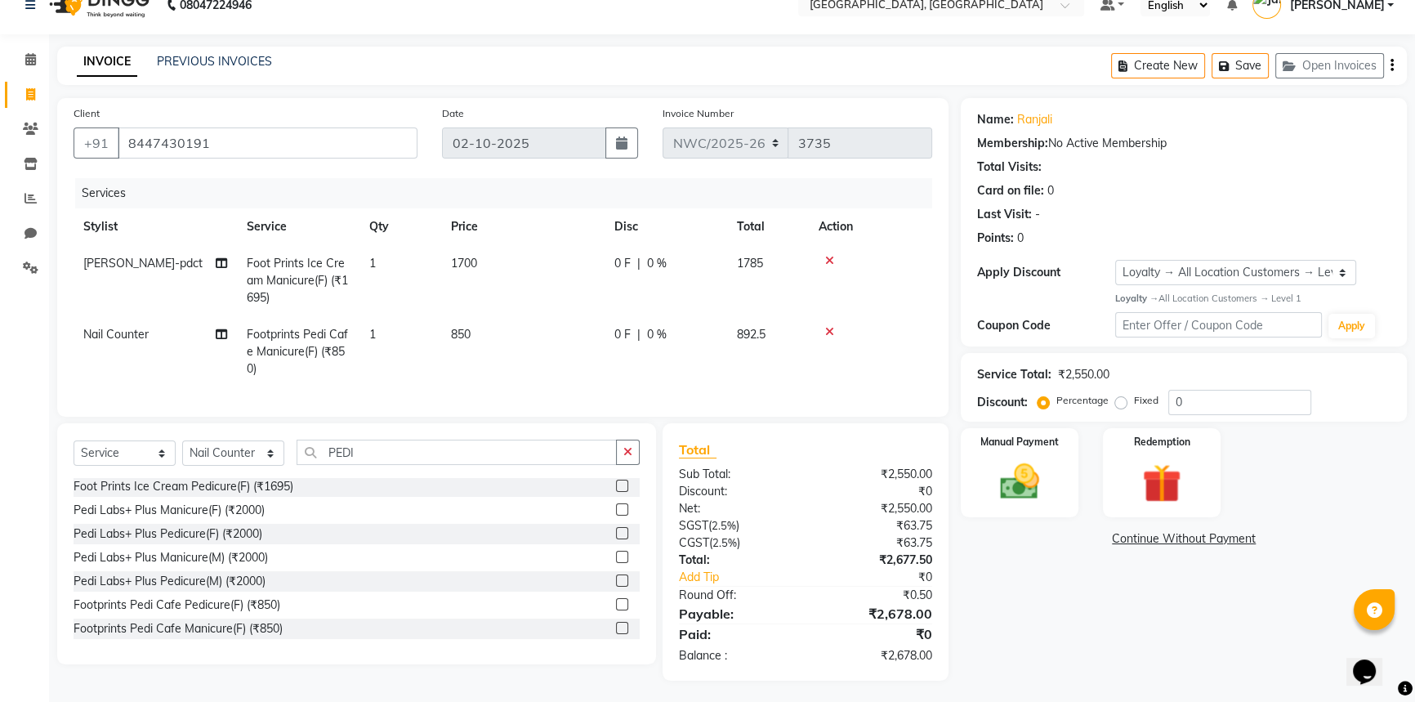
scroll to position [39, 0]
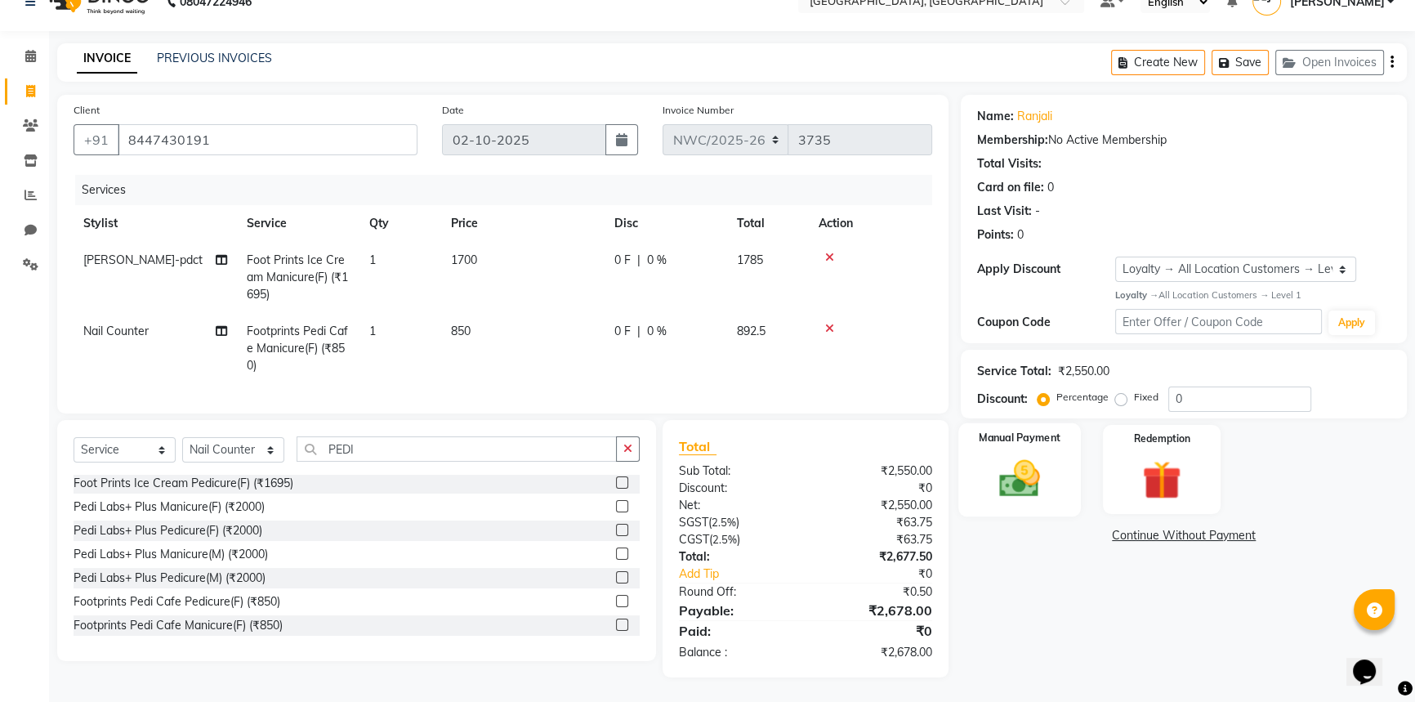
click at [1026, 457] on img at bounding box center [1020, 478] width 66 height 47
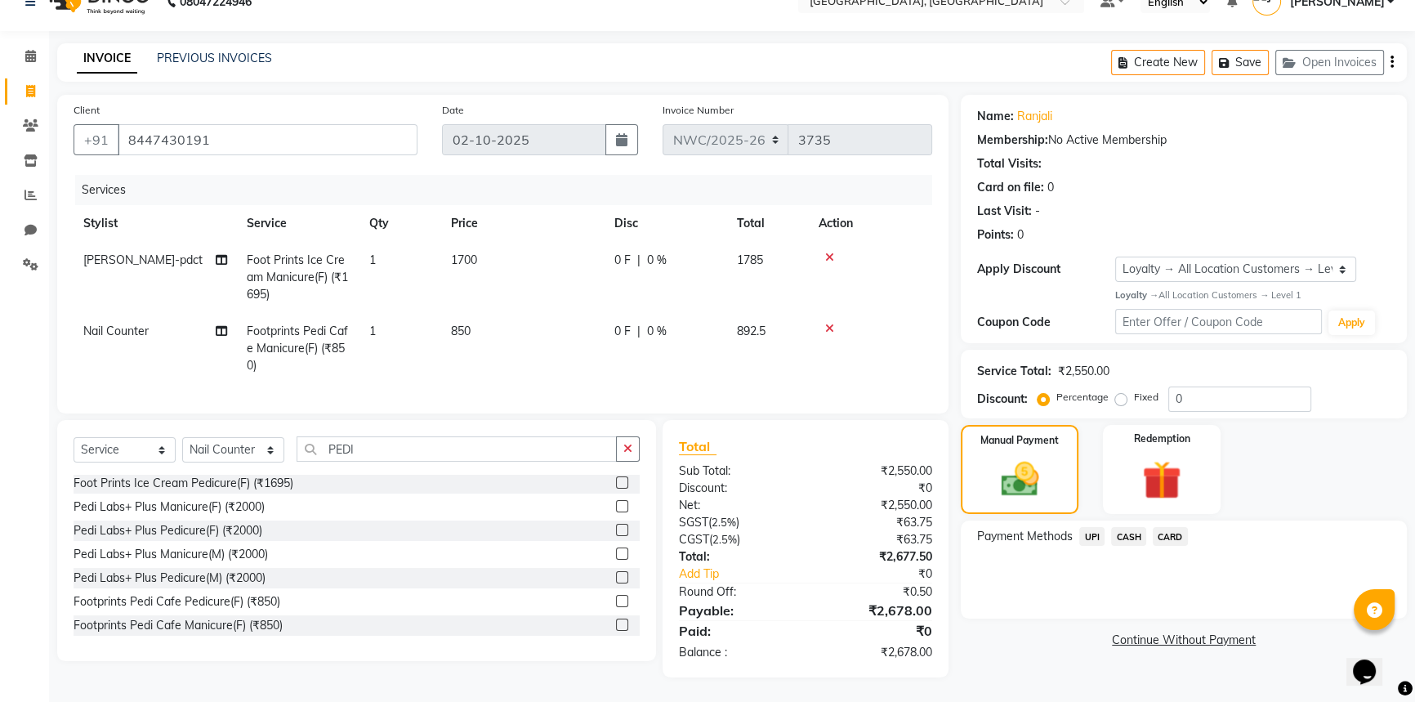
click at [1167, 527] on span "CARD" at bounding box center [1169, 536] width 35 height 19
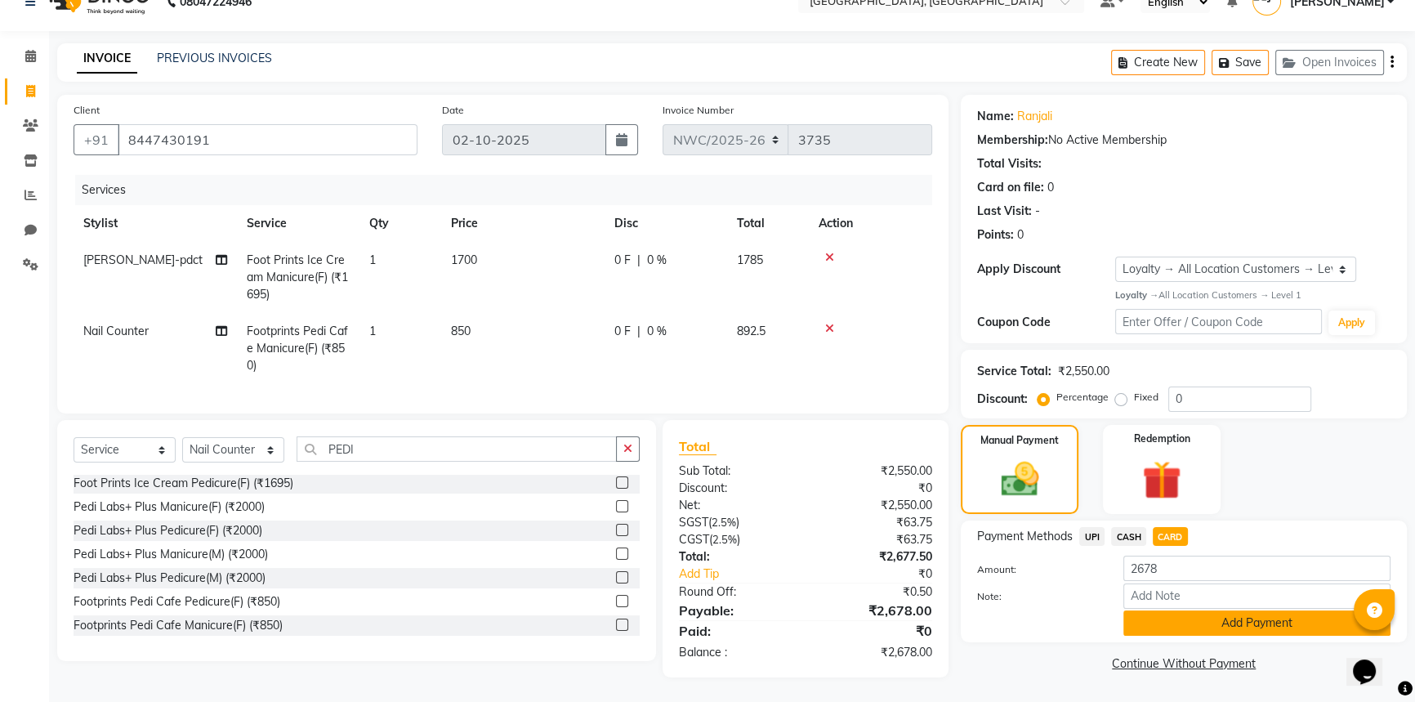
click at [1157, 613] on button "Add Payment" at bounding box center [1256, 622] width 267 height 25
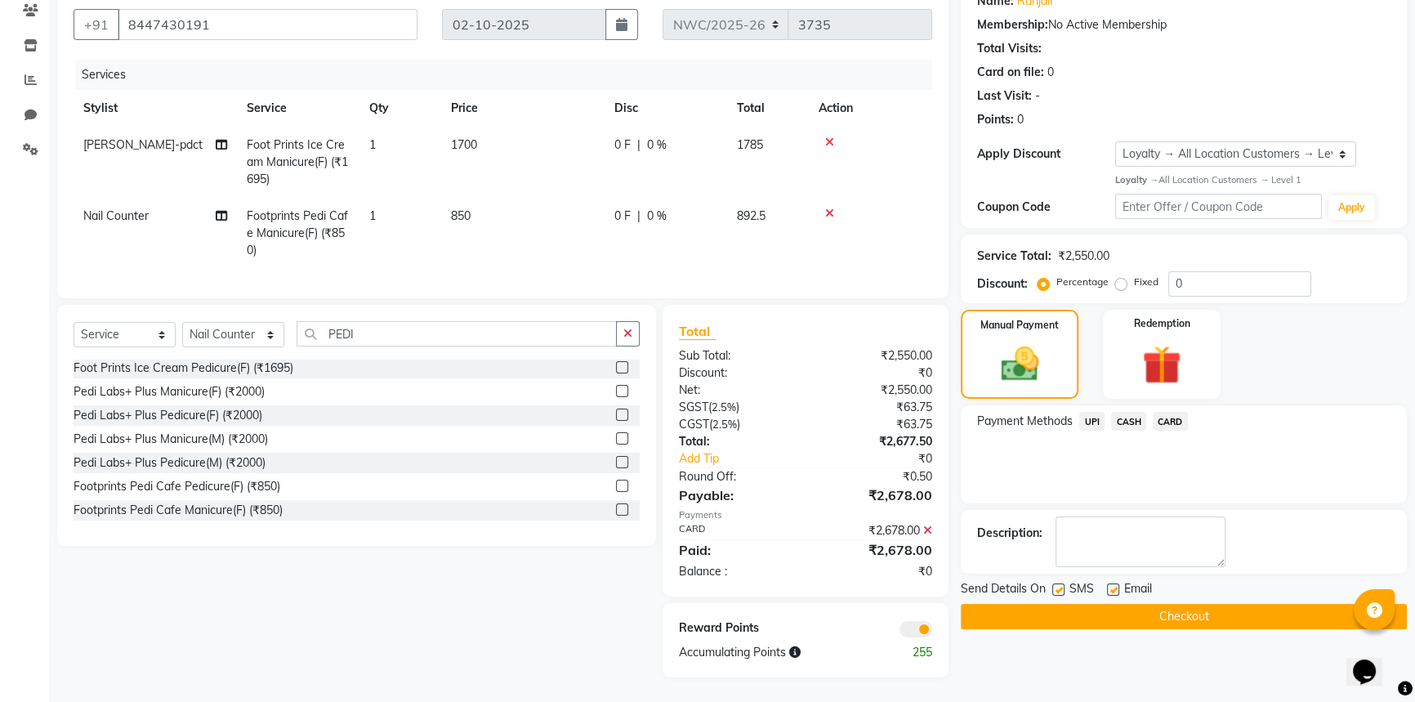
scroll to position [155, 0]
click at [1116, 610] on button "Checkout" at bounding box center [1183, 616] width 446 height 25
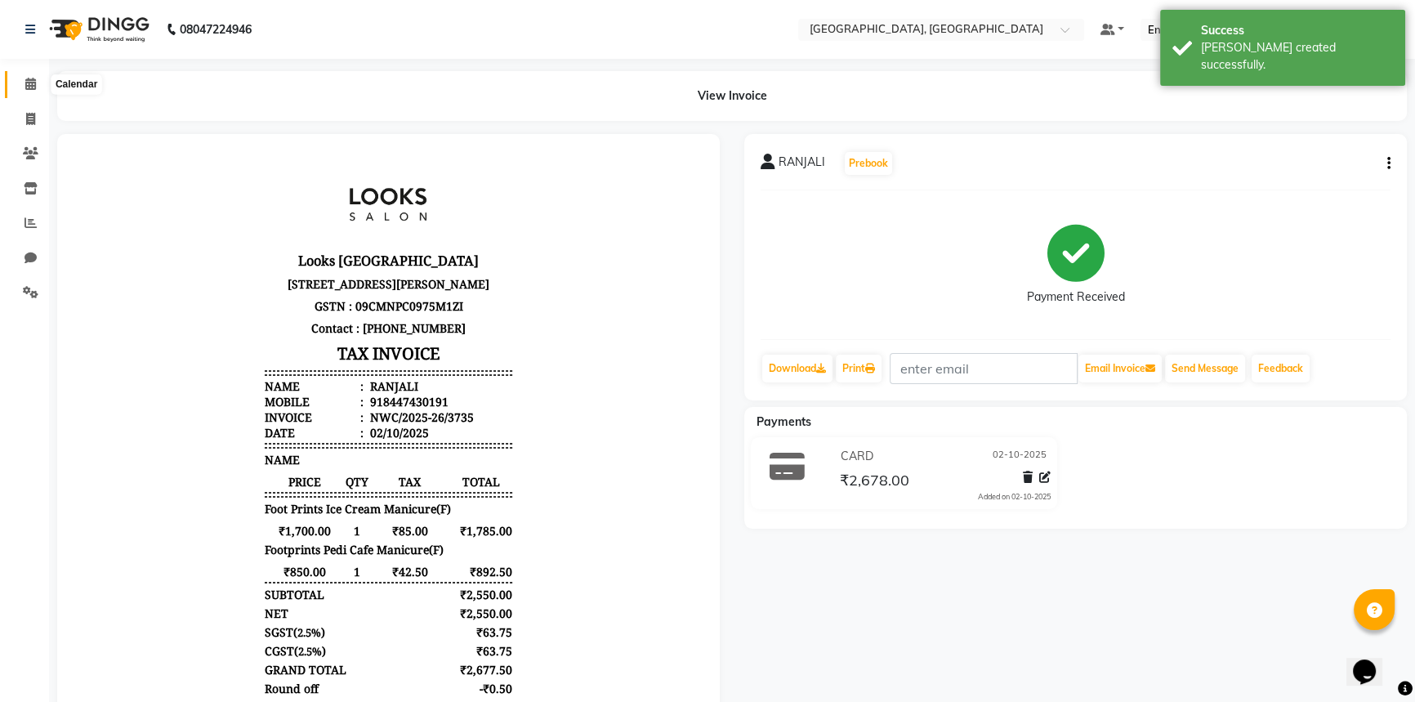
drag, startPoint x: 24, startPoint y: 80, endPoint x: 69, endPoint y: 75, distance: 45.2
click at [25, 80] on icon at bounding box center [30, 84] width 11 height 12
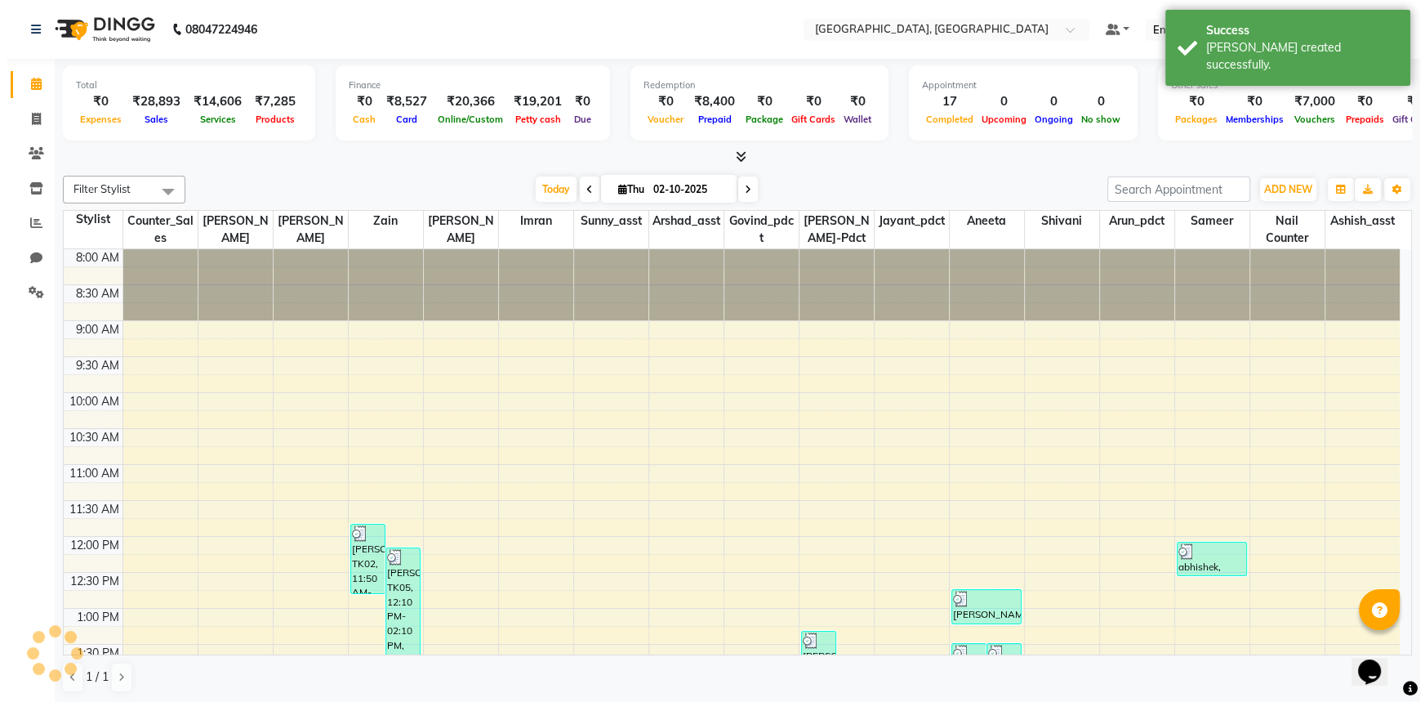
scroll to position [502, 0]
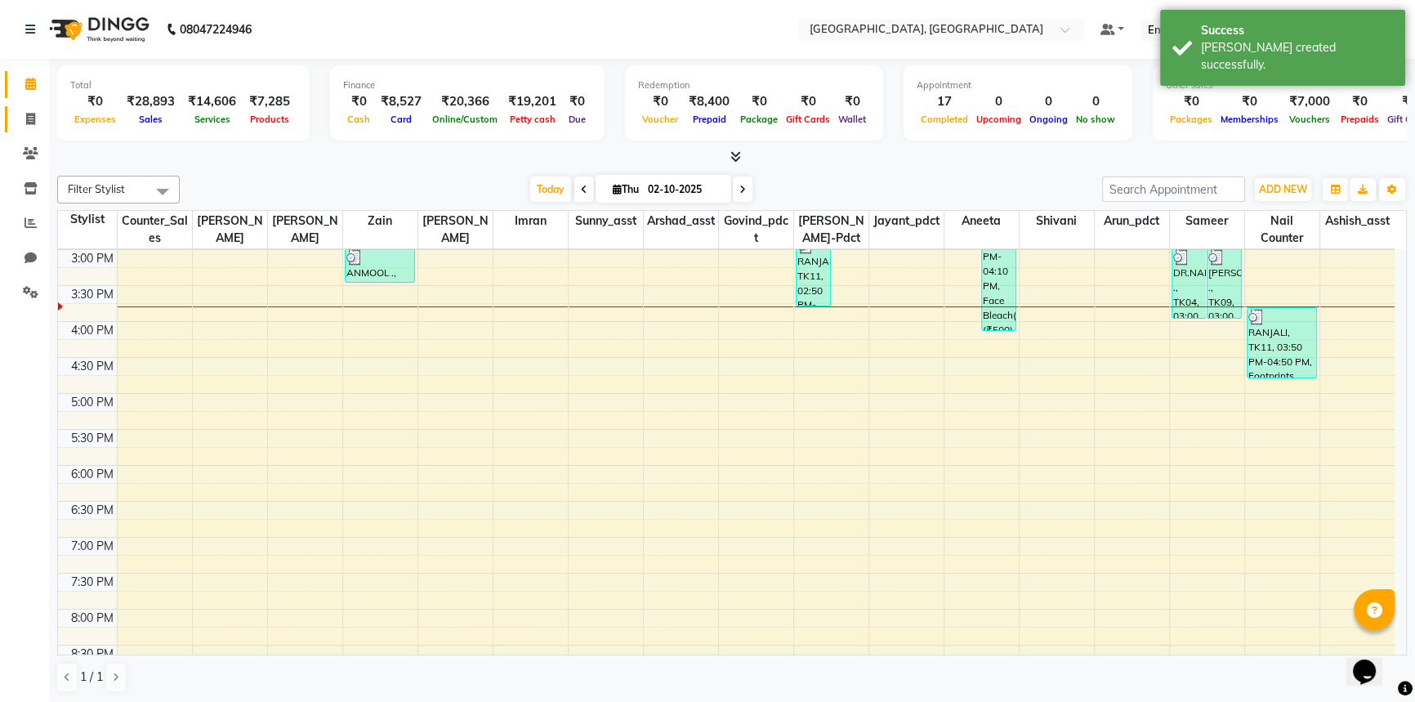
click at [32, 114] on icon at bounding box center [30, 119] width 9 height 12
select select "service"
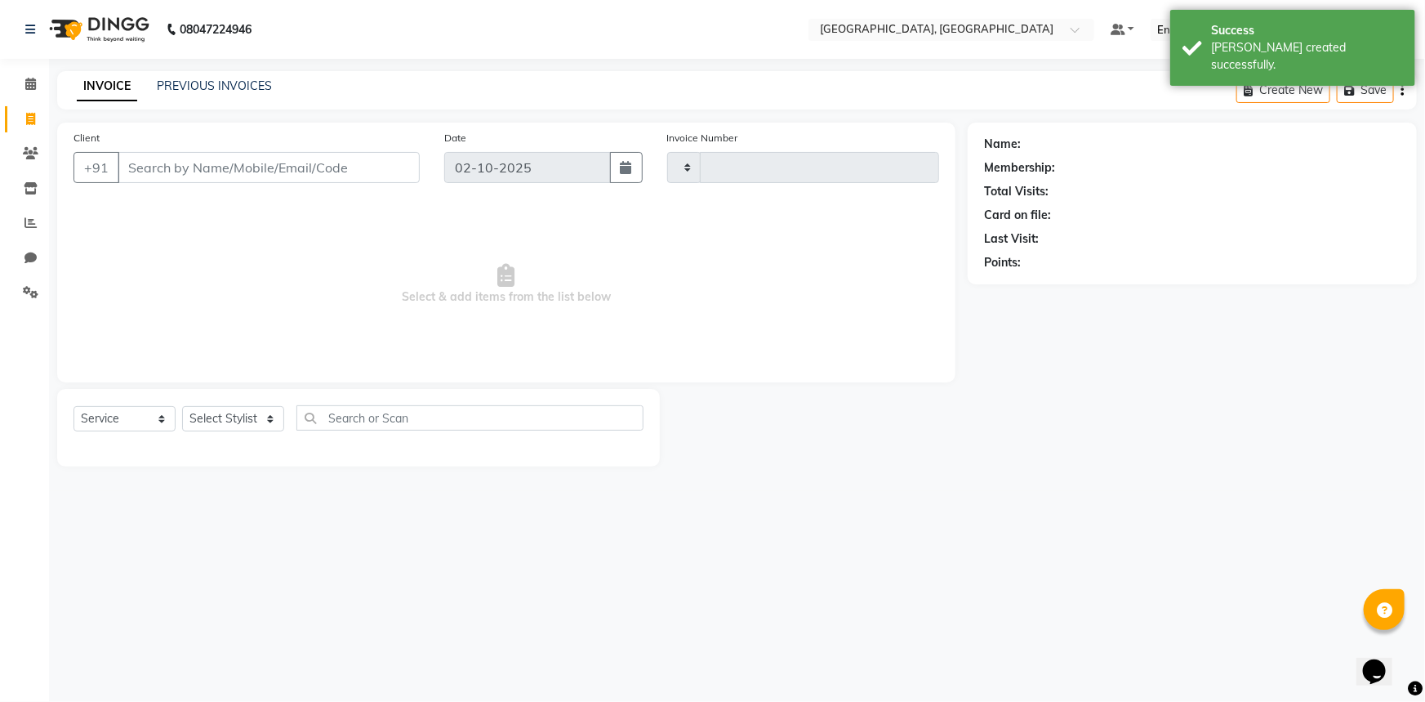
type input "3736"
select select "8574"
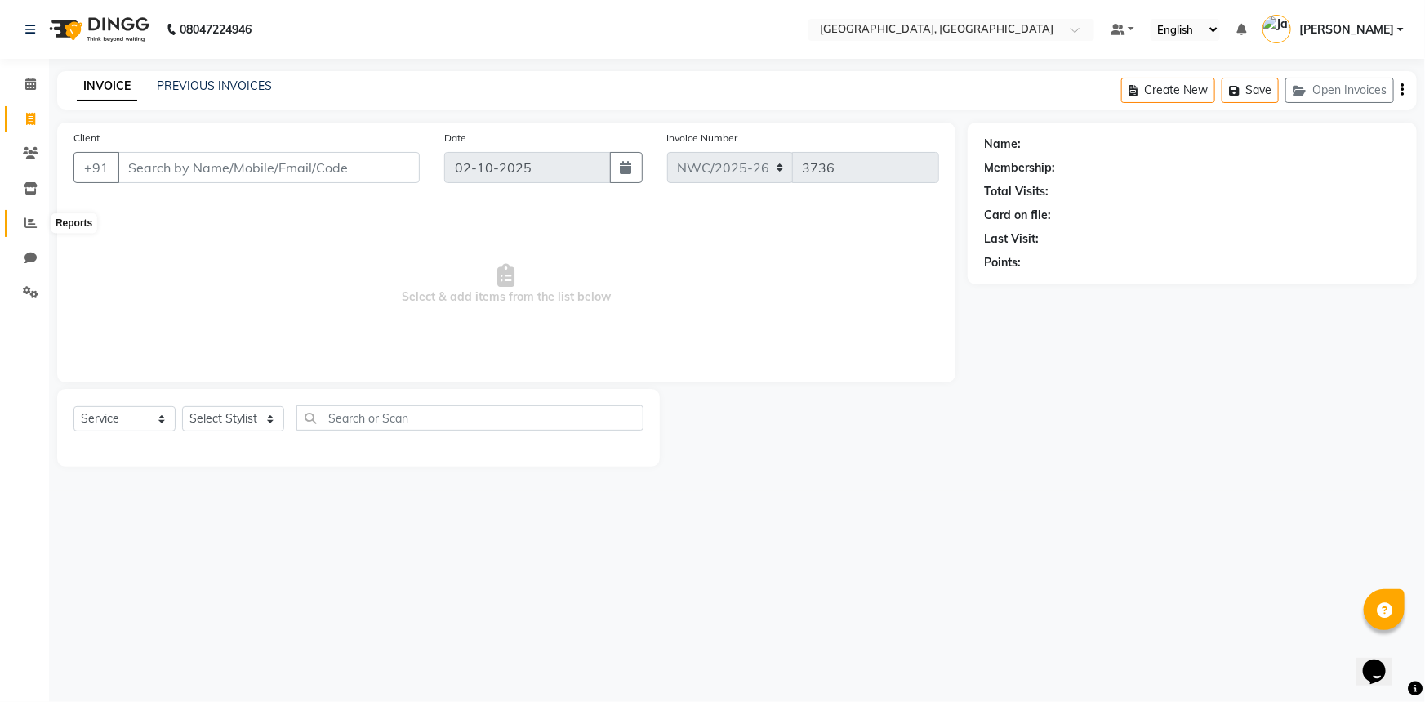
drag, startPoint x: 27, startPoint y: 225, endPoint x: 47, endPoint y: 215, distance: 22.6
click at [27, 225] on icon at bounding box center [31, 222] width 12 height 12
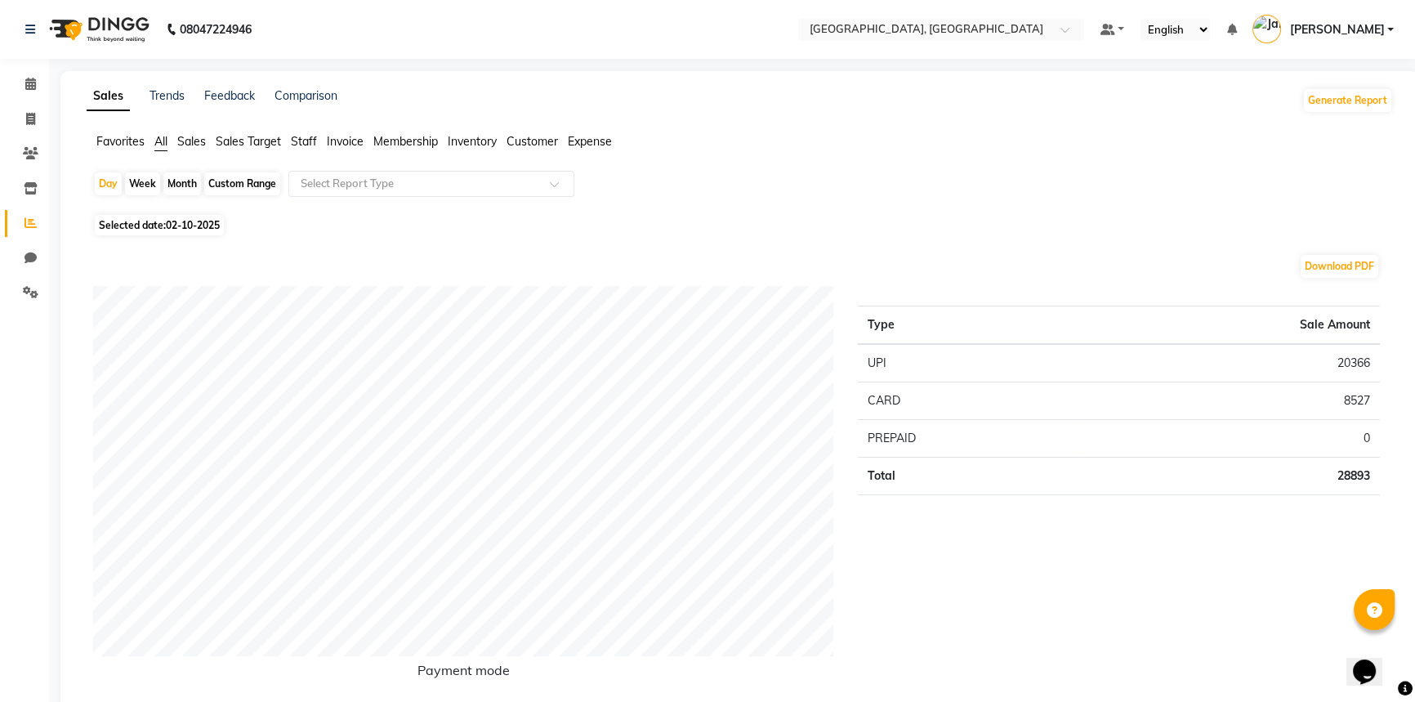
click at [304, 139] on span "Staff" at bounding box center [304, 141] width 26 height 15
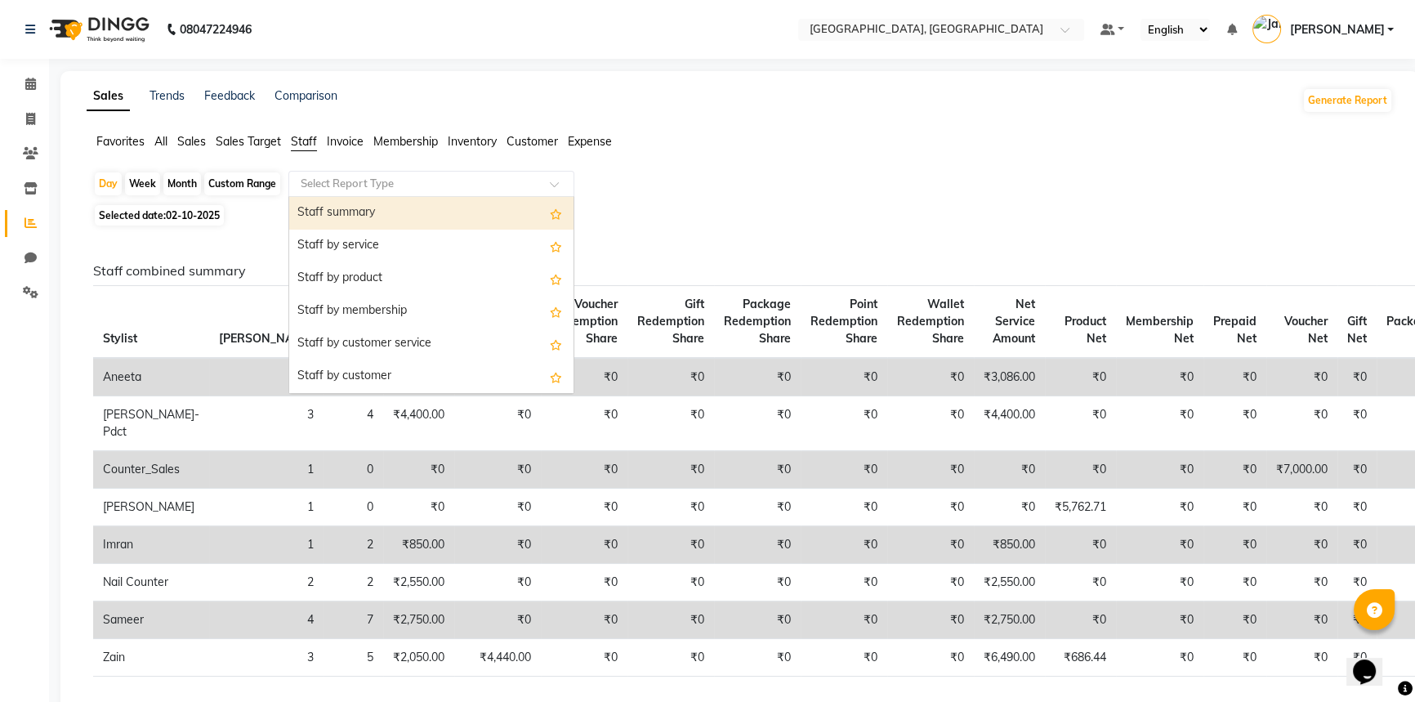
click at [395, 185] on input "text" at bounding box center [414, 184] width 235 height 16
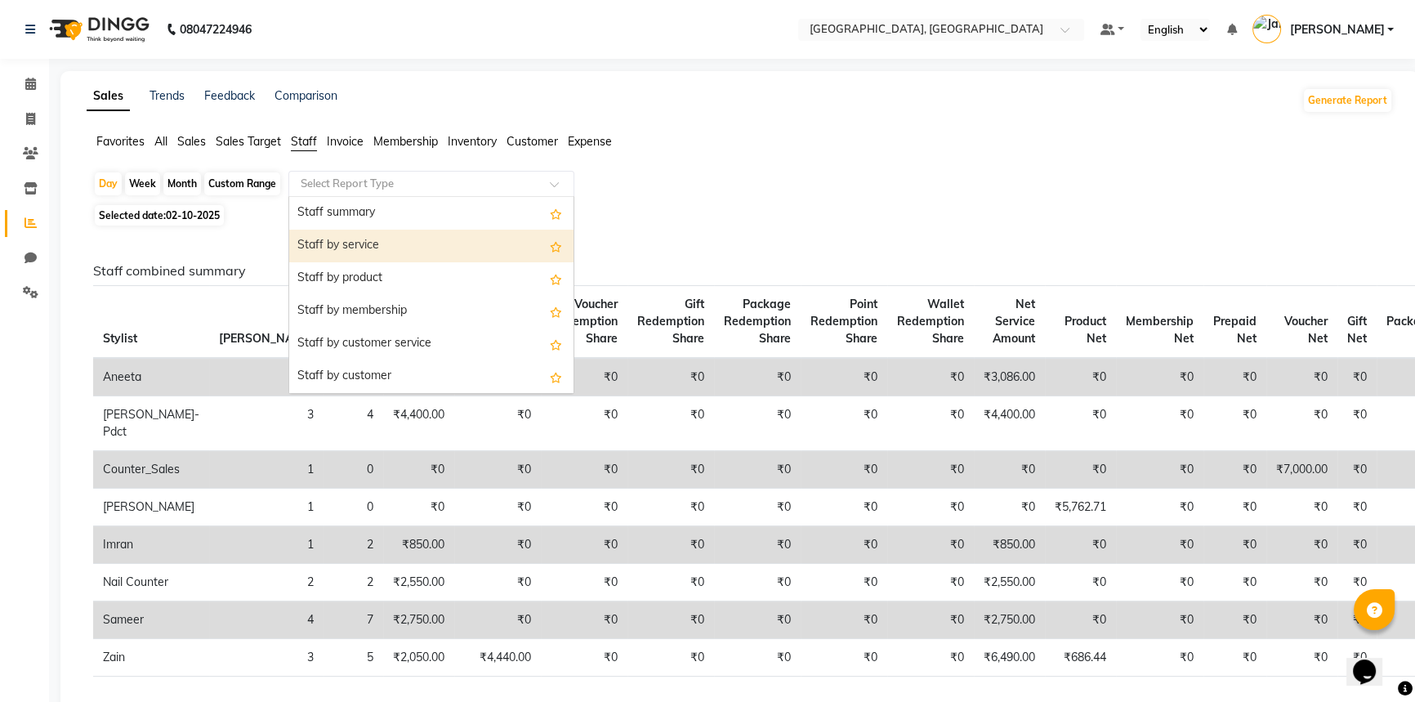
click at [386, 250] on div "Staff by service" at bounding box center [431, 246] width 284 height 33
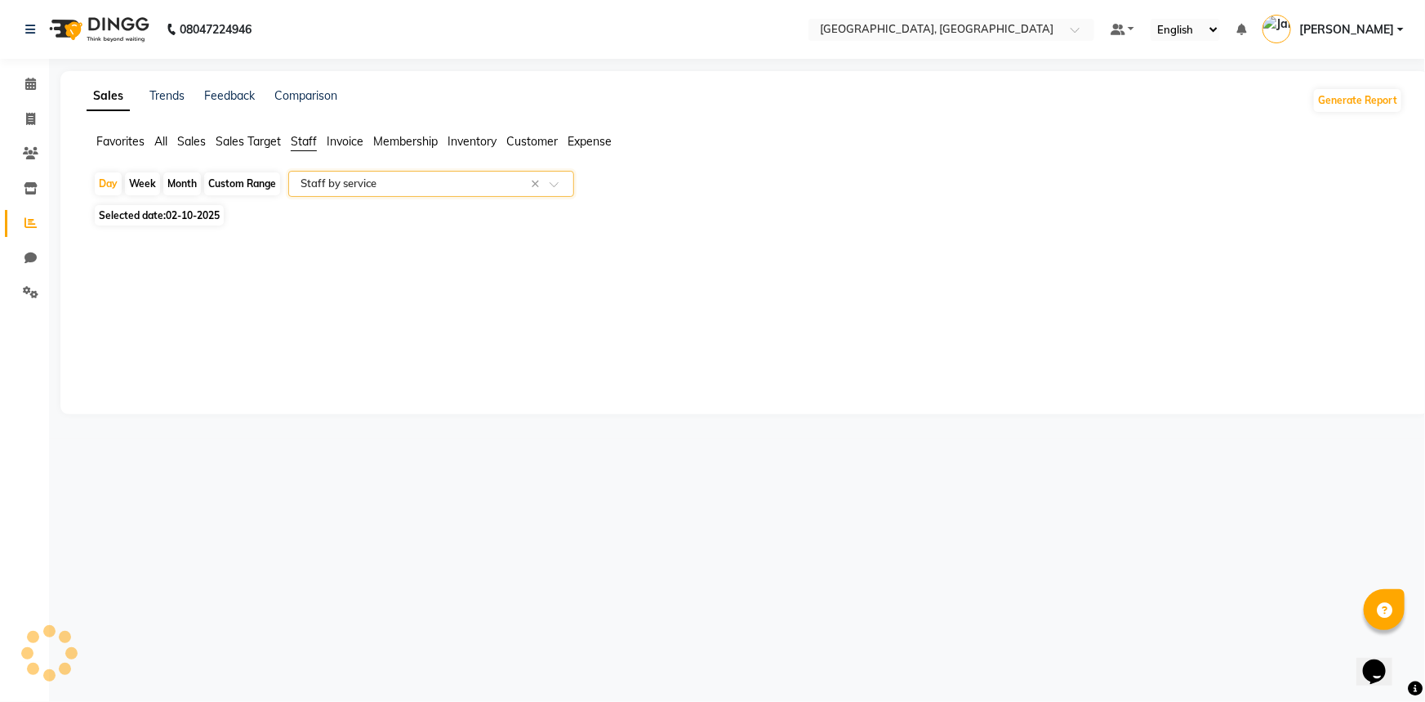
select select "full_report"
select select "csv"
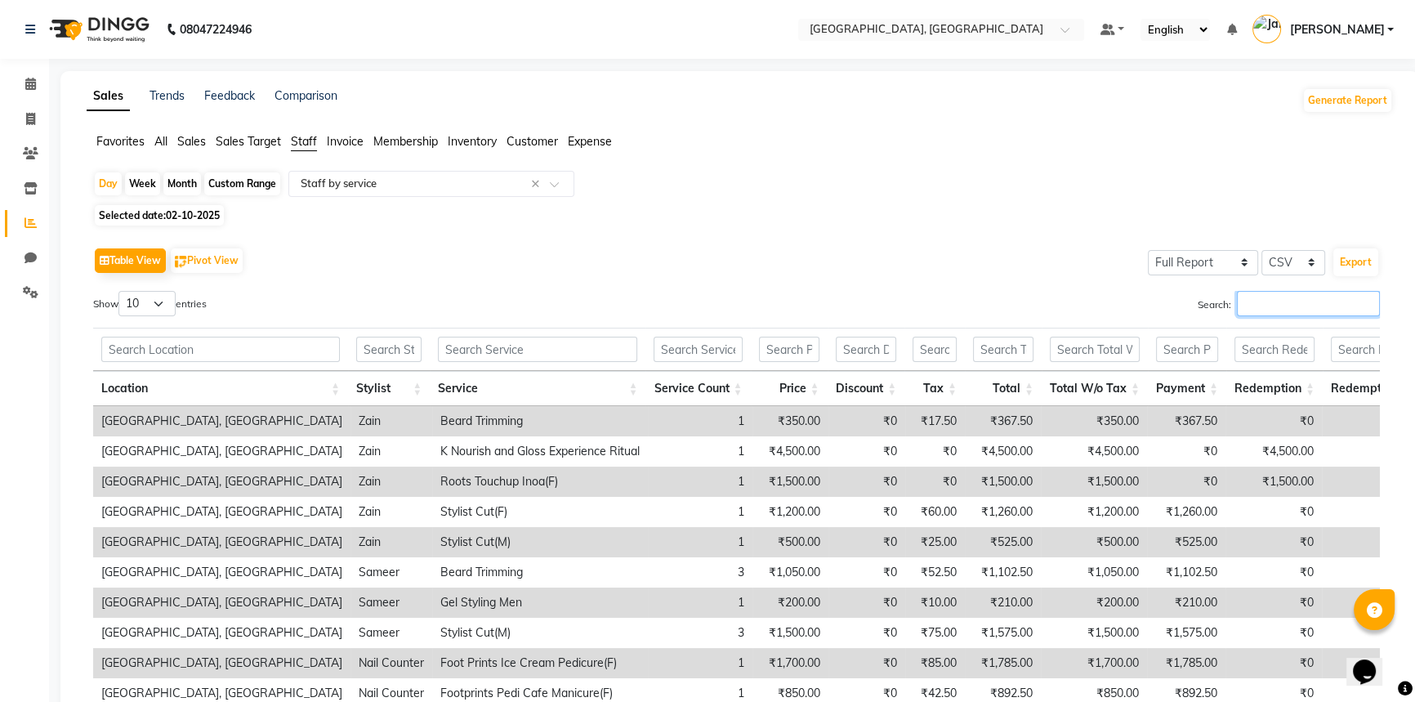
click at [1282, 309] on input "Search:" at bounding box center [1308, 303] width 143 height 25
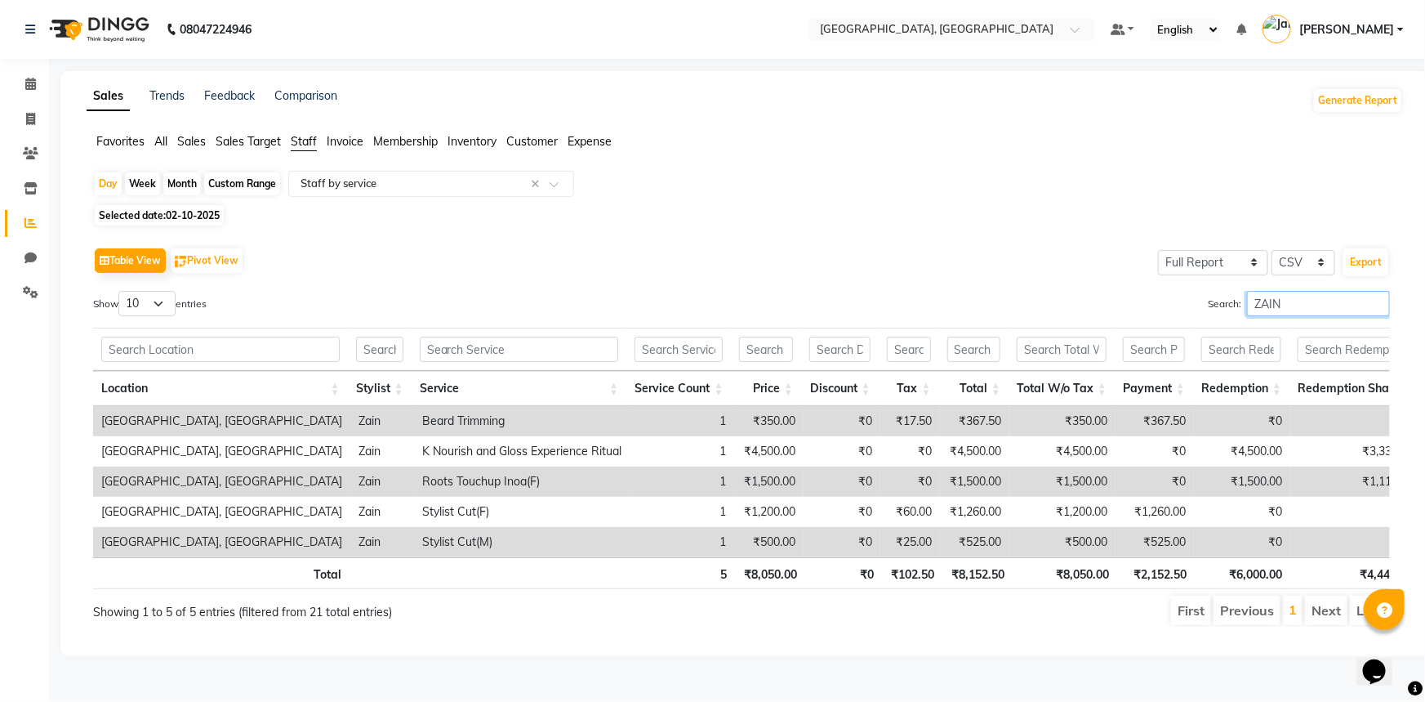
type input "ZAIN"
click at [127, 221] on span "Selected date: 02-10-2025" at bounding box center [159, 215] width 129 height 20
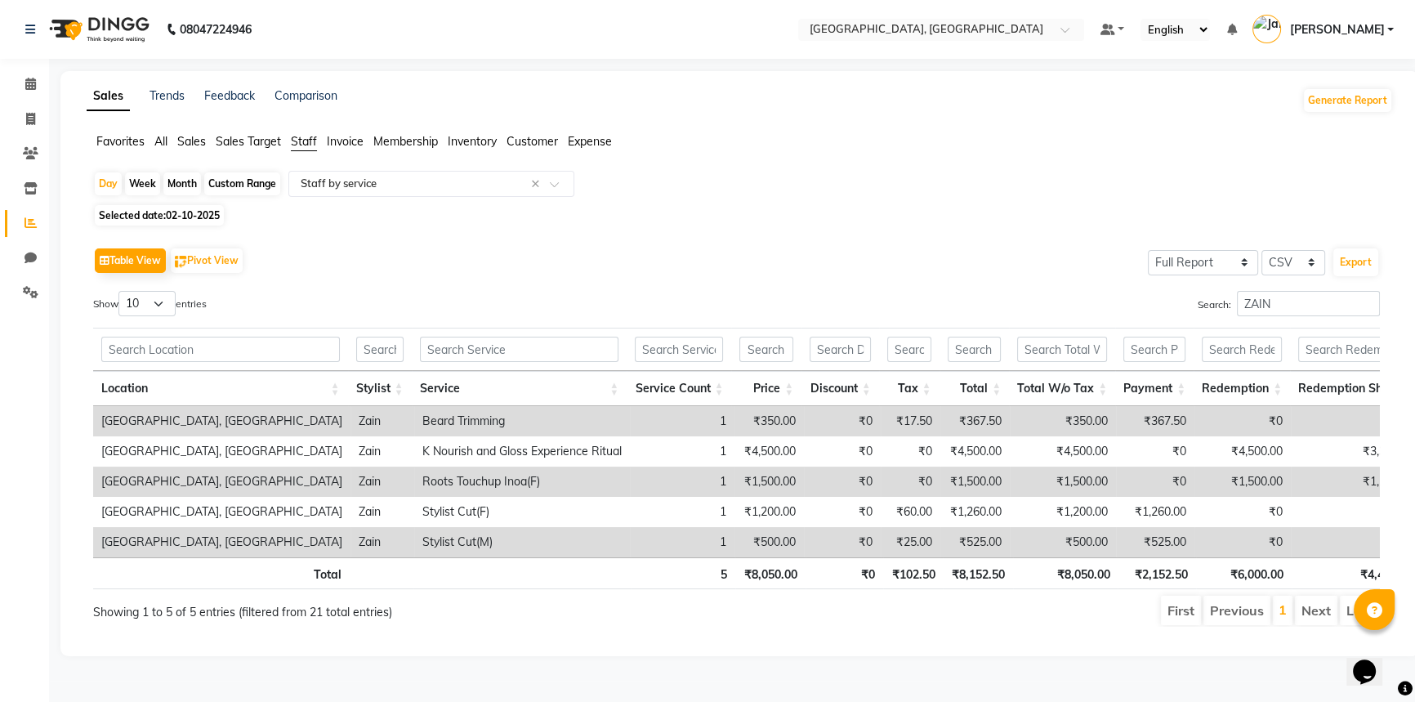
select select "10"
select select "2025"
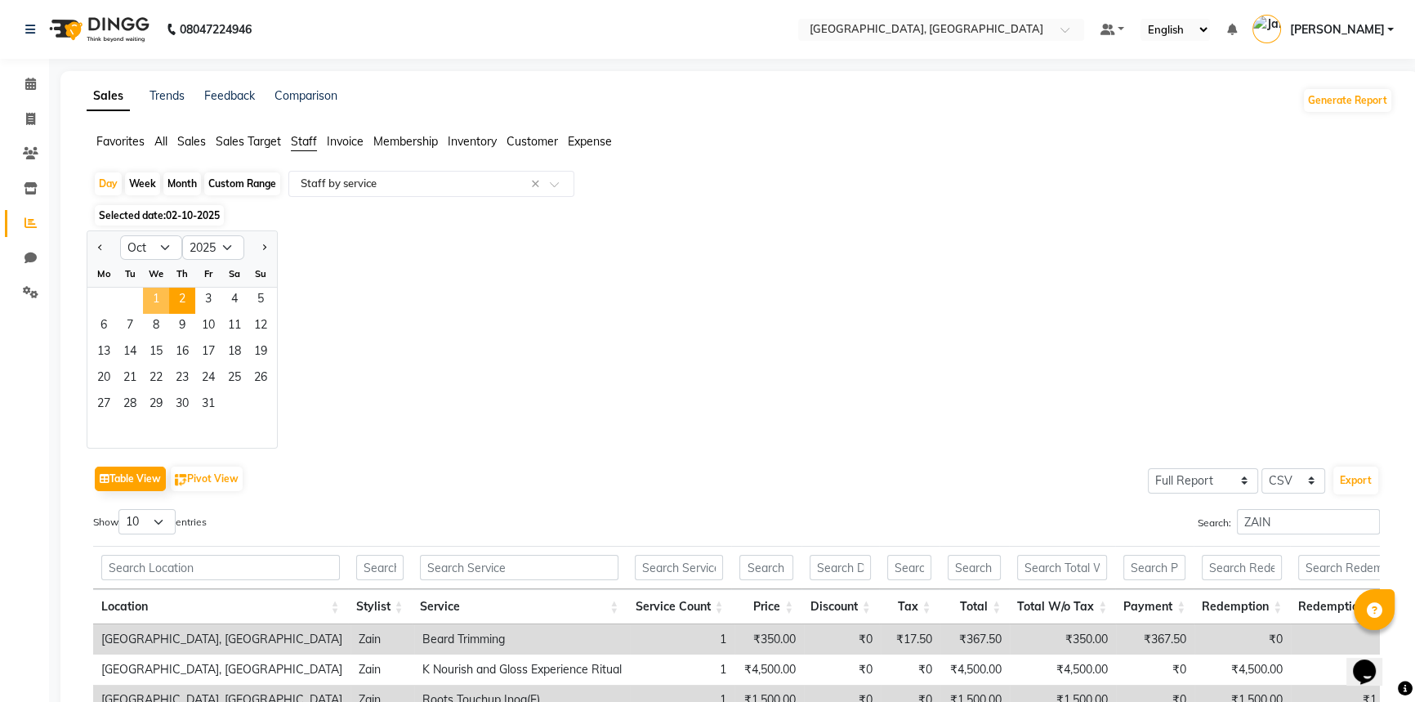
click at [161, 296] on span "1" at bounding box center [156, 300] width 26 height 26
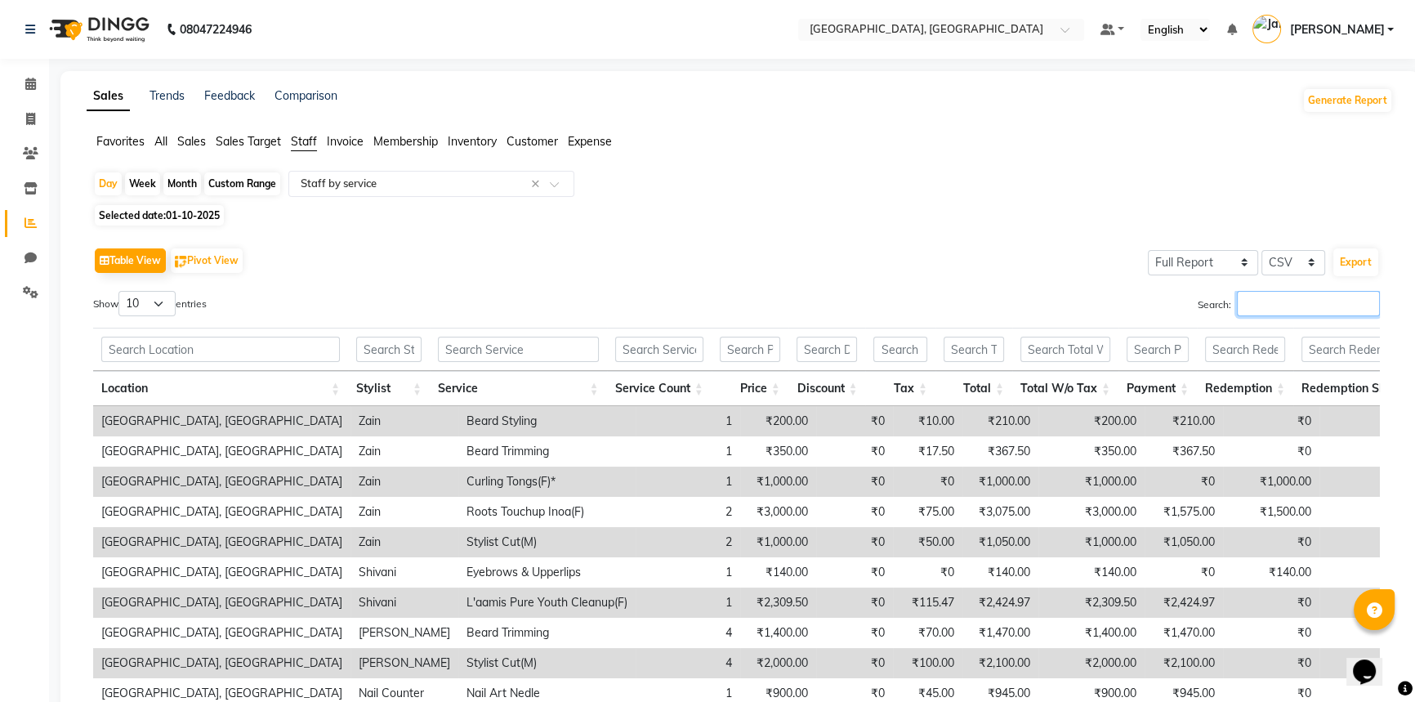
click at [1255, 298] on input "Search:" at bounding box center [1308, 303] width 143 height 25
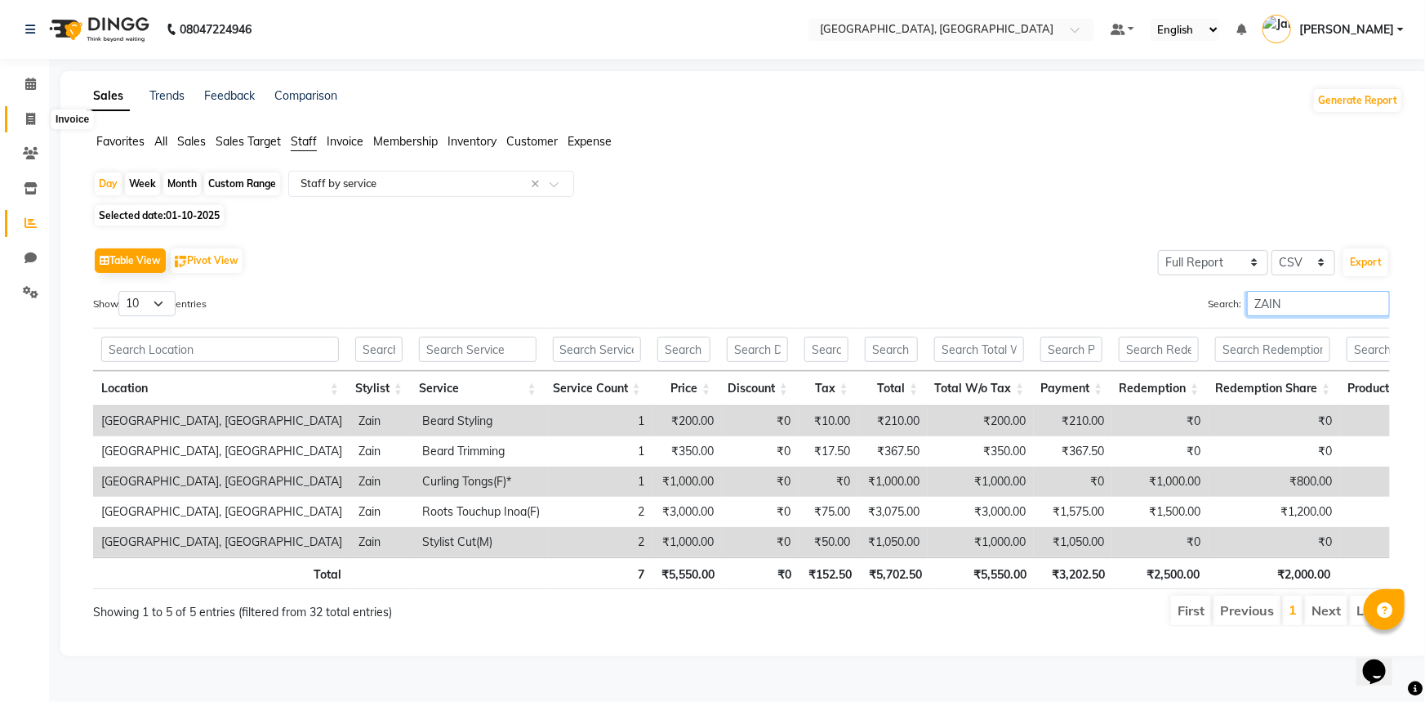
type input "ZAIN"
click at [35, 114] on span at bounding box center [30, 119] width 29 height 19
select select "service"
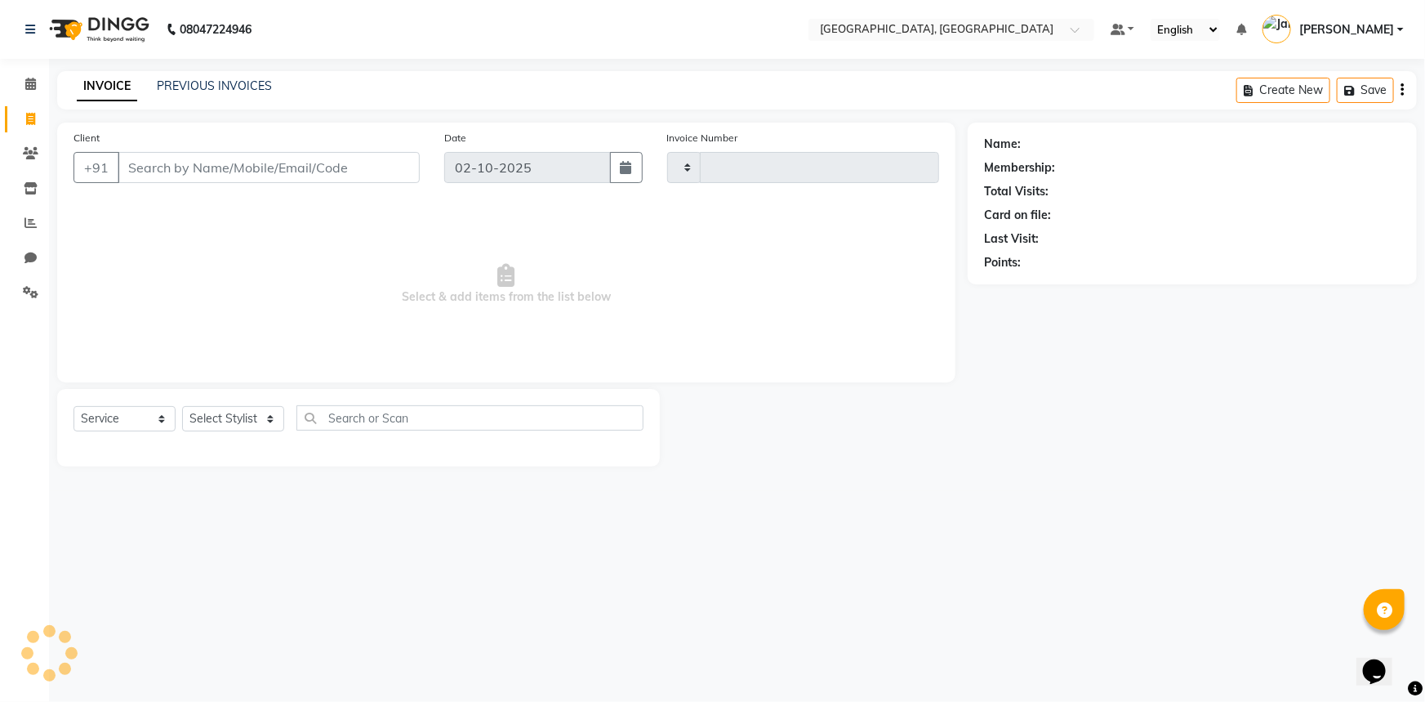
type input "3736"
select select "8574"
